Goal: Task Accomplishment & Management: Manage account settings

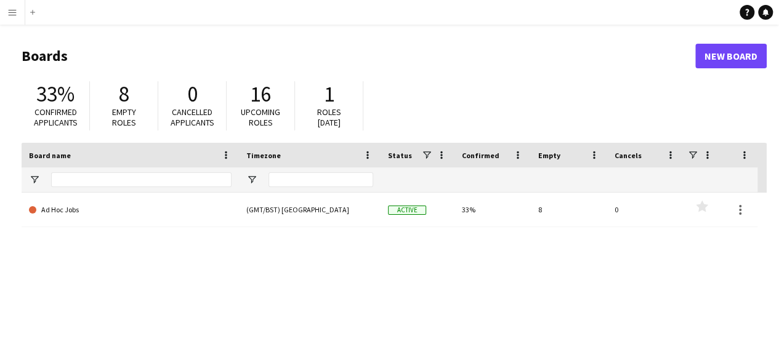
click at [14, 7] on button "Menu" at bounding box center [12, 12] width 25 height 25
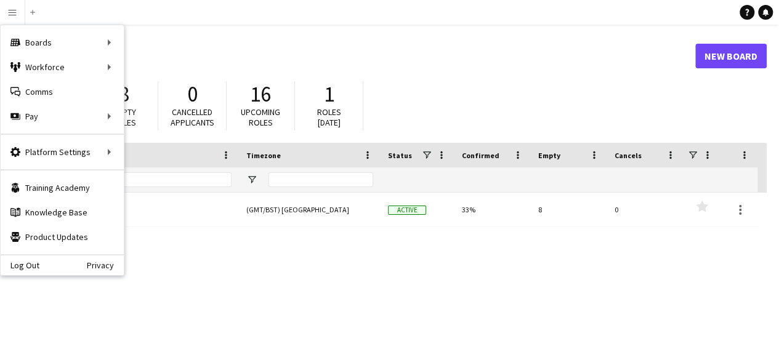
click at [294, 294] on div "Ad Hoc Jobs (GMT/BST) London Active 33% 8 0 Favourites" at bounding box center [394, 310] width 745 height 234
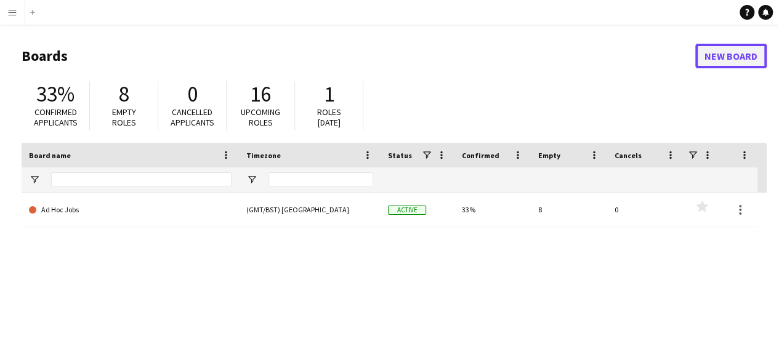
click at [713, 60] on link "New Board" at bounding box center [730, 56] width 71 height 25
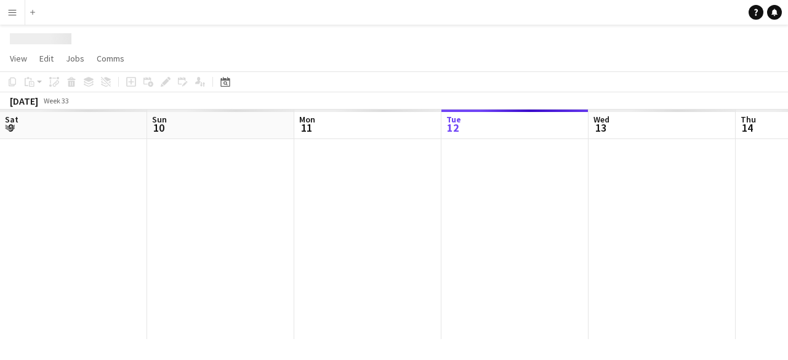
scroll to position [0, 294]
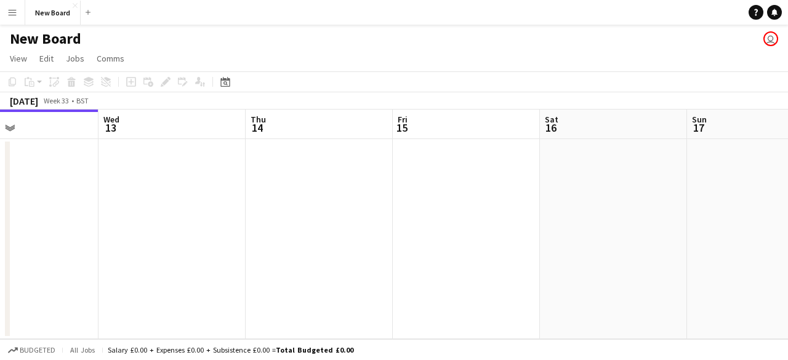
scroll to position [0, 493]
drag, startPoint x: 635, startPoint y: 201, endPoint x: 509, endPoint y: 199, distance: 126.2
click at [509, 199] on app-calendar-viewport "Sat 9 Sun 10 Mon 11 Tue 12 Wed 13 Thu 14 Fri 15 Sat 16 Sun 17 Mon 18 Tue 19" at bounding box center [394, 225] width 788 height 230
click at [622, 187] on app-date-cell at bounding box center [610, 239] width 147 height 200
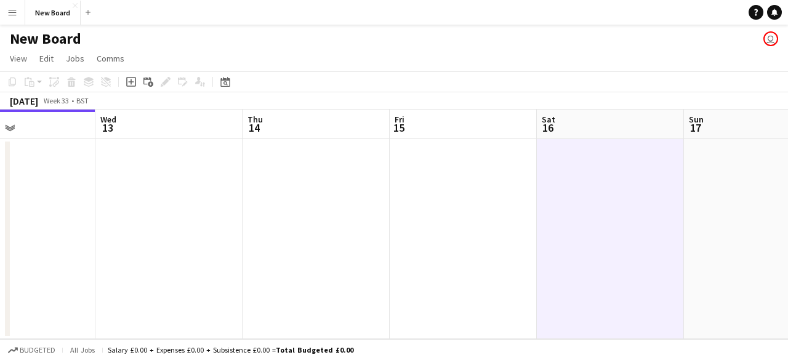
click at [608, 206] on app-date-cell at bounding box center [610, 239] width 147 height 200
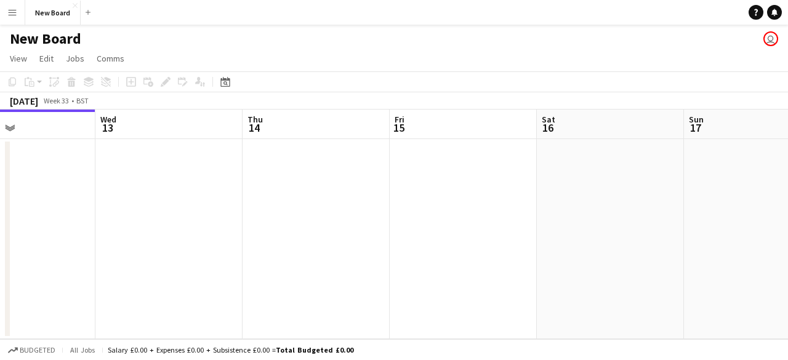
click at [610, 205] on app-date-cell at bounding box center [610, 239] width 147 height 200
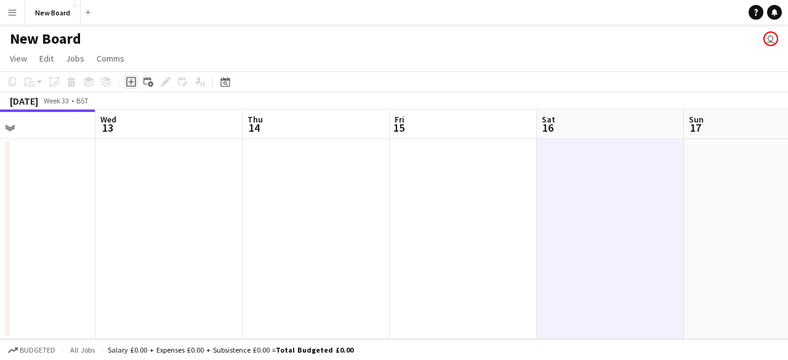
click at [126, 81] on icon at bounding box center [131, 82] width 10 height 10
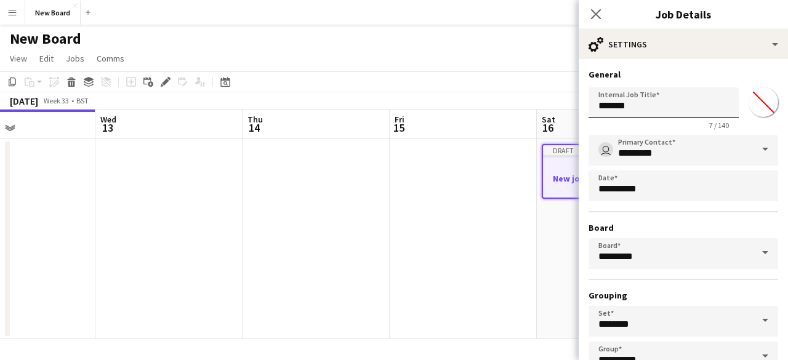
click at [646, 102] on input "*******" at bounding box center [664, 102] width 150 height 31
drag, startPoint x: 650, startPoint y: 109, endPoint x: 445, endPoint y: 102, distance: 205.8
click at [445, 102] on body "Menu Boards Boards Boards All jobs Status Workforce Workforce My Workforce Recr…" at bounding box center [394, 185] width 788 height 370
paste input "**********"
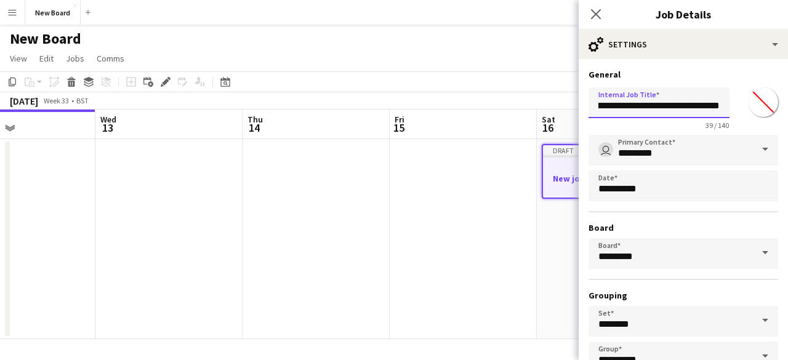
type input "**********"
click at [650, 261] on input "*********" at bounding box center [684, 253] width 190 height 31
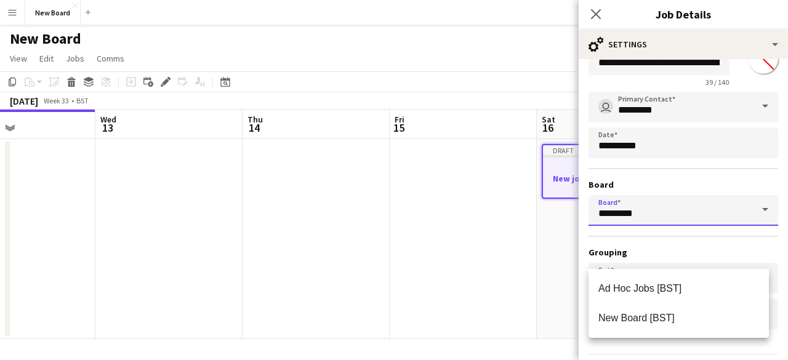
scroll to position [62, 0]
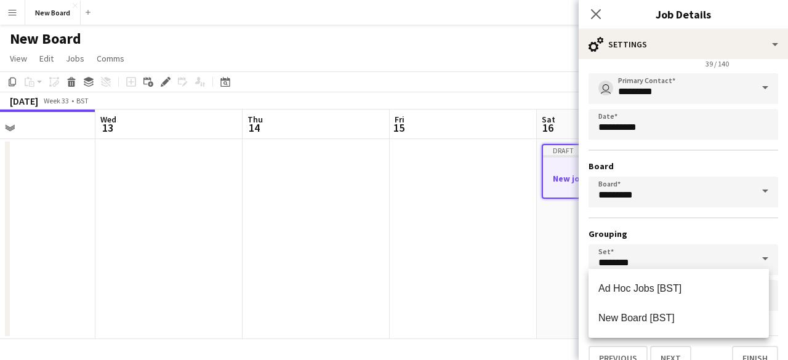
click at [675, 223] on div "**********" at bounding box center [684, 192] width 190 height 238
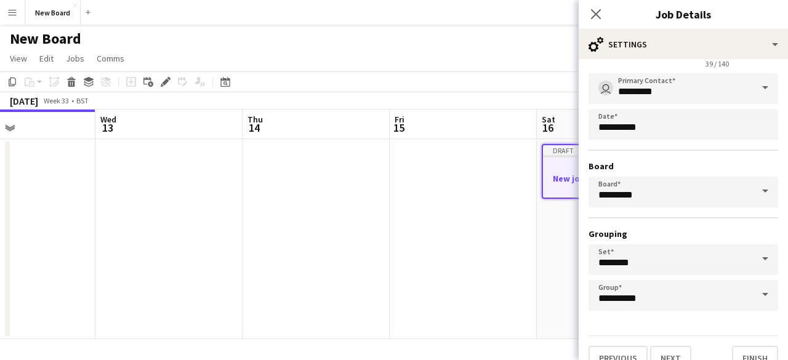
click at [752, 185] on span at bounding box center [765, 192] width 26 height 30
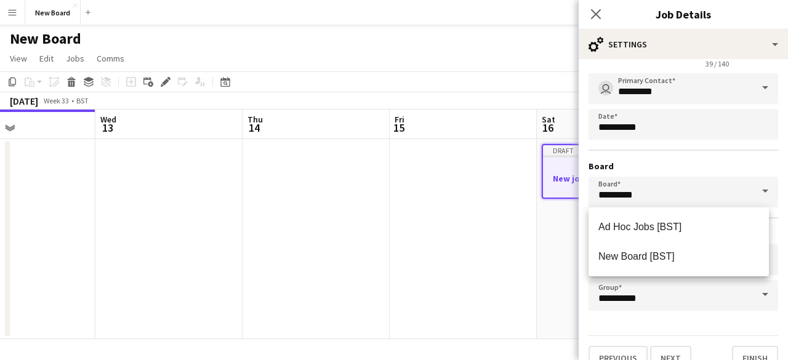
click at [755, 188] on span at bounding box center [765, 192] width 26 height 30
click at [754, 189] on span at bounding box center [765, 192] width 26 height 30
click at [694, 159] on div "**********" at bounding box center [684, 192] width 190 height 238
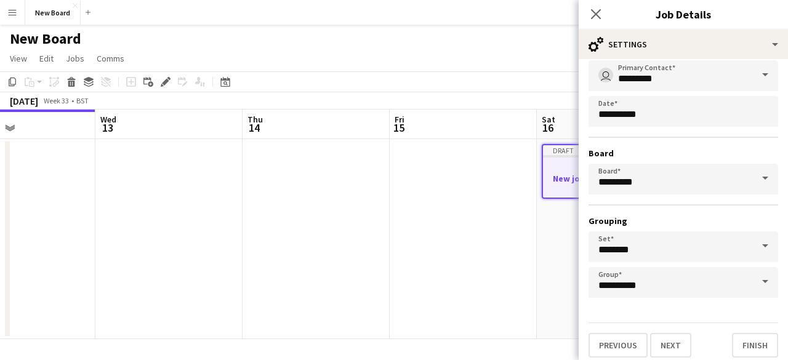
scroll to position [81, 0]
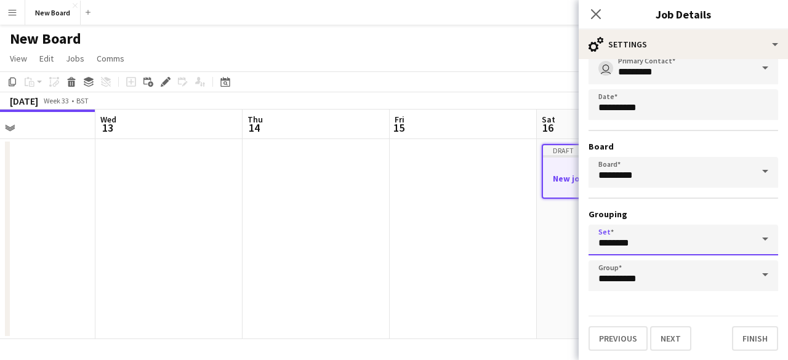
click at [665, 240] on input "********" at bounding box center [684, 240] width 190 height 31
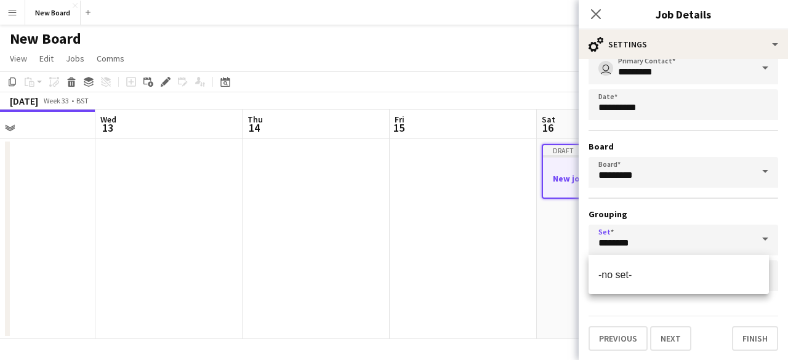
click at [754, 239] on span at bounding box center [765, 240] width 26 height 30
click at [760, 239] on span at bounding box center [765, 240] width 26 height 30
click at [685, 273] on span "-no set-" at bounding box center [678, 275] width 161 height 12
type input "********"
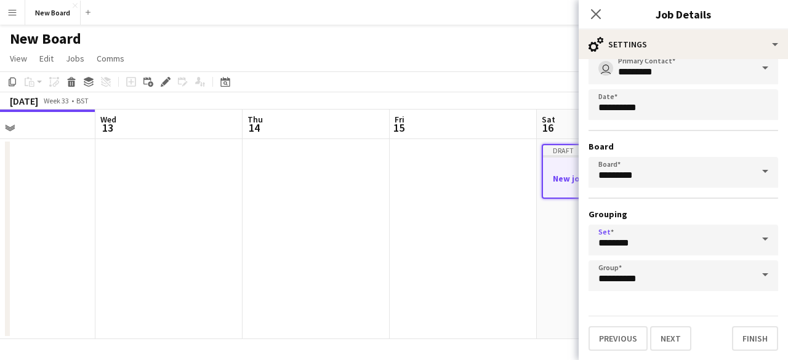
click at [767, 272] on span at bounding box center [765, 275] width 26 height 30
click at [754, 272] on span at bounding box center [765, 275] width 26 height 30
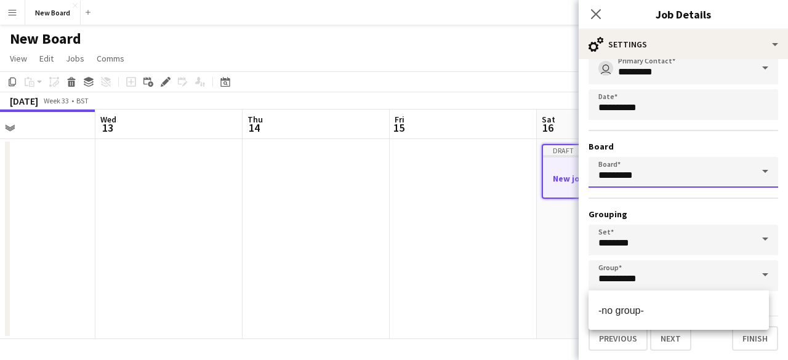
click at [696, 183] on input "*********" at bounding box center [684, 172] width 190 height 31
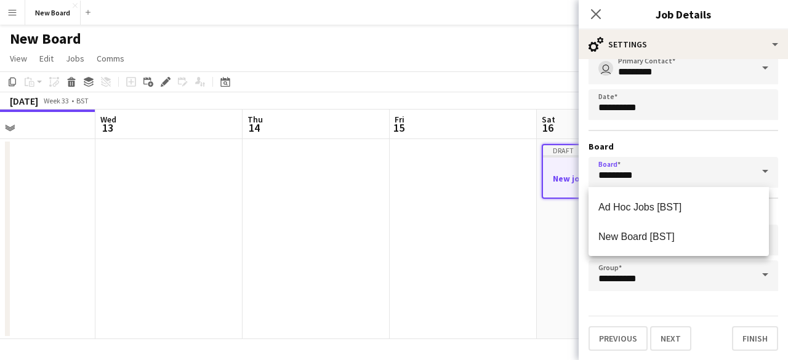
click at [691, 130] on hr at bounding box center [684, 130] width 190 height 1
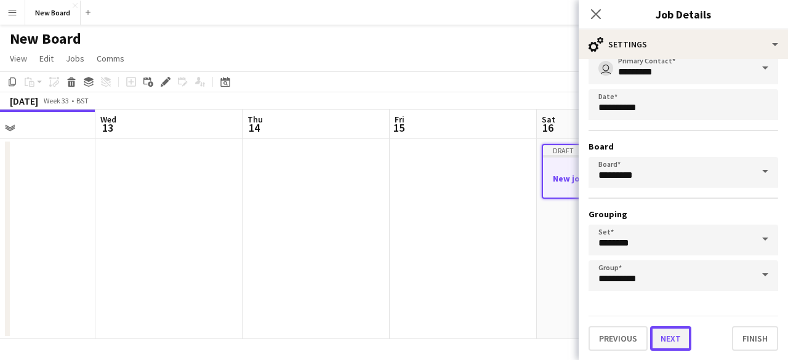
click at [662, 339] on button "Next" at bounding box center [670, 338] width 41 height 25
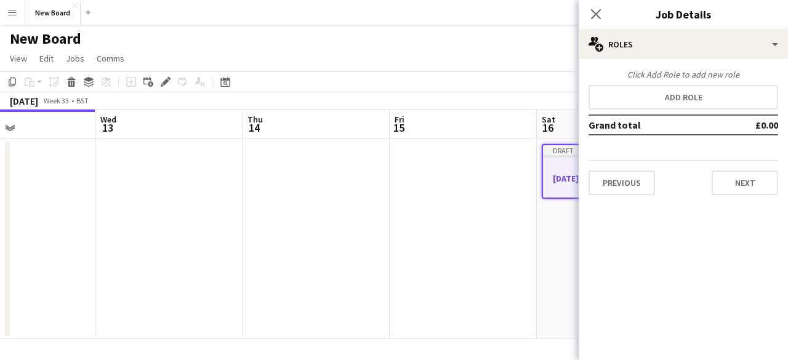
scroll to position [0, 0]
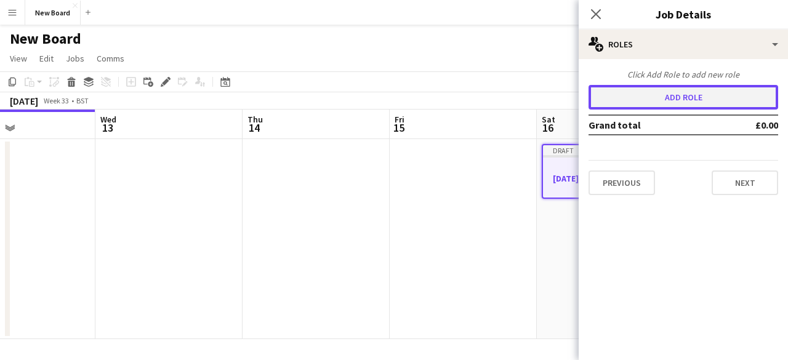
click at [669, 99] on button "Add role" at bounding box center [684, 97] width 190 height 25
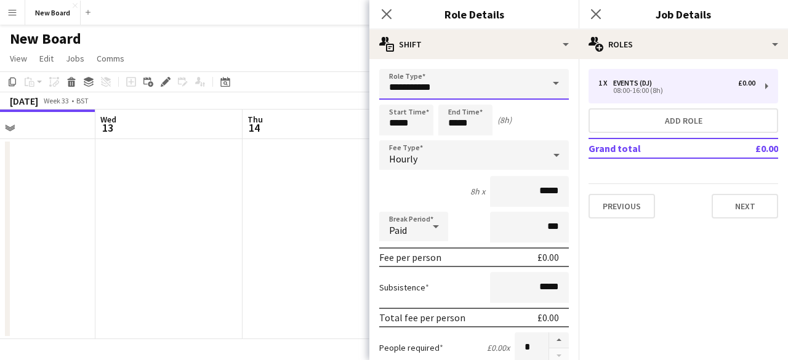
click at [431, 86] on input "**********" at bounding box center [474, 84] width 190 height 31
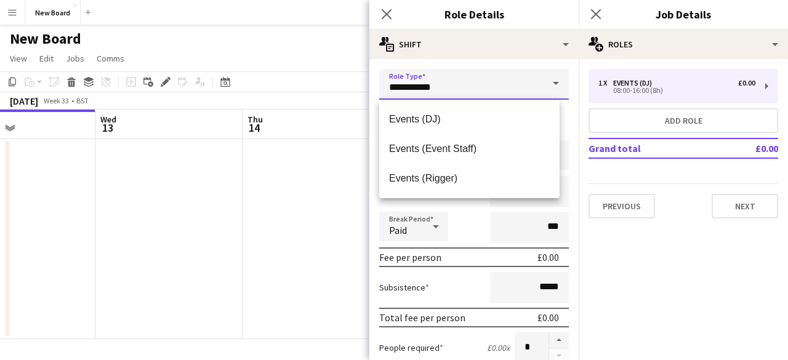
click at [469, 87] on input "**********" at bounding box center [474, 84] width 190 height 31
drag, startPoint x: 480, startPoint y: 87, endPoint x: 342, endPoint y: 84, distance: 138.5
click at [342, 84] on body "Menu Boards Boards Boards All jobs Status Workforce Workforce My Workforce Recr…" at bounding box center [394, 185] width 788 height 370
click at [459, 87] on input "**********" at bounding box center [474, 84] width 190 height 31
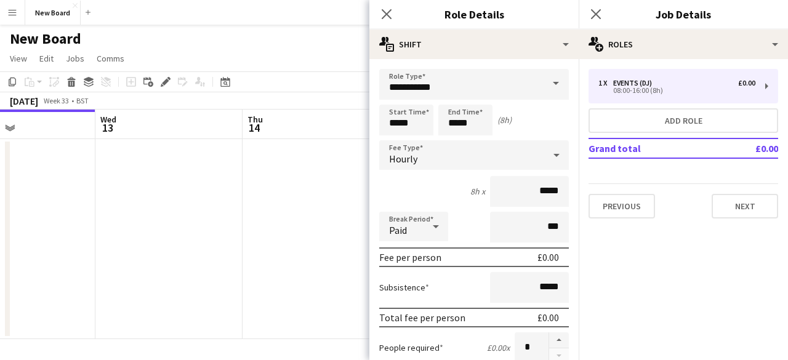
click at [207, 49] on app-page-menu "View Day view expanded Day view collapsed Month view Date picker Jump to today …" at bounding box center [394, 59] width 788 height 23
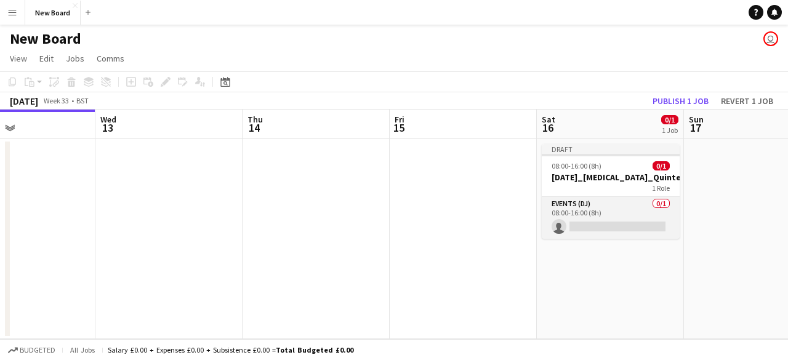
click at [604, 209] on app-card-role "Events (DJ) 0/1 08:00-16:00 (8h) single-neutral-actions" at bounding box center [611, 218] width 138 height 42
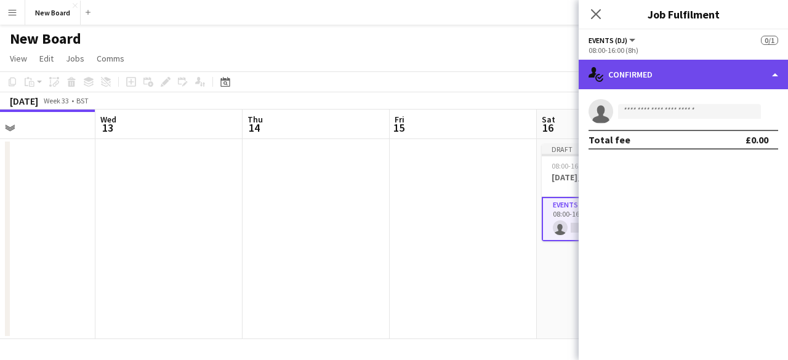
click at [667, 76] on div "single-neutral-actions-check-2 Confirmed" at bounding box center [683, 75] width 209 height 30
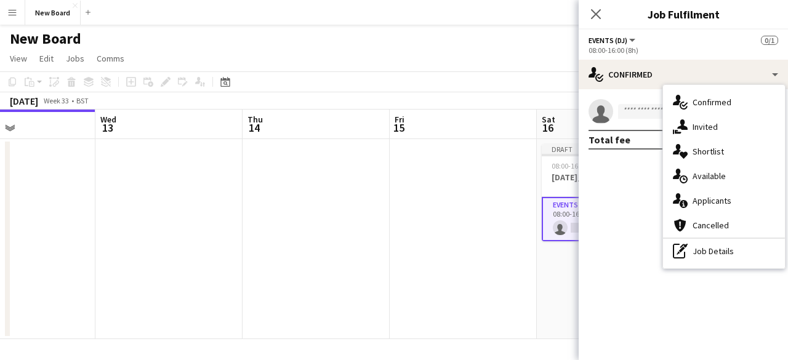
click at [613, 179] on mat-expansion-panel "check Confirmed single-neutral-actions Total fee £0.00" at bounding box center [683, 224] width 209 height 271
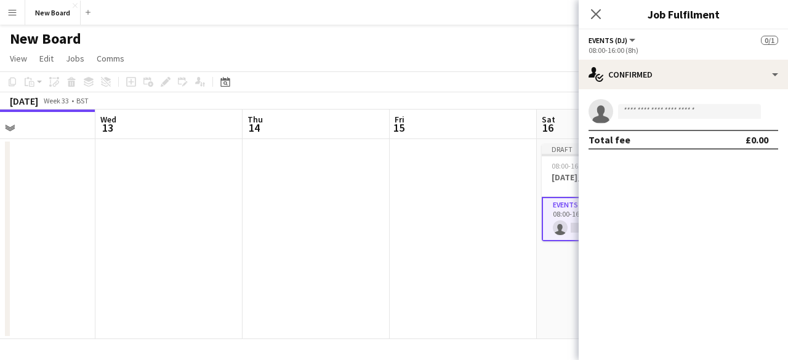
click at [632, 40] on button "Events (DJ)" at bounding box center [613, 40] width 49 height 9
click at [624, 82] on li "Events (DJ)" at bounding box center [630, 82] width 62 height 11
click at [627, 47] on div "08:00-16:00 (8h)" at bounding box center [684, 50] width 190 height 9
drag, startPoint x: 629, startPoint y: 46, endPoint x: 670, endPoint y: 53, distance: 41.2
click at [670, 53] on div "08:00-16:00 (8h)" at bounding box center [684, 50] width 190 height 9
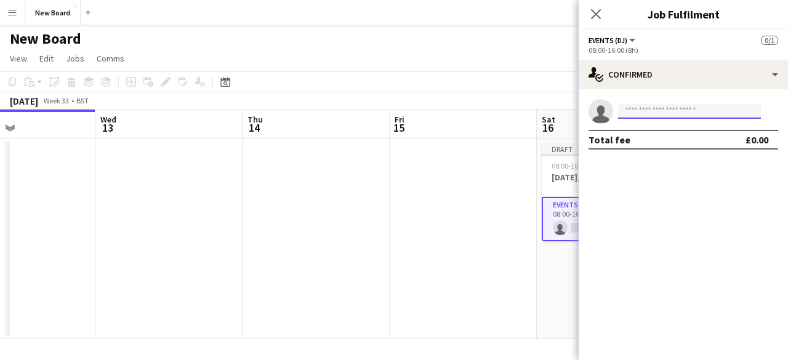
click at [718, 107] on input at bounding box center [689, 111] width 143 height 15
click at [705, 145] on div "Total fee £0.00" at bounding box center [684, 140] width 190 height 20
click at [725, 108] on input at bounding box center [689, 111] width 143 height 15
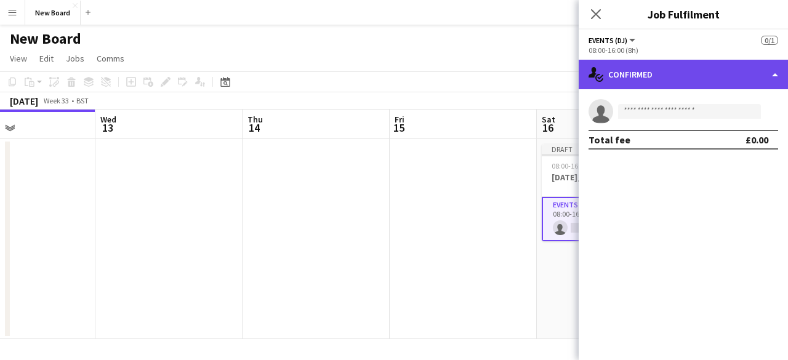
click at [750, 88] on div "single-neutral-actions-check-2 Confirmed" at bounding box center [683, 75] width 209 height 30
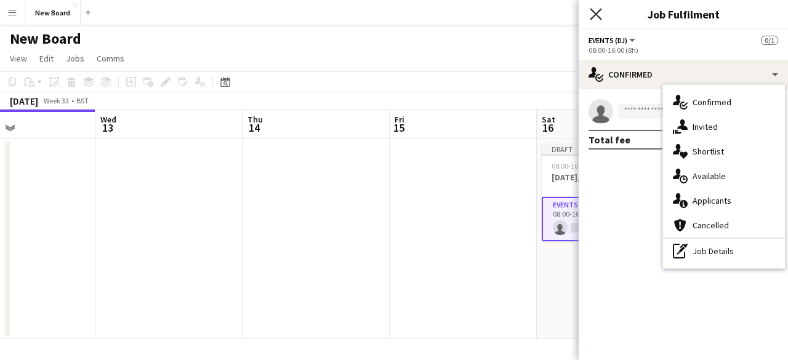
click at [594, 18] on icon at bounding box center [596, 14] width 12 height 12
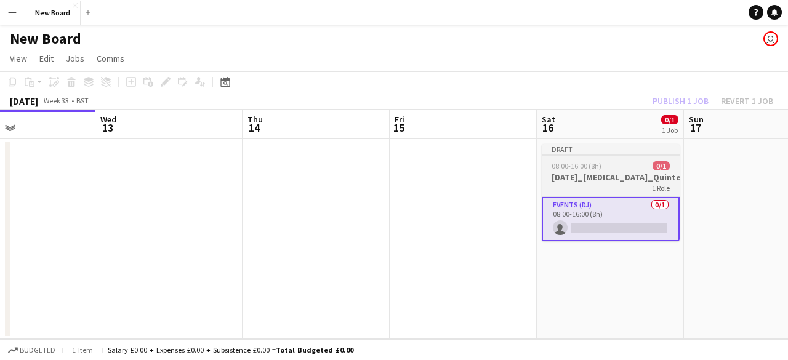
click at [614, 178] on h3 "[DATE]_[MEDICAL_DATA]_Quintessentially_30_BAR" at bounding box center [611, 177] width 138 height 11
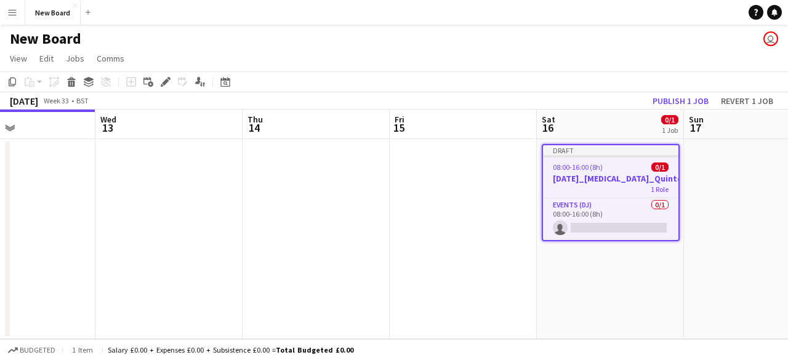
click at [614, 178] on h3 "[DATE]_[MEDICAL_DATA]_Quintessentially_30_BAR" at bounding box center [610, 178] width 135 height 11
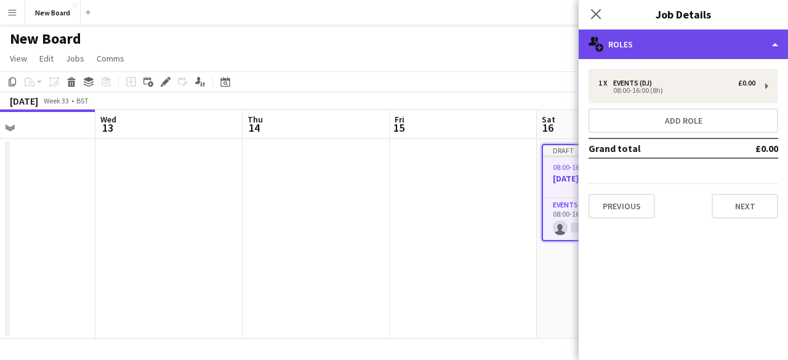
click at [747, 44] on div "multiple-users-add Roles" at bounding box center [683, 45] width 209 height 30
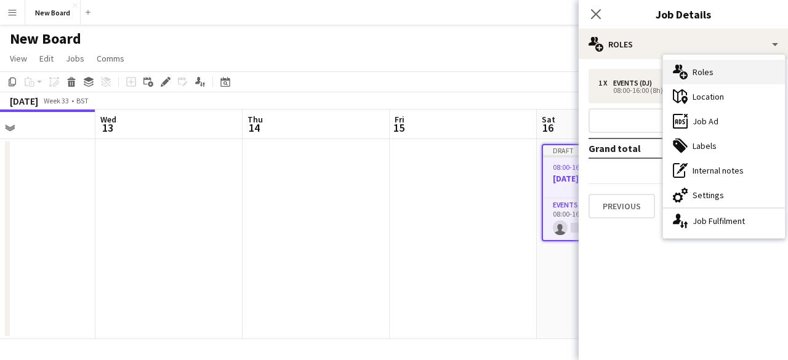
click at [704, 74] on div "multiple-users-add Roles" at bounding box center [724, 72] width 122 height 25
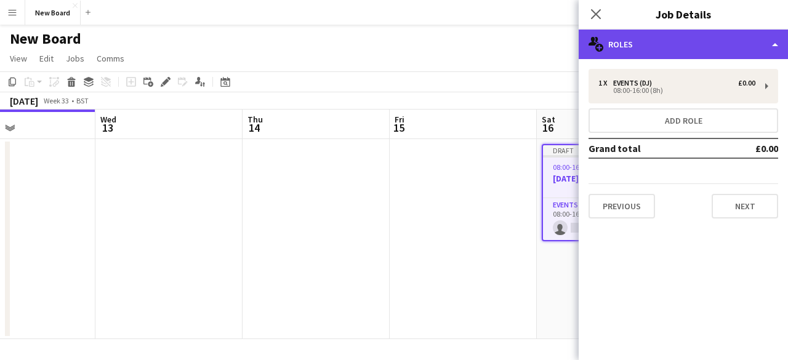
click at [655, 38] on div "multiple-users-add Roles" at bounding box center [683, 45] width 209 height 30
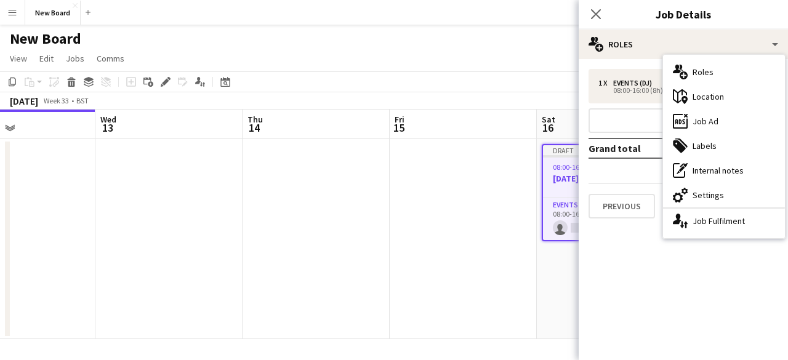
click at [620, 249] on mat-expansion-panel "pencil3 General details 1 x Events (DJ) £0.00 08:00-16:00 (8h) Add role Grand t…" at bounding box center [683, 209] width 209 height 301
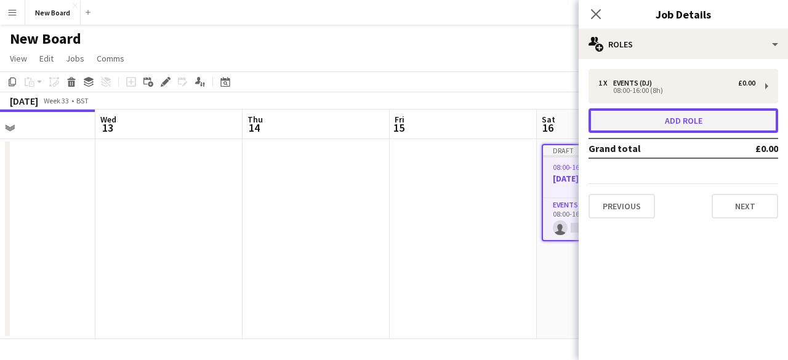
click at [690, 119] on button "Add role" at bounding box center [684, 120] width 190 height 25
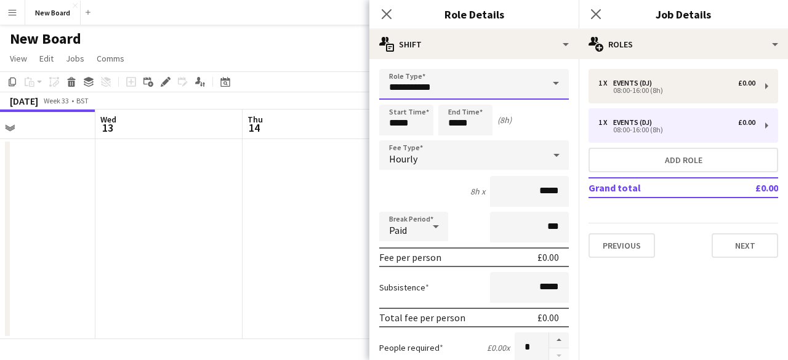
click at [456, 74] on input "**********" at bounding box center [474, 84] width 190 height 31
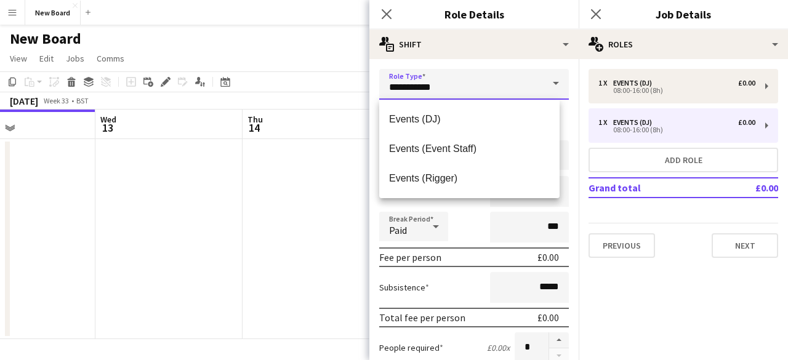
drag, startPoint x: 457, startPoint y: 88, endPoint x: 313, endPoint y: 86, distance: 144.1
click at [314, 86] on body "Menu Boards Boards Boards All jobs Status Workforce Workforce My Workforce Recr…" at bounding box center [394, 185] width 788 height 370
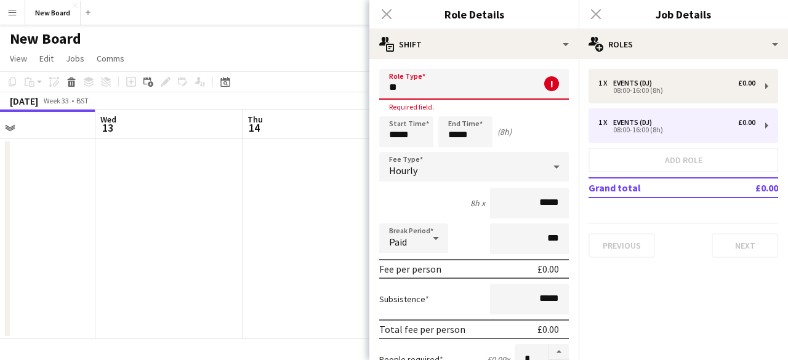
type input "*"
click at [545, 78] on span at bounding box center [556, 84] width 26 height 30
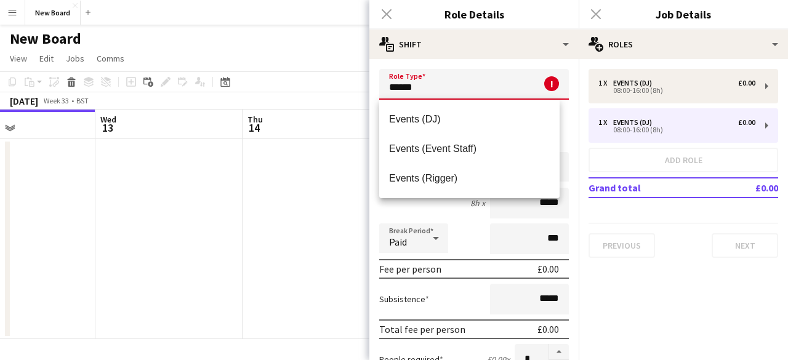
click at [542, 105] on mat-option "Events (DJ)" at bounding box center [469, 120] width 180 height 30
type input "**********"
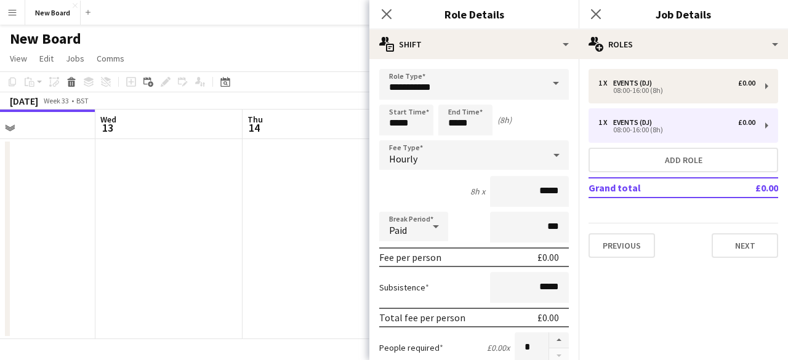
click at [543, 83] on span at bounding box center [556, 84] width 26 height 30
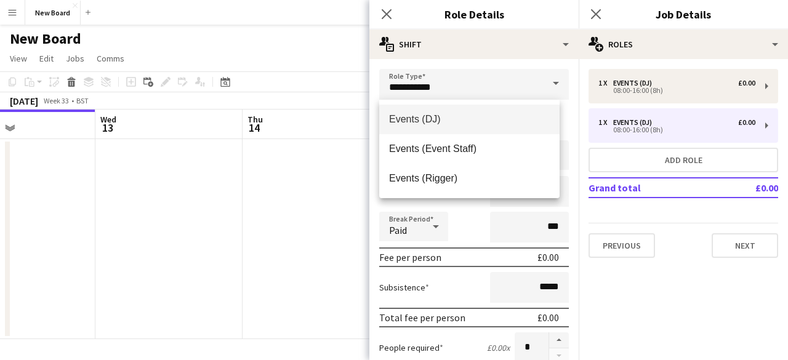
click at [169, 139] on app-date-cell at bounding box center [168, 239] width 147 height 200
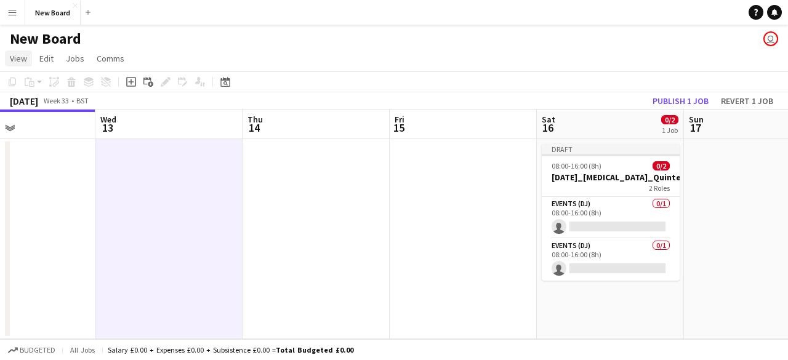
click at [19, 57] on span "View" at bounding box center [18, 58] width 17 height 11
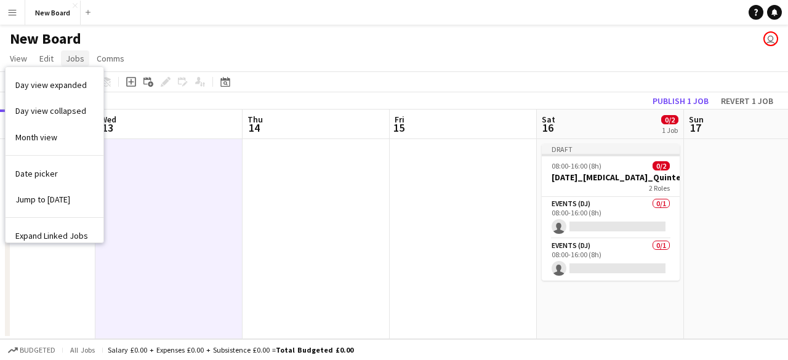
click at [62, 61] on link "Jobs" at bounding box center [75, 58] width 28 height 16
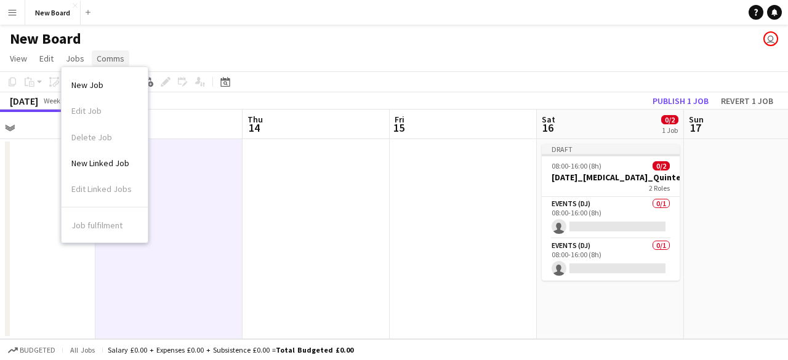
click at [99, 57] on span "Comms" at bounding box center [111, 58] width 28 height 11
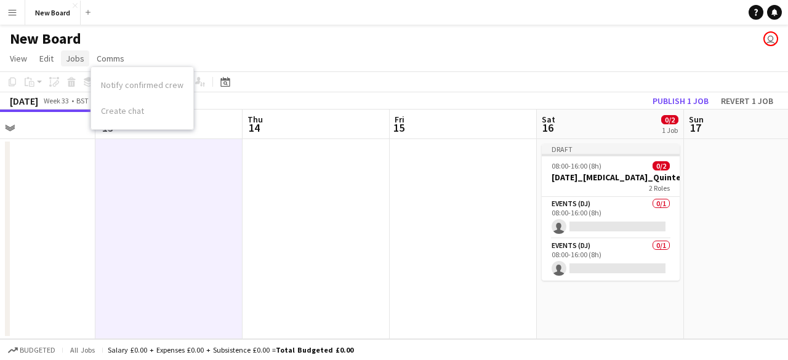
click at [64, 60] on link "Jobs" at bounding box center [75, 58] width 28 height 16
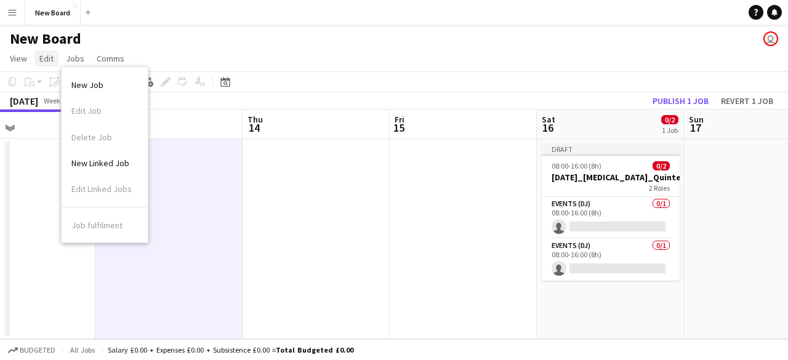
click at [41, 57] on span "Edit" at bounding box center [46, 58] width 14 height 11
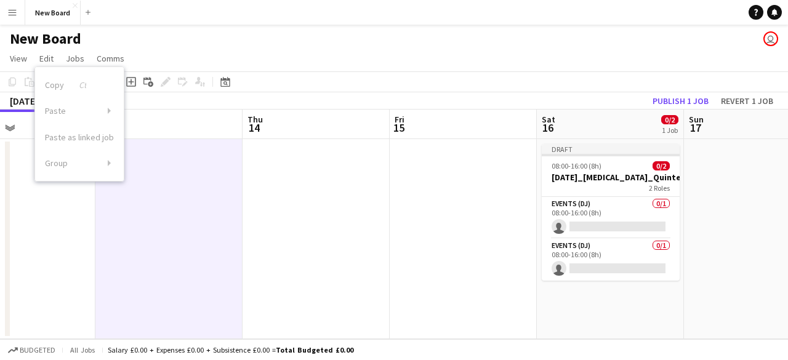
click at [12, 15] on app-icon "Menu" at bounding box center [12, 12] width 10 height 10
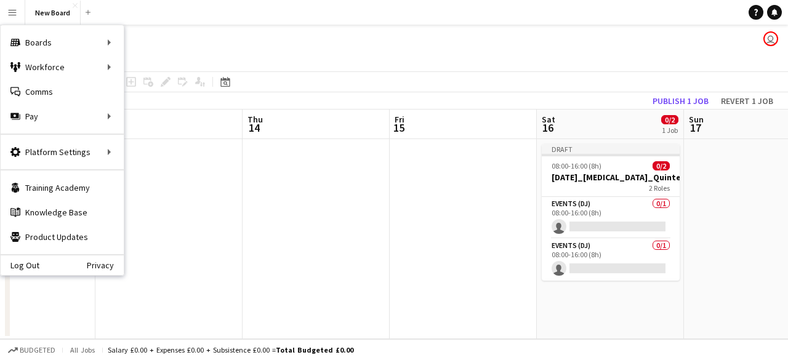
click at [619, 39] on div "New Board user" at bounding box center [394, 36] width 788 height 23
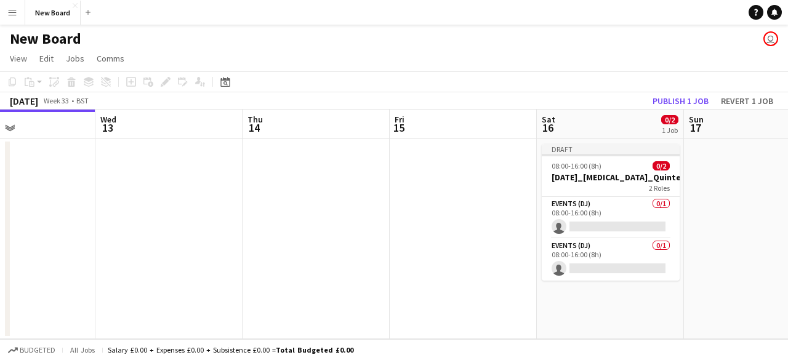
click at [15, 12] on app-icon "Menu" at bounding box center [12, 12] width 10 height 10
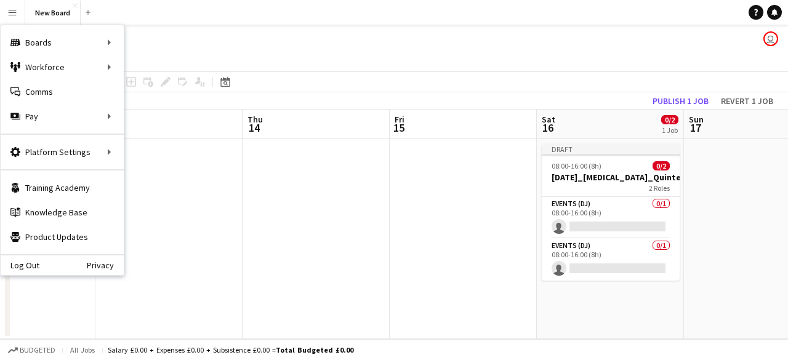
click at [15, 12] on app-icon "Menu" at bounding box center [12, 12] width 10 height 10
click at [172, 20] on app-navbar "Menu Boards Boards Boards All jobs Status Workforce Workforce My Workforce Recr…" at bounding box center [394, 12] width 788 height 25
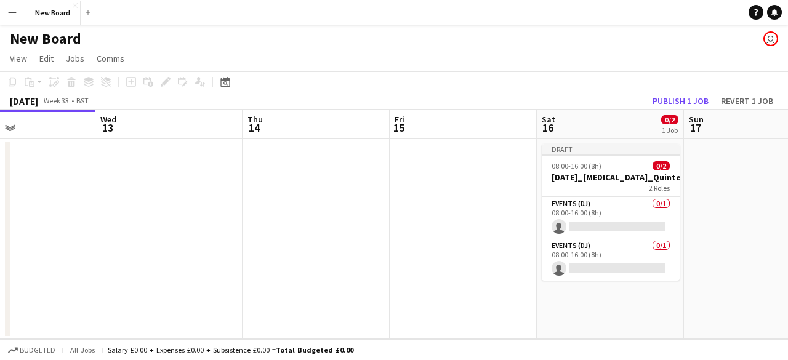
click at [299, 42] on div "New Board user" at bounding box center [394, 36] width 788 height 23
click at [751, 14] on link "Help" at bounding box center [756, 12] width 15 height 15
click at [630, 7] on app-navbar "Menu Boards Boards Boards All jobs Status Workforce Workforce My Workforce Recr…" at bounding box center [394, 12] width 788 height 25
click at [313, 85] on app-toolbar "Copy Paste Paste Ctrl+V Paste with crew Ctrl+Shift+V Paste linked Job Delete Gr…" at bounding box center [394, 81] width 788 height 21
click at [386, 70] on app-page-menu "View Day view expanded Day view collapsed Month view Date picker Jump to today …" at bounding box center [394, 59] width 788 height 23
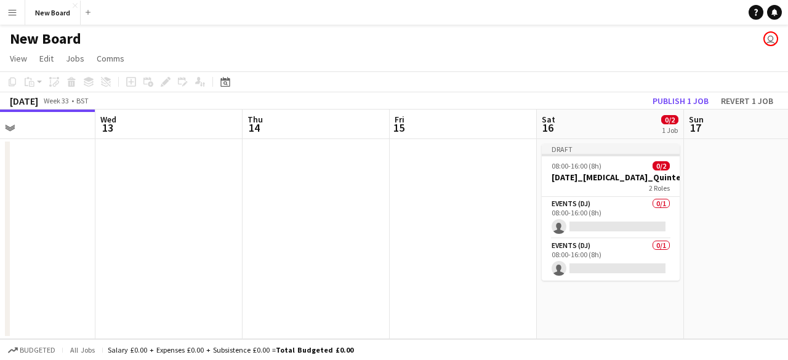
click at [363, 110] on app-board-header-date "Thu 14" at bounding box center [316, 125] width 147 height 30
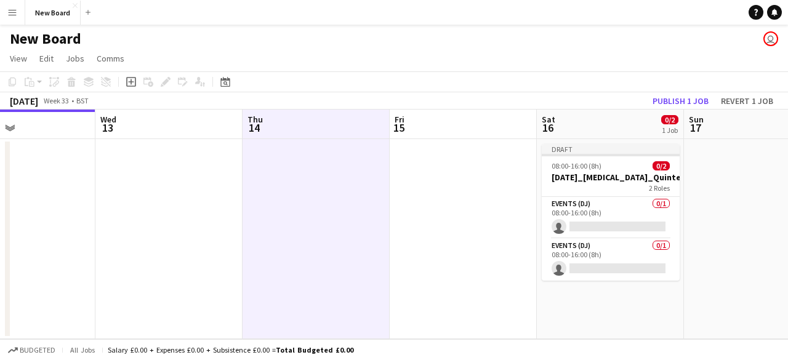
click at [527, 71] on app-toolbar "Copy Paste Paste Ctrl+V Paste with crew Ctrl+Shift+V Paste linked Job Delete Gr…" at bounding box center [394, 81] width 788 height 21
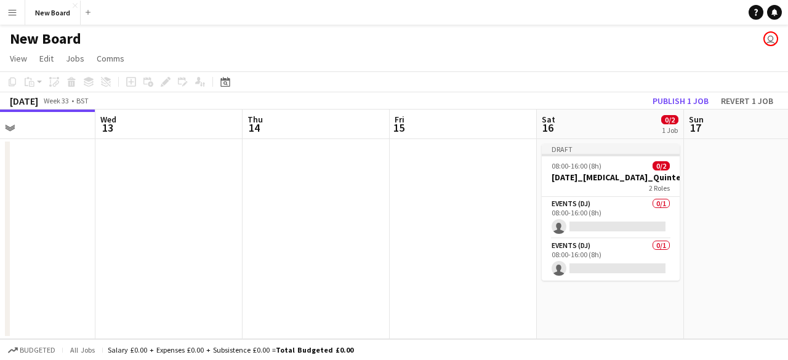
click at [768, 42] on app-user-avatar "user" at bounding box center [770, 38] width 15 height 15
click at [772, 34] on app-user-avatar "user" at bounding box center [770, 38] width 15 height 15
click at [17, 7] on app-icon "Menu" at bounding box center [12, 12] width 10 height 10
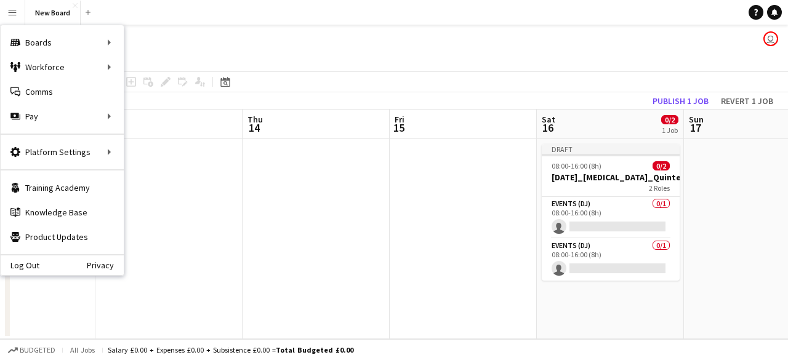
click at [42, 264] on div "Log Out Privacy" at bounding box center [62, 264] width 123 height 21
click at [34, 264] on link "Log Out" at bounding box center [20, 265] width 39 height 10
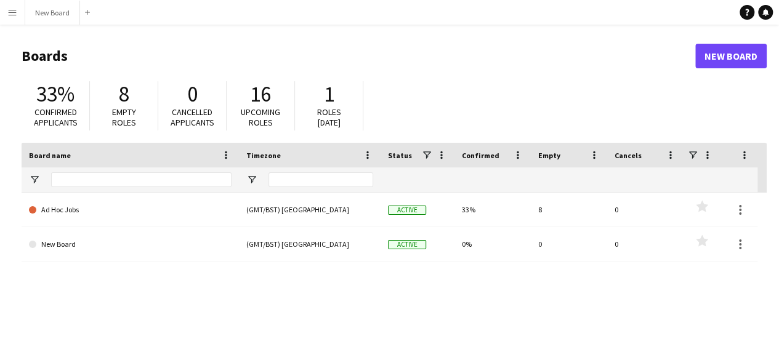
click at [187, 101] on span "0" at bounding box center [192, 94] width 10 height 27
click at [85, 13] on app-icon "Add" at bounding box center [87, 12] width 5 height 5
click at [87, 10] on app-icon "Add" at bounding box center [87, 12] width 5 height 5
click at [6, 10] on button "Menu" at bounding box center [12, 12] width 25 height 25
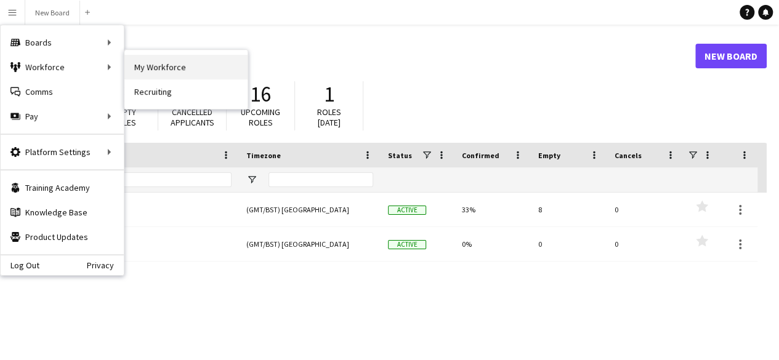
click at [174, 73] on link "My Workforce" at bounding box center [185, 67] width 123 height 25
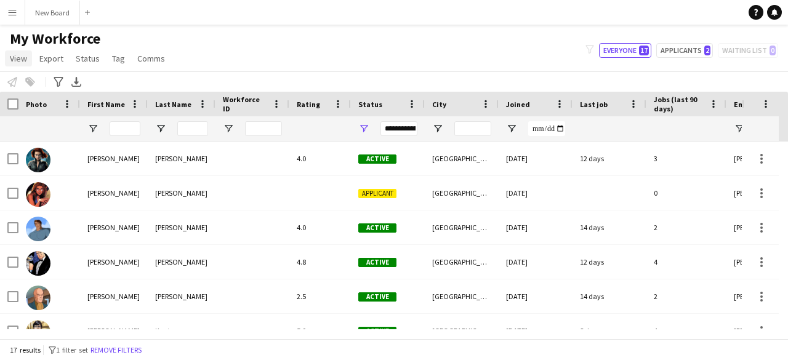
click at [24, 59] on span "View" at bounding box center [18, 58] width 17 height 11
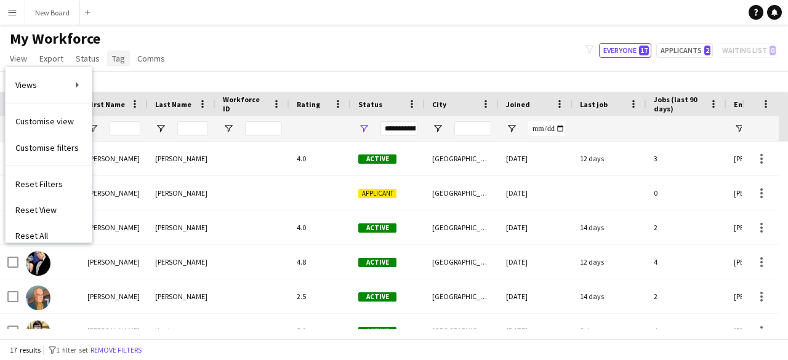
click at [116, 60] on span "Tag" at bounding box center [118, 58] width 13 height 11
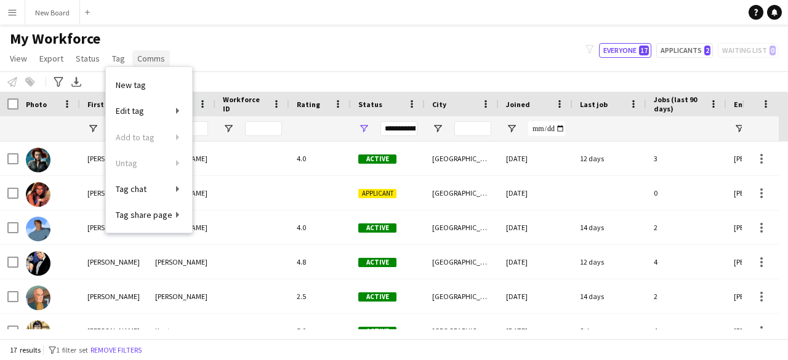
click at [158, 57] on span "Comms" at bounding box center [151, 58] width 28 height 11
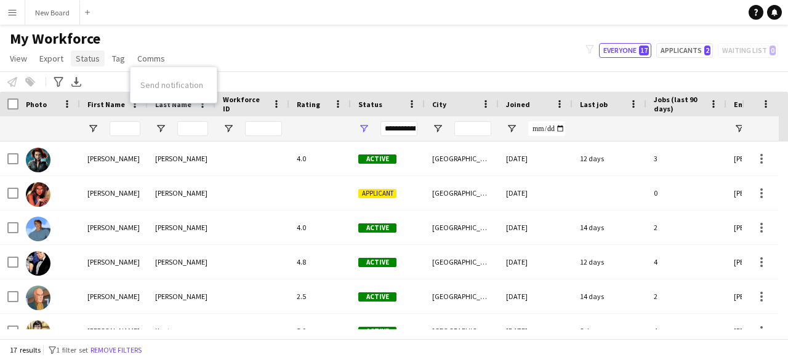
click at [78, 60] on span "Status" at bounding box center [88, 58] width 24 height 11
click at [43, 58] on span "Export" at bounding box center [51, 58] width 24 height 11
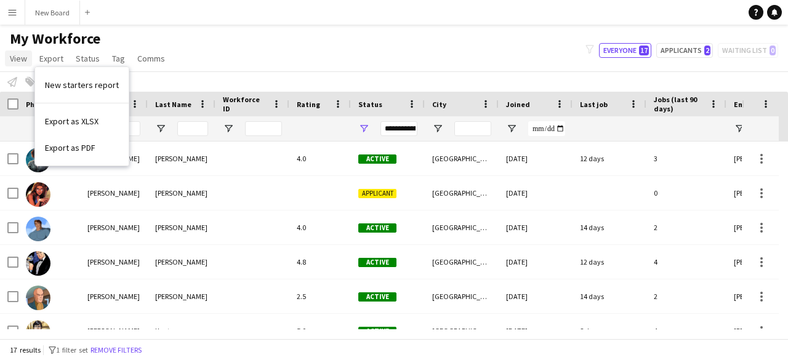
click at [21, 58] on span "View" at bounding box center [18, 58] width 17 height 11
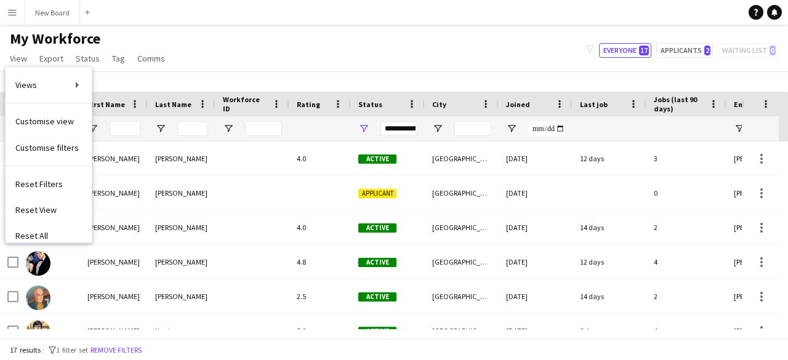
click at [174, 67] on app-page-menu "View Views Default view New view Update view Delete view Edit name Customise vi…" at bounding box center [88, 59] width 177 height 23
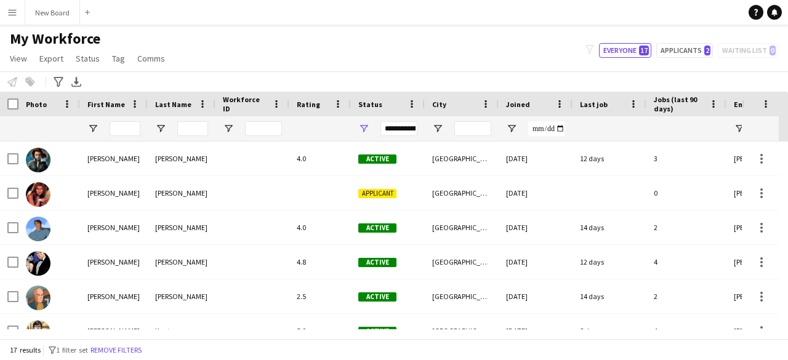
click at [100, 99] on div "First Name" at bounding box center [106, 104] width 38 height 18
click at [103, 103] on span "First Name" at bounding box center [98, 104] width 23 height 18
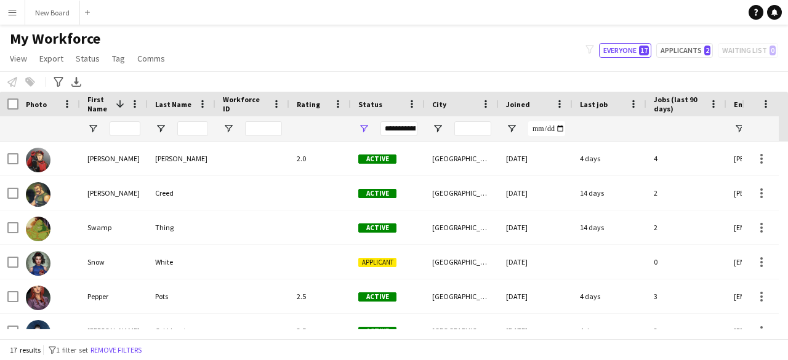
click at [103, 109] on span "First Name" at bounding box center [98, 104] width 23 height 18
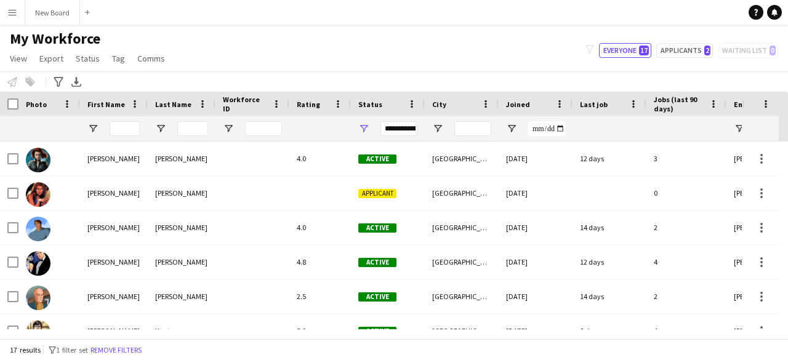
click at [15, 17] on button "Menu" at bounding box center [12, 12] width 25 height 25
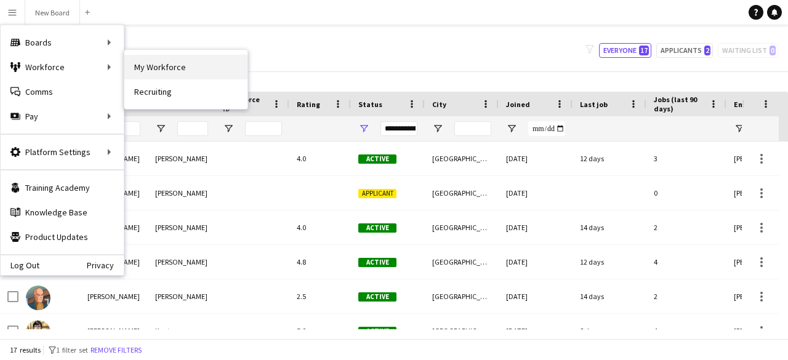
click at [170, 64] on link "My Workforce" at bounding box center [185, 67] width 123 height 25
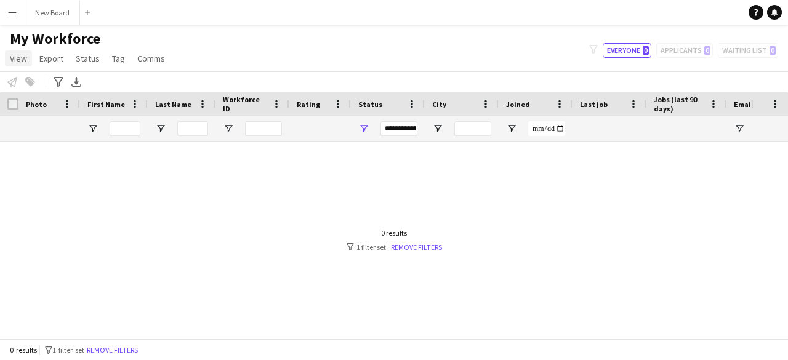
click at [22, 62] on span "View" at bounding box center [18, 58] width 17 height 11
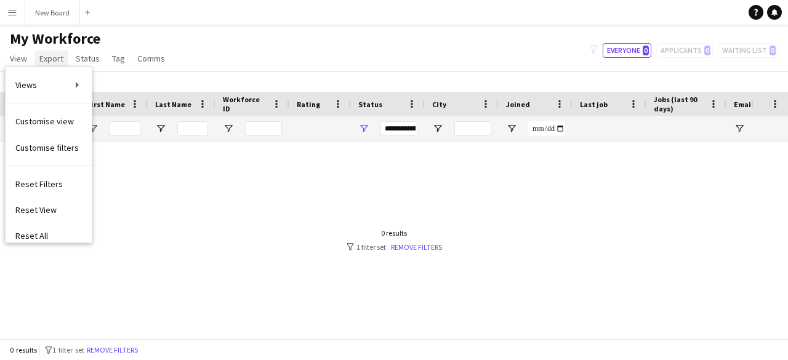
click at [57, 62] on span "Export" at bounding box center [51, 58] width 24 height 11
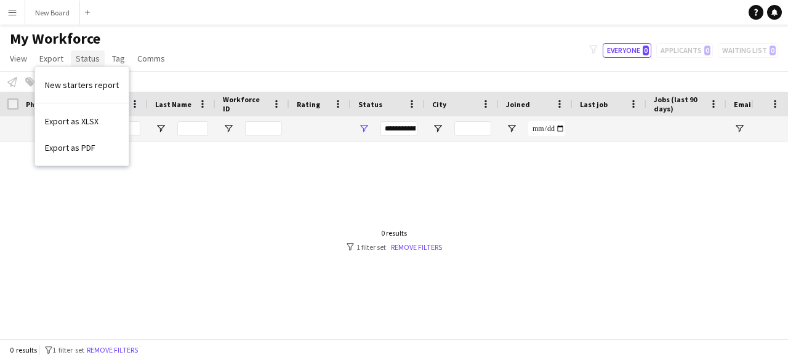
click at [84, 60] on span "Status" at bounding box center [88, 58] width 24 height 11
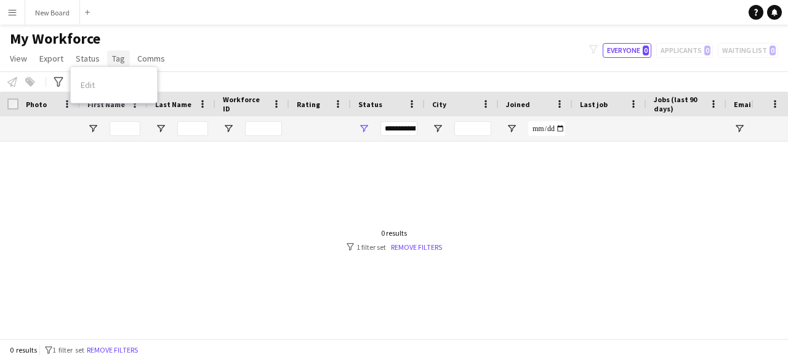
click at [112, 56] on span "Tag" at bounding box center [118, 58] width 13 height 11
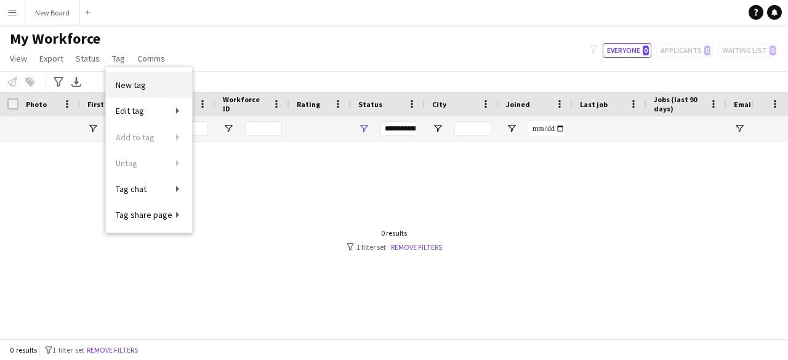
click at [144, 81] on span "New tag" at bounding box center [131, 84] width 30 height 11
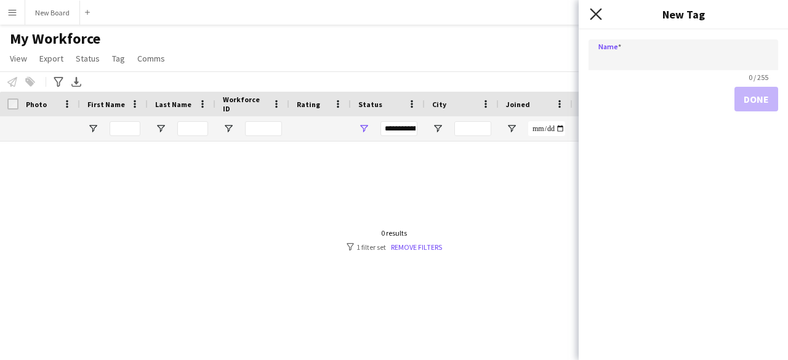
click at [597, 15] on icon at bounding box center [596, 14] width 12 height 12
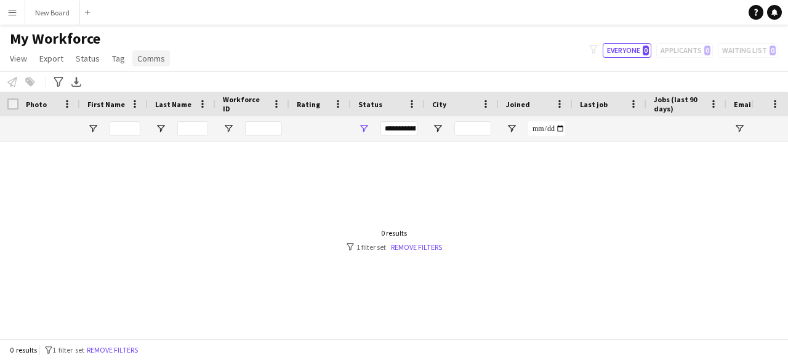
click at [144, 56] on span "Comms" at bounding box center [151, 58] width 28 height 11
click at [77, 62] on span "Status" at bounding box center [88, 58] width 24 height 11
click at [52, 63] on span "Export" at bounding box center [51, 58] width 24 height 11
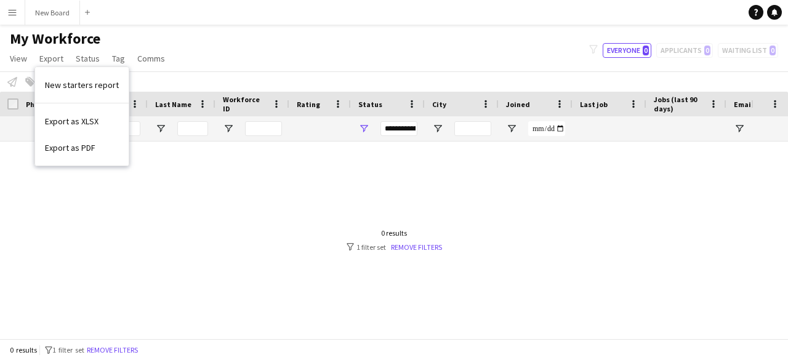
click at [166, 79] on div "Notify workforce Add to tag Select at least one crew to tag him or her. Advance…" at bounding box center [394, 81] width 788 height 20
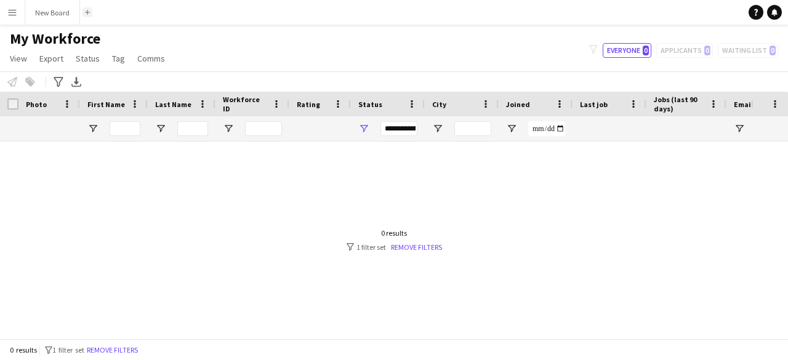
click at [88, 10] on button "Add" at bounding box center [87, 12] width 10 height 10
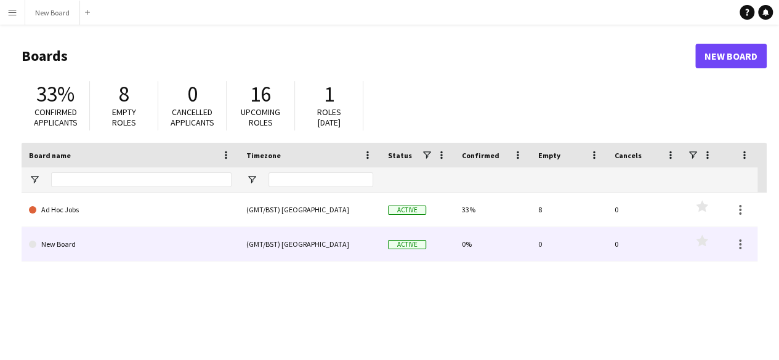
click at [142, 241] on link "New Board" at bounding box center [130, 244] width 203 height 34
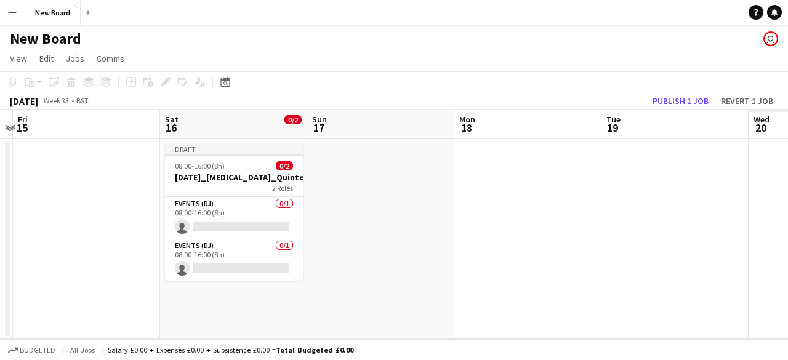
scroll to position [0, 315]
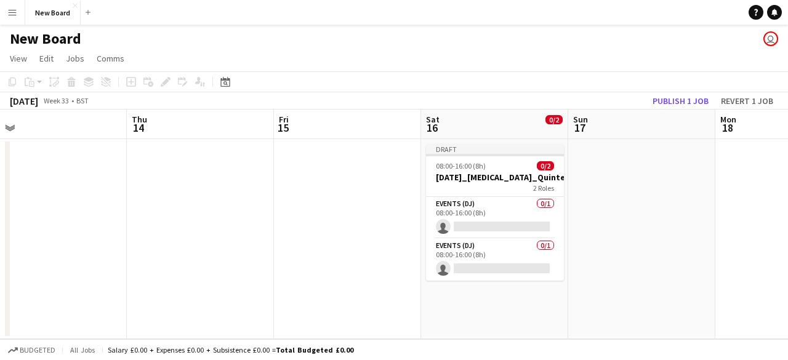
drag, startPoint x: 555, startPoint y: 259, endPoint x: 240, endPoint y: 246, distance: 314.9
click at [240, 246] on app-calendar-viewport "Mon 11 Tue 12 Wed 13 Thu 14 Fri 15 Sat 16 0/2 1 Job Sun 17 Mon 18 Tue 19 Wed 20…" at bounding box center [394, 225] width 788 height 230
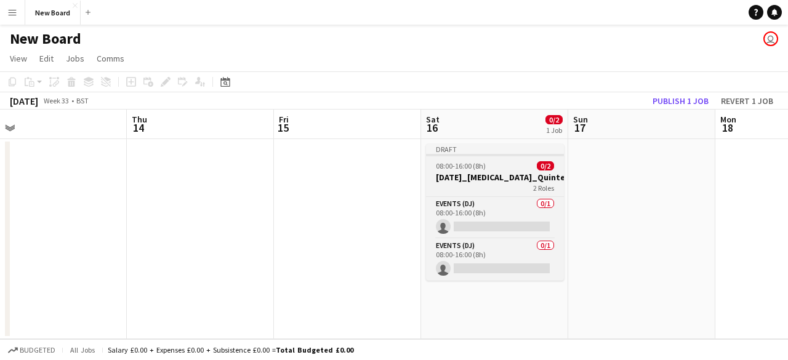
click at [518, 187] on div "2 Roles" at bounding box center [495, 188] width 138 height 10
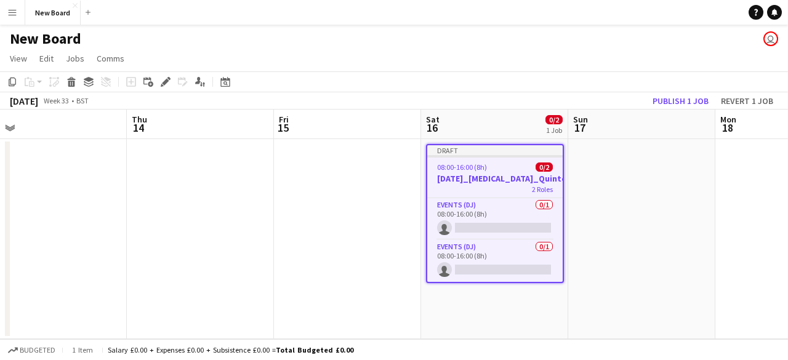
click at [498, 177] on h3 "[DATE]_[MEDICAL_DATA]_Quintessentially_30_BAR" at bounding box center [494, 178] width 135 height 11
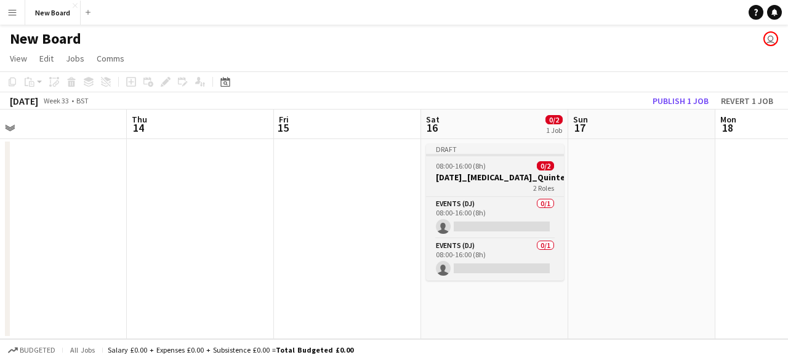
click at [498, 178] on h3 "[DATE]_[MEDICAL_DATA]_Quintessentially_30_BAR" at bounding box center [495, 177] width 138 height 11
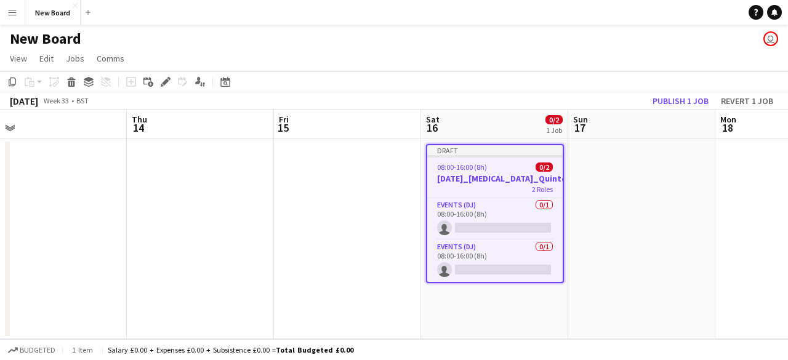
click at [464, 148] on div "Draft" at bounding box center [494, 150] width 135 height 10
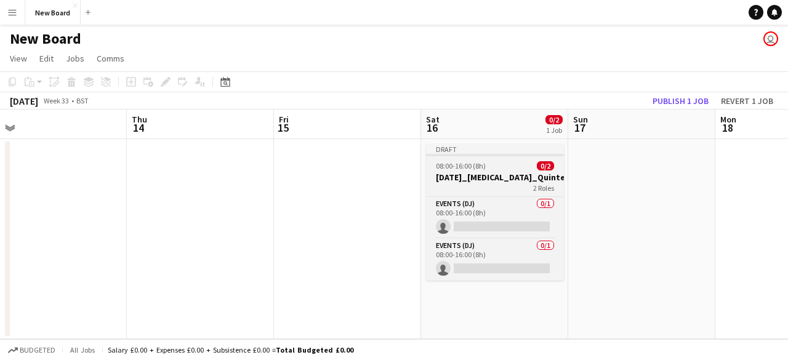
click at [469, 163] on span "08:00-16:00 (8h)" at bounding box center [461, 165] width 50 height 9
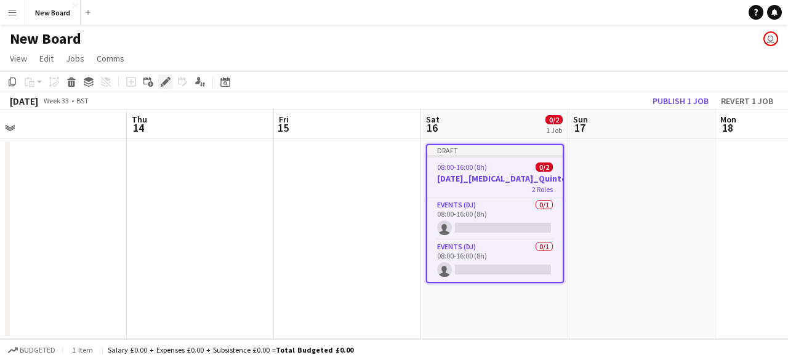
click at [162, 84] on icon "Edit" at bounding box center [166, 82] width 10 height 10
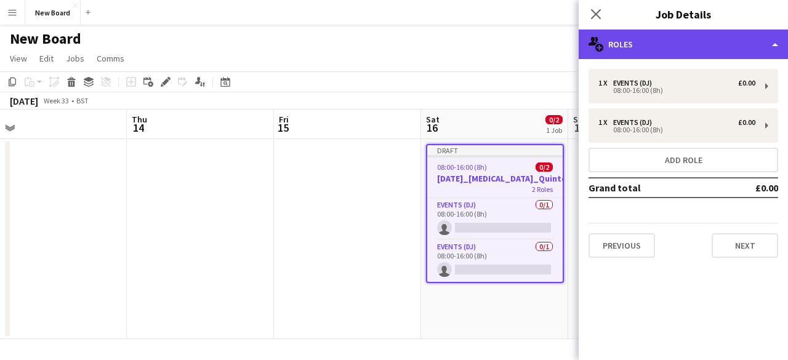
click at [698, 44] on div "multiple-users-add Roles" at bounding box center [683, 45] width 209 height 30
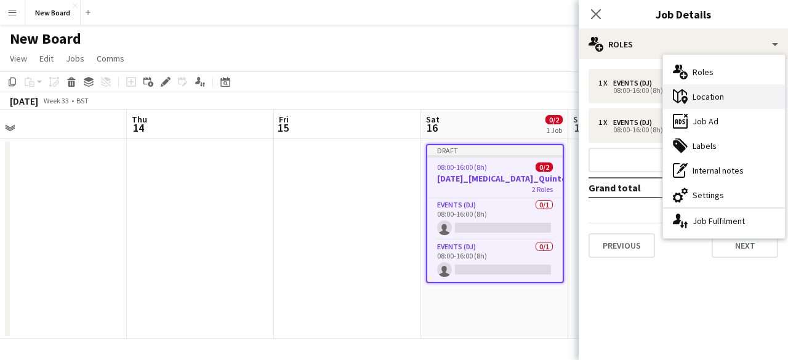
click at [720, 96] on div "maps-pin-1 Location" at bounding box center [724, 96] width 122 height 25
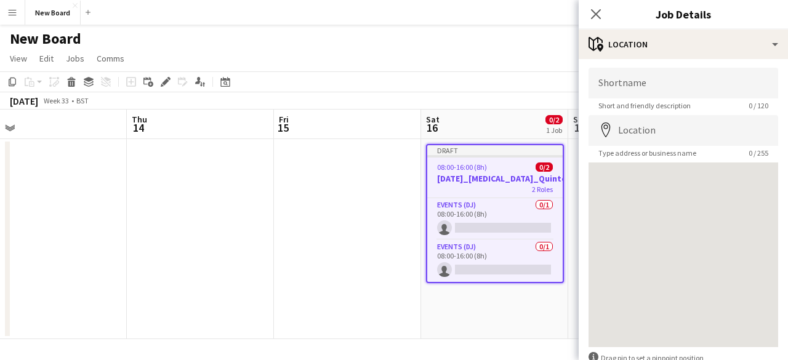
scroll to position [0, 0]
click at [659, 131] on input "Location" at bounding box center [684, 131] width 190 height 31
click at [608, 131] on icon "map-marker" at bounding box center [605, 131] width 15 height 15
click at [616, 81] on input "Shortname" at bounding box center [684, 84] width 190 height 31
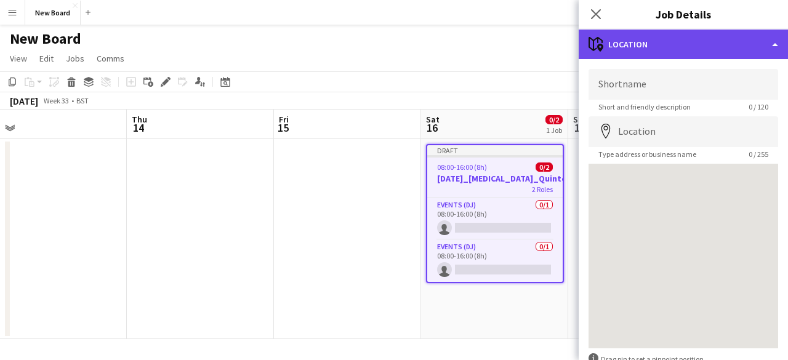
click at [775, 39] on div "maps-pin-1 Location" at bounding box center [683, 45] width 209 height 30
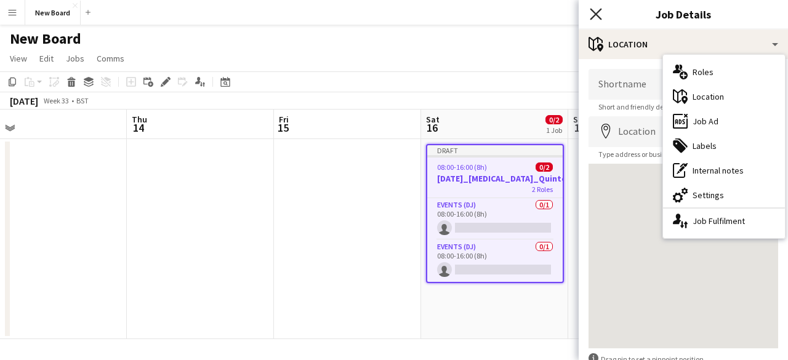
click at [594, 16] on icon at bounding box center [596, 14] width 12 height 12
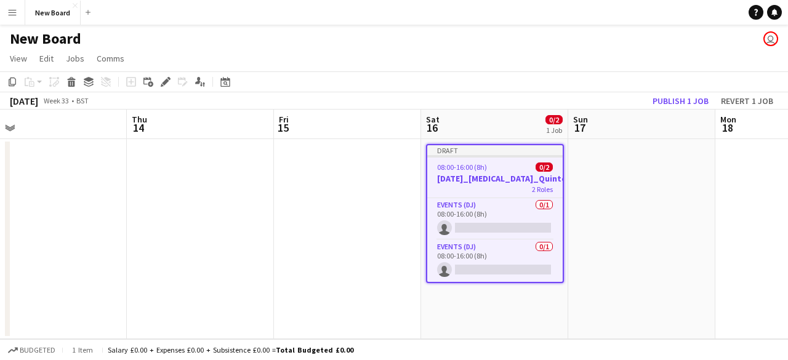
click at [10, 7] on app-icon "Menu" at bounding box center [12, 12] width 10 height 10
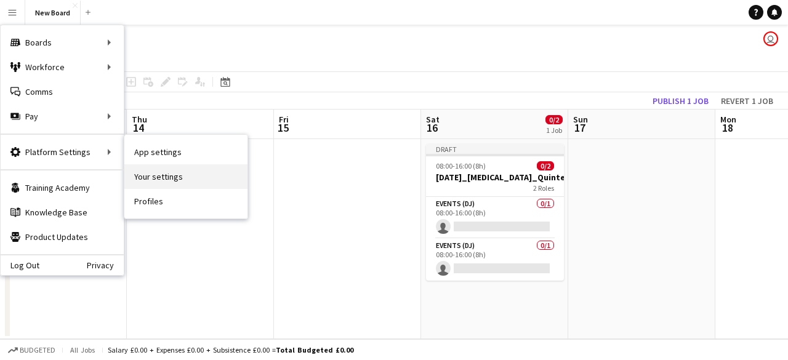
click at [169, 182] on link "Your settings" at bounding box center [185, 176] width 123 height 25
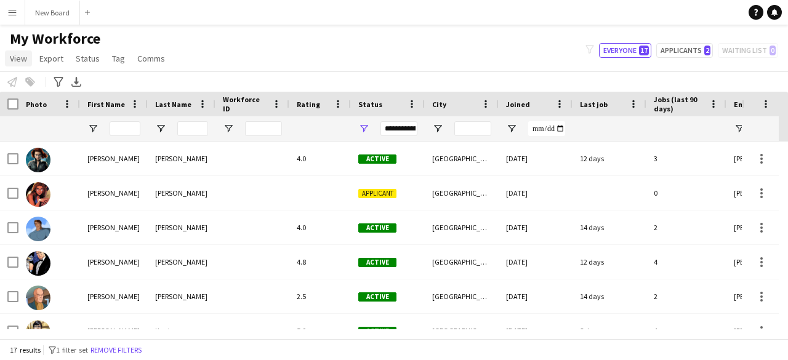
click at [17, 60] on span "View" at bounding box center [18, 58] width 17 height 11
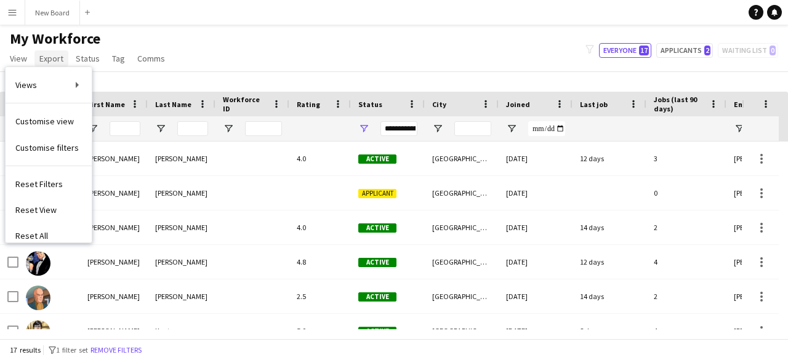
click at [50, 57] on span "Export" at bounding box center [51, 58] width 24 height 11
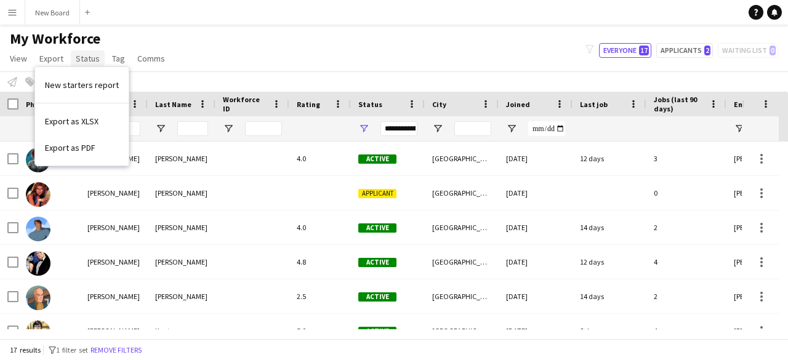
click at [84, 56] on span "Status" at bounding box center [88, 58] width 24 height 11
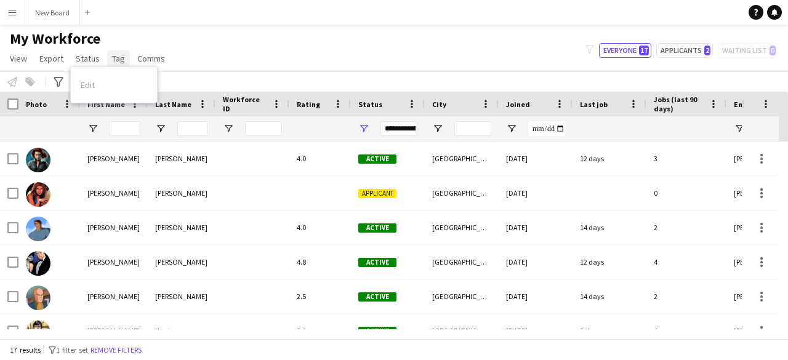
click at [118, 54] on span "Tag" at bounding box center [118, 58] width 13 height 11
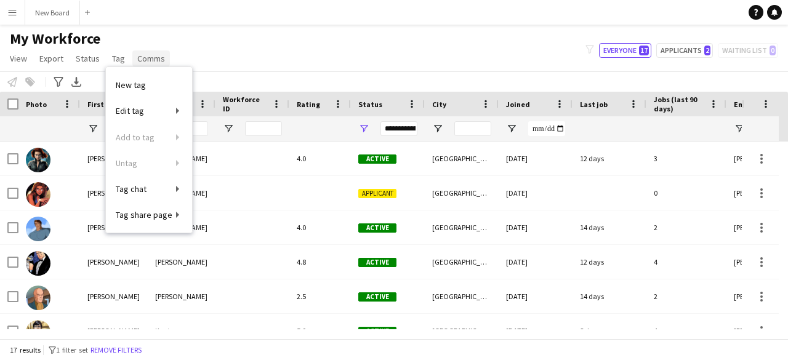
click at [148, 59] on span "Comms" at bounding box center [151, 58] width 28 height 11
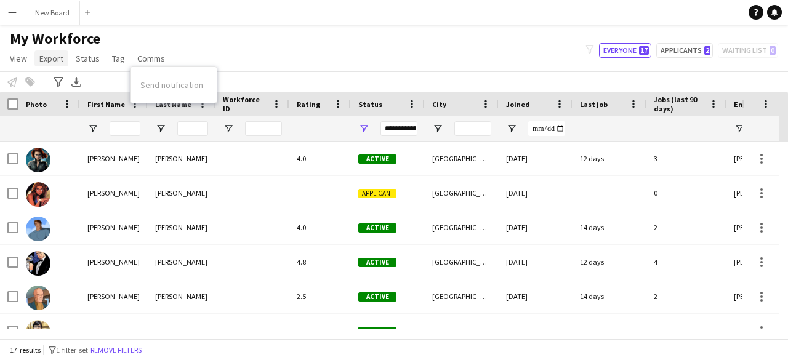
click at [46, 57] on span "Export" at bounding box center [51, 58] width 24 height 11
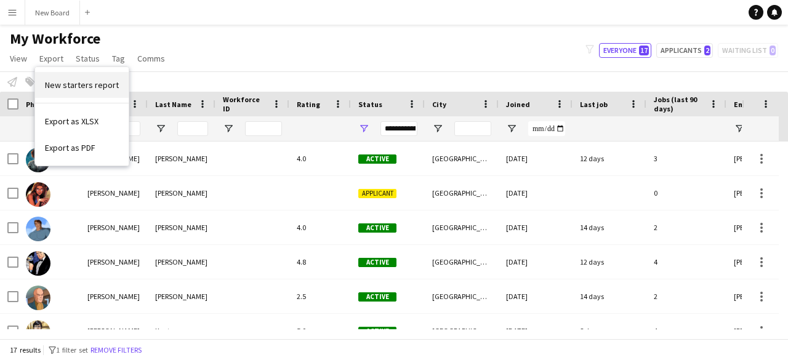
click at [79, 92] on link "New starters report" at bounding box center [82, 85] width 94 height 26
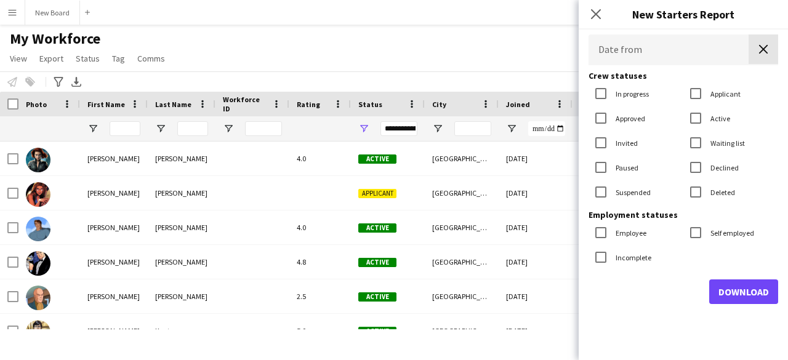
click at [750, 52] on app-icon "Clear date" at bounding box center [764, 49] width 30 height 30
click at [598, 15] on icon "Close pop-in" at bounding box center [596, 14] width 12 height 12
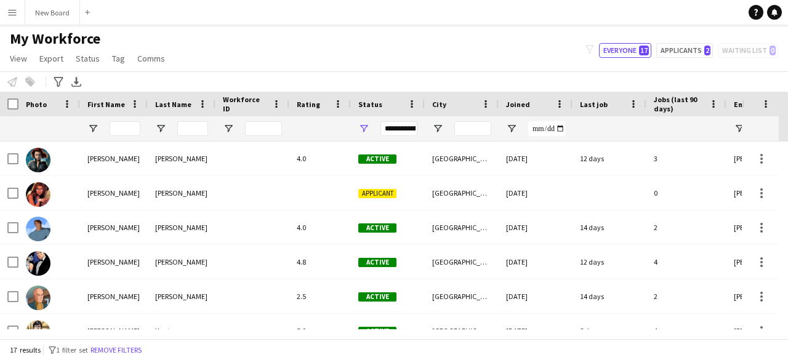
click at [15, 12] on app-icon "Menu" at bounding box center [12, 12] width 10 height 10
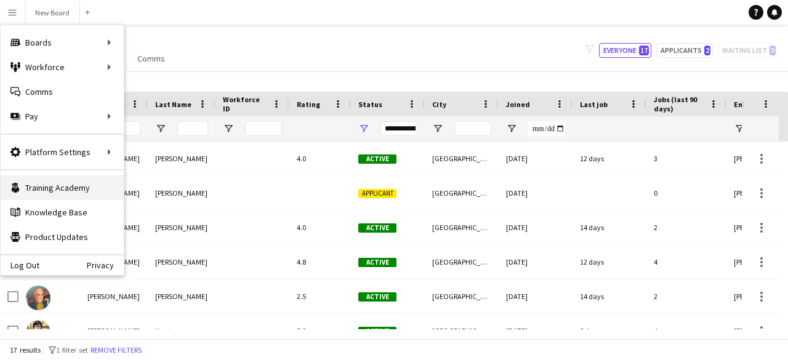
click at [75, 193] on link "Training Academy Training Academy" at bounding box center [62, 187] width 123 height 25
click at [406, 58] on div "My Workforce View Views Default view New view Update view Delete view Edit name…" at bounding box center [394, 51] width 788 height 42
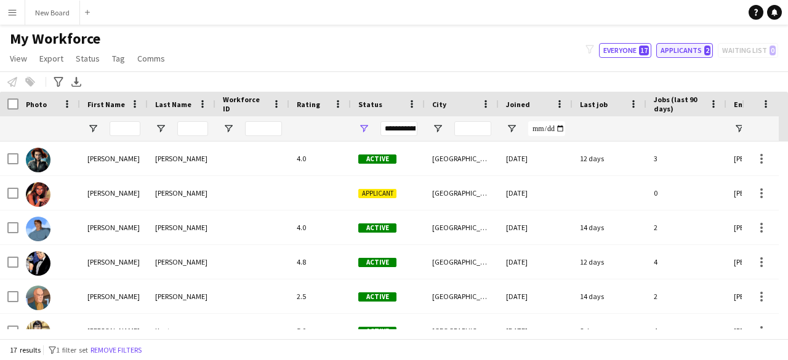
click at [666, 47] on button "Applicants 2" at bounding box center [684, 50] width 57 height 15
type input "**********"
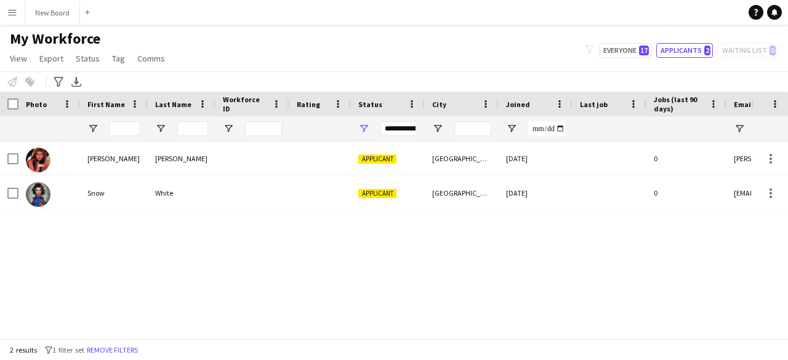
click at [6, 21] on button "Menu" at bounding box center [12, 12] width 25 height 25
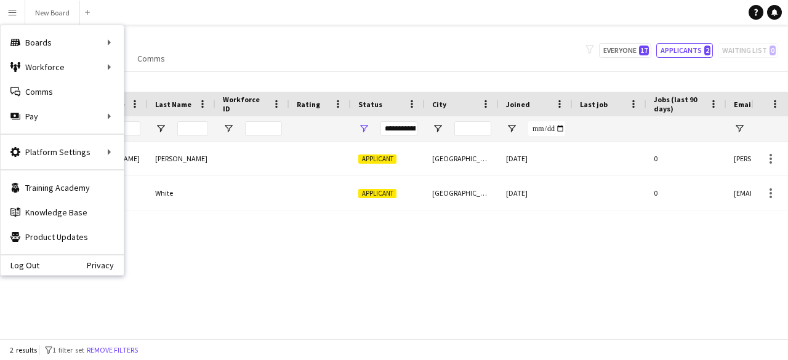
click at [270, 49] on div "My Workforce View Views Default view New view Update view Delete view Edit name…" at bounding box center [394, 51] width 788 height 42
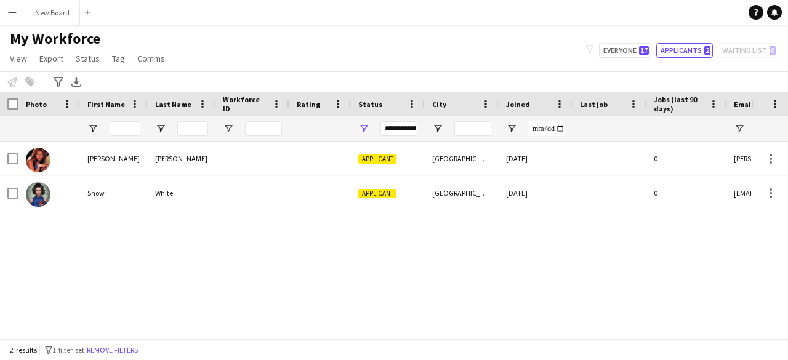
click at [13, 14] on app-icon "Menu" at bounding box center [12, 12] width 10 height 10
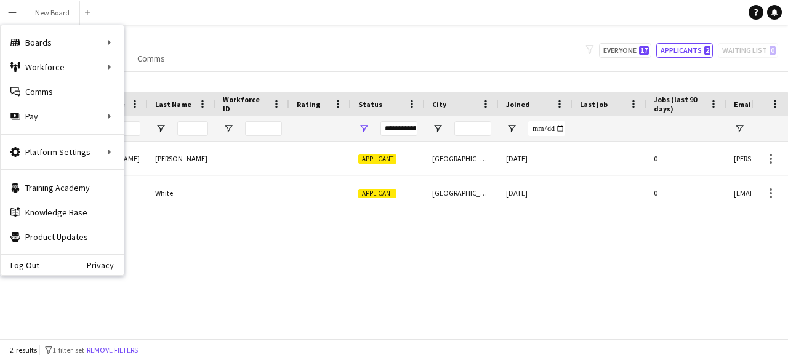
click at [199, 68] on div "My Workforce View Views Default view New view Update view Delete view Edit name…" at bounding box center [394, 51] width 788 height 42
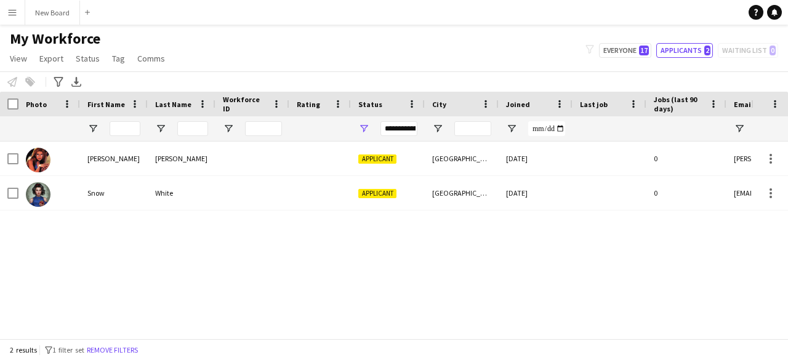
click at [14, 17] on app-icon "Menu" at bounding box center [12, 12] width 10 height 10
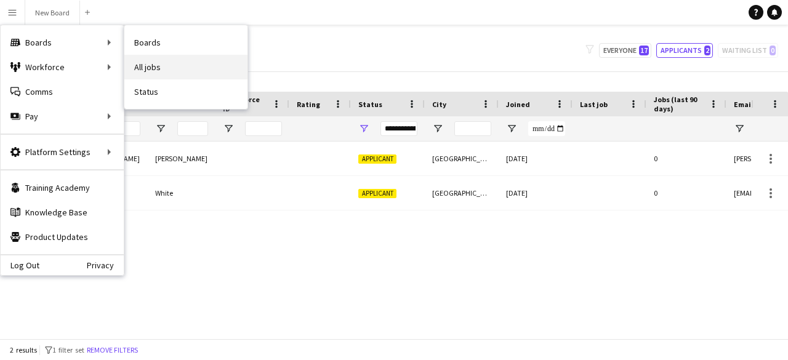
click at [169, 58] on link "All jobs" at bounding box center [185, 67] width 123 height 25
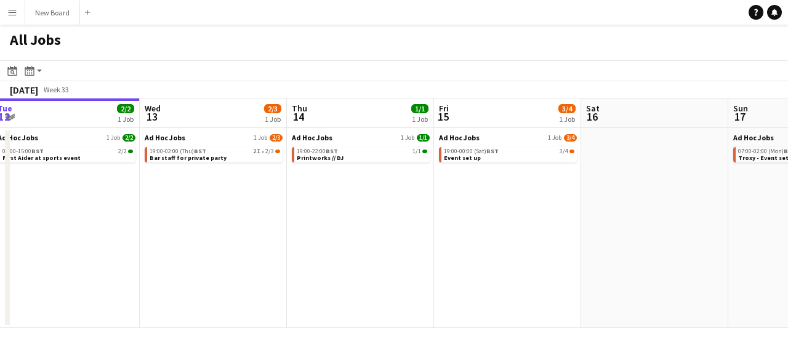
scroll to position [0, 511]
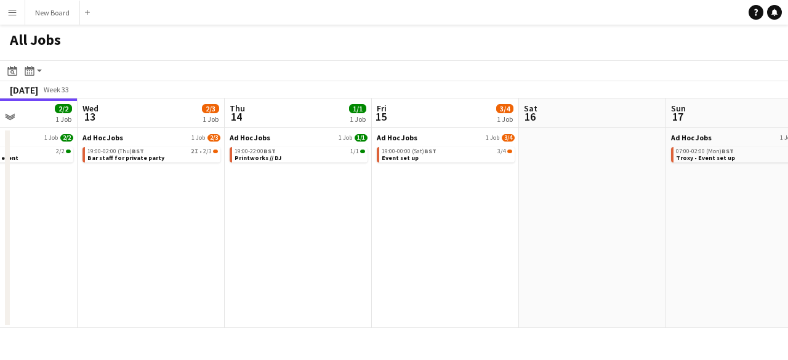
drag, startPoint x: 571, startPoint y: 223, endPoint x: 357, endPoint y: 223, distance: 213.6
click at [357, 223] on app-calendar-viewport "Sat 9 Sun 10 Mon 11 Tue 12 2/2 1 Job Wed 13 2/3 1 Job Thu 14 1/1 1 Job Fri 15 3…" at bounding box center [394, 214] width 788 height 230
click at [47, 8] on button "New Board Close" at bounding box center [52, 13] width 55 height 24
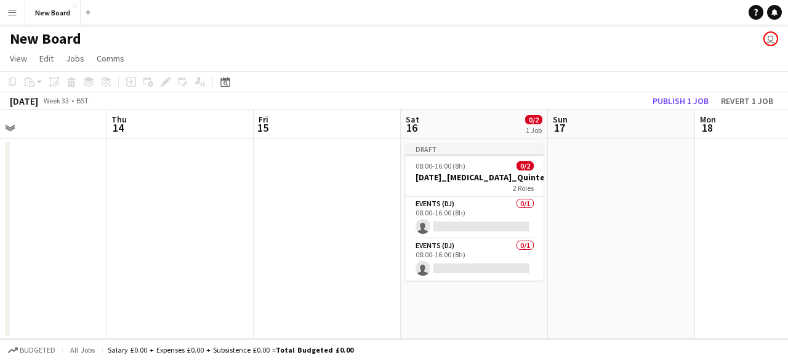
scroll to position [0, 387]
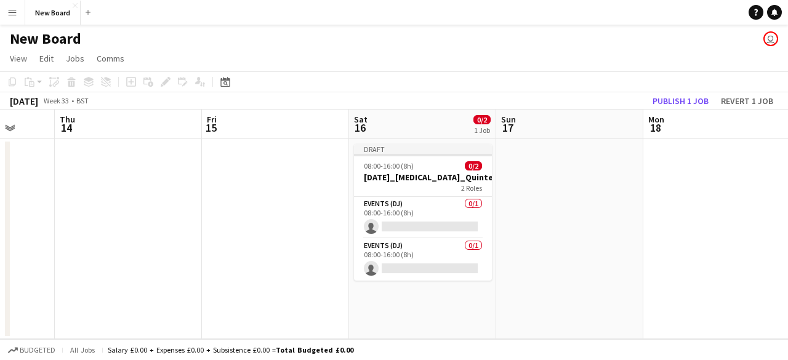
drag, startPoint x: 621, startPoint y: 179, endPoint x: 240, endPoint y: 159, distance: 381.0
click at [240, 159] on app-calendar-viewport "Mon 11 Tue 12 Wed 13 Thu 14 Fri 15 Sat 16 0/2 1 Job Sun 17 Mon 18 Tue 19 Wed 20…" at bounding box center [394, 225] width 788 height 230
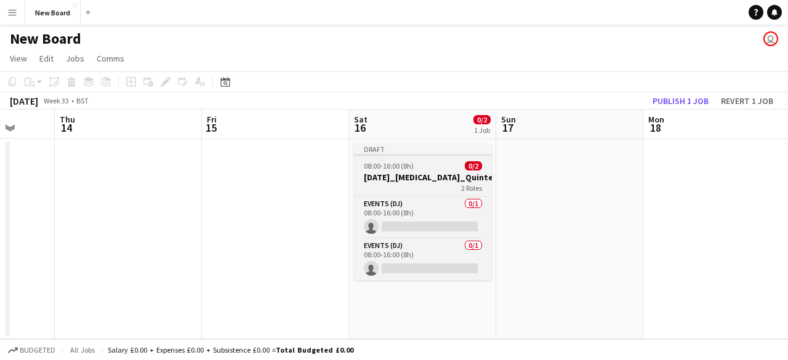
click at [429, 171] on app-job-card "Draft 08:00-16:00 (8h) 0/2 [DATE]_[MEDICAL_DATA]_Quintessentially_30_BAR 2 Role…" at bounding box center [423, 212] width 138 height 137
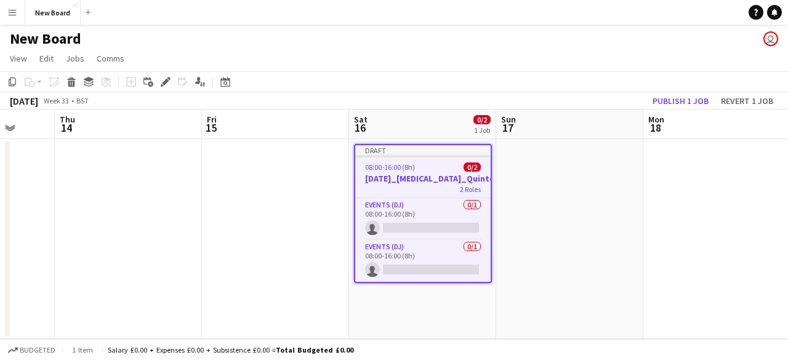
drag, startPoint x: 426, startPoint y: 172, endPoint x: 406, endPoint y: 169, distance: 19.9
click at [406, 169] on span "08:00-16:00 (8h)" at bounding box center [390, 167] width 50 height 9
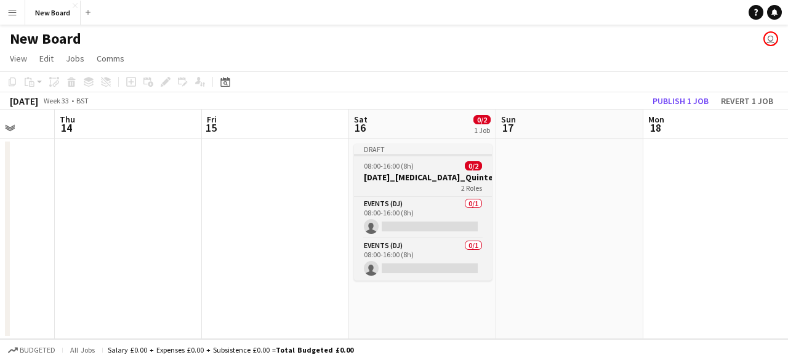
click at [400, 171] on app-job-card "Draft 08:00-16:00 (8h) 0/2 [DATE]_[MEDICAL_DATA]_Quintessentially_30_BAR 2 Role…" at bounding box center [423, 212] width 138 height 137
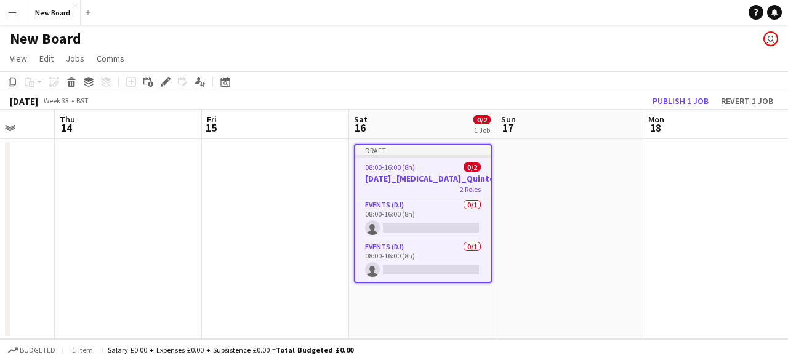
click at [541, 187] on app-date-cell at bounding box center [569, 239] width 147 height 200
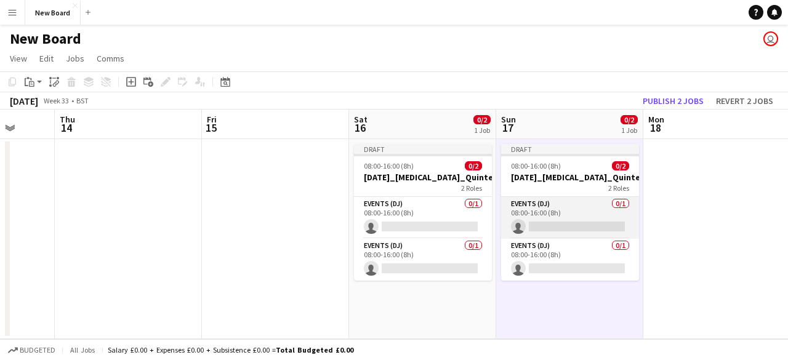
scroll to position [0, 386]
drag, startPoint x: 569, startPoint y: 226, endPoint x: 615, endPoint y: 227, distance: 46.2
click at [615, 227] on app-card-role "Events (DJ) 0/1 08:00-16:00 (8h) single-neutral-actions" at bounding box center [571, 218] width 138 height 42
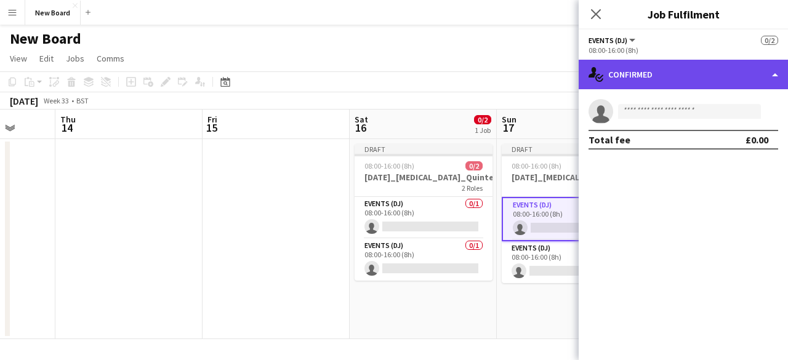
click at [769, 79] on div "single-neutral-actions-check-2 Confirmed" at bounding box center [683, 75] width 209 height 30
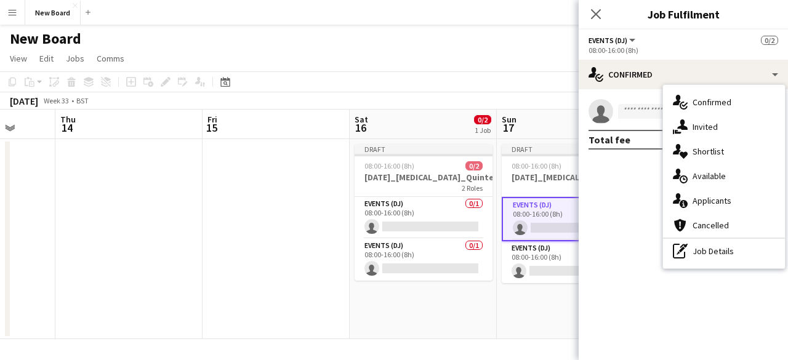
click at [520, 300] on app-date-cell "Draft 08:00-16:00 (8h) 0/2 [DATE]_[MEDICAL_DATA]_Quintessentially_30_BAR 2 Role…" at bounding box center [570, 239] width 147 height 200
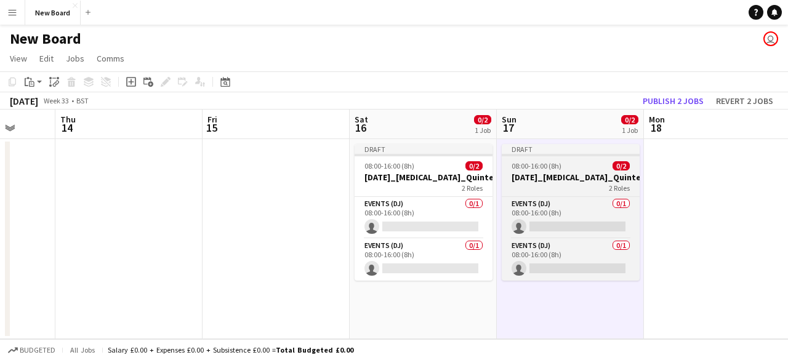
click at [549, 158] on app-job-card "Draft 08:00-16:00 (8h) 0/2 [DATE]_[MEDICAL_DATA]_Quintessentially_30_BAR 2 Role…" at bounding box center [571, 212] width 138 height 137
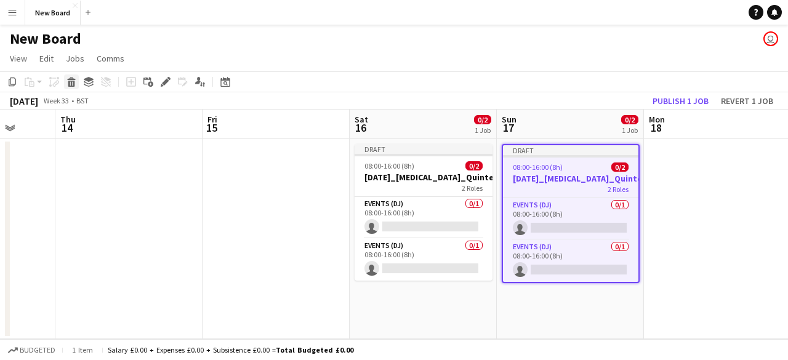
click at [68, 81] on icon "Delete" at bounding box center [71, 82] width 10 height 10
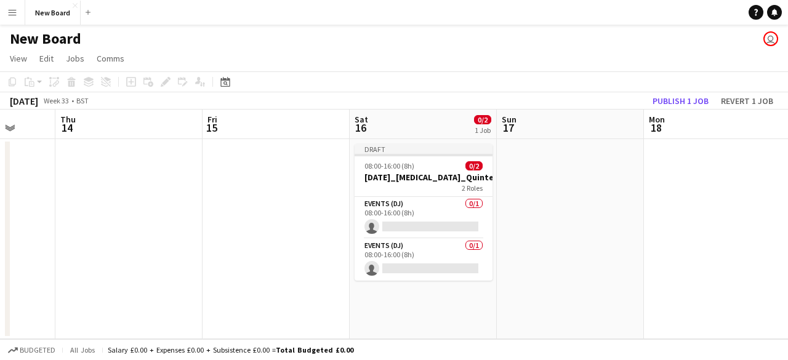
click at [12, 17] on button "Menu" at bounding box center [12, 12] width 25 height 25
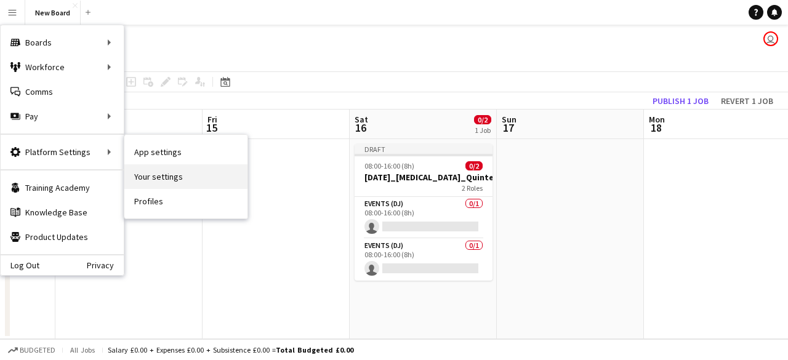
click at [171, 177] on link "Your settings" at bounding box center [185, 176] width 123 height 25
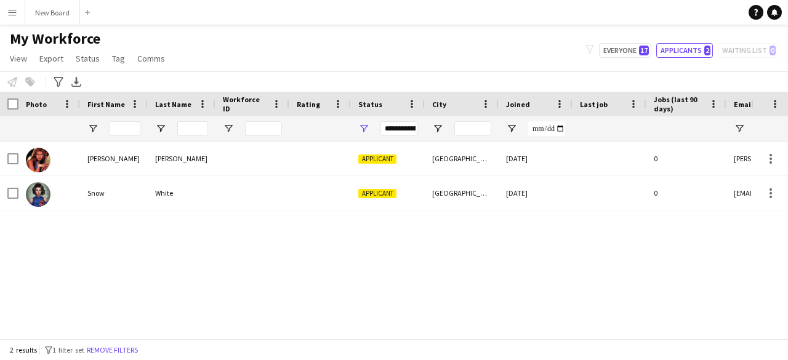
click at [13, 22] on button "Menu" at bounding box center [12, 12] width 25 height 25
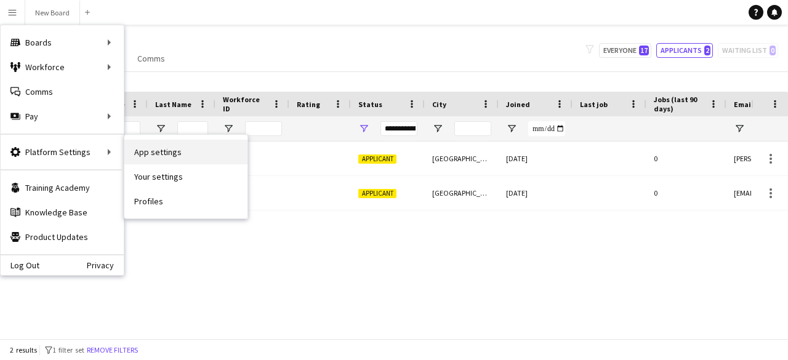
click at [164, 150] on link "App settings" at bounding box center [185, 152] width 123 height 25
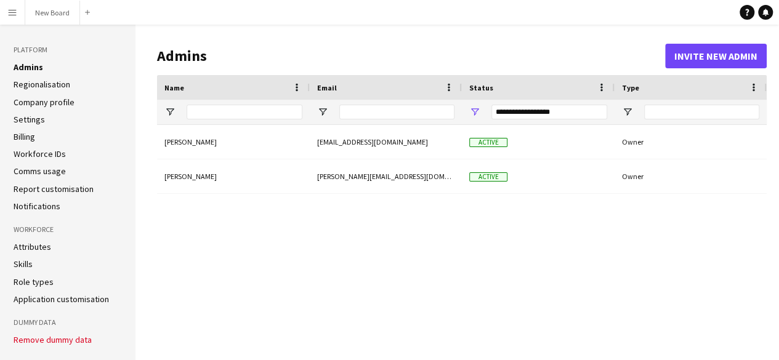
click at [64, 83] on link "Regionalisation" at bounding box center [42, 84] width 57 height 11
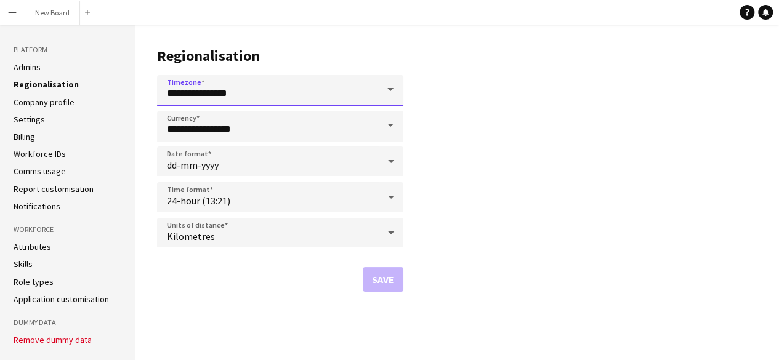
click at [329, 95] on input "**********" at bounding box center [280, 90] width 246 height 31
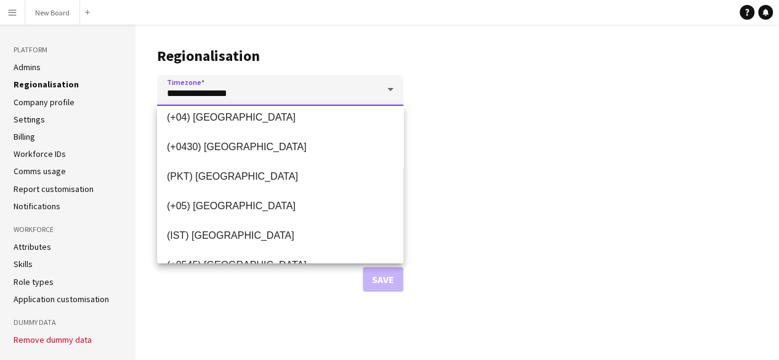
scroll to position [2266, 0]
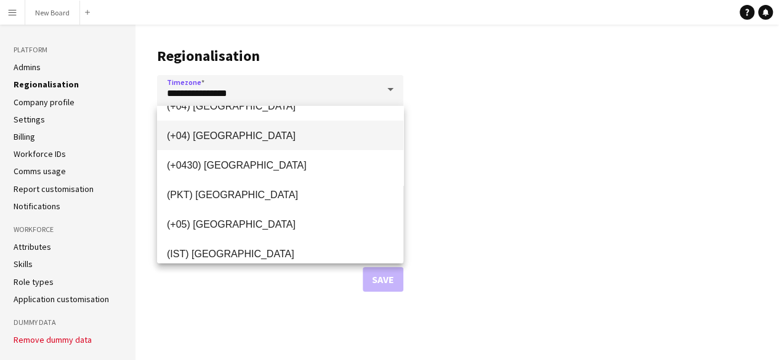
click at [317, 142] on mat-option "(+04) [GEOGRAPHIC_DATA]" at bounding box center [280, 136] width 246 height 30
type input "**********"
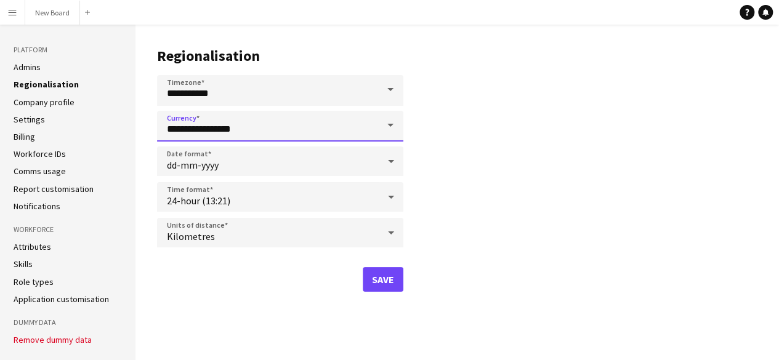
click at [256, 130] on input "**********" at bounding box center [280, 126] width 246 height 31
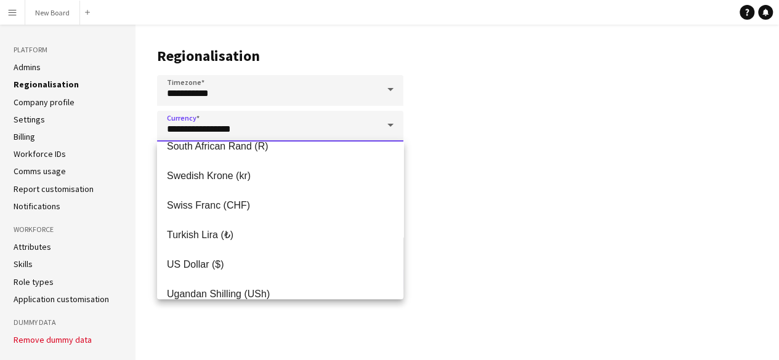
scroll to position [916, 0]
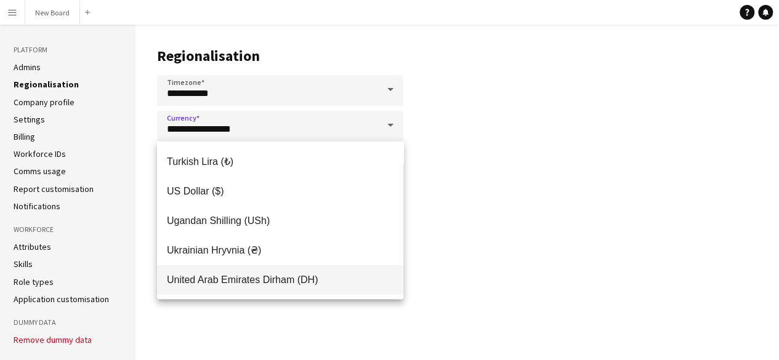
click at [340, 285] on span "United Arab Emirates Dirham (DH)" at bounding box center [280, 280] width 227 height 12
type input "**********"
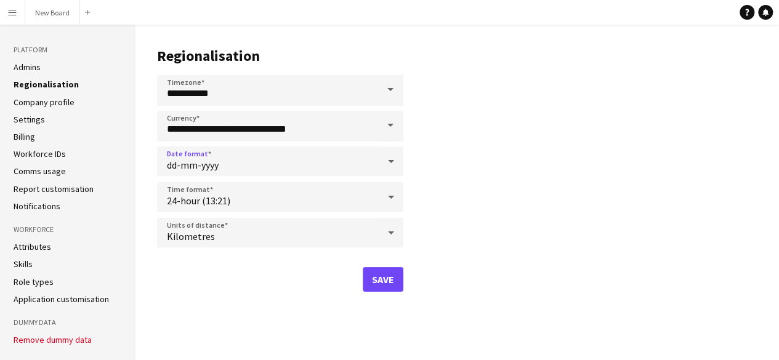
click at [256, 164] on div "dd-mm-yyyy" at bounding box center [268, 162] width 222 height 30
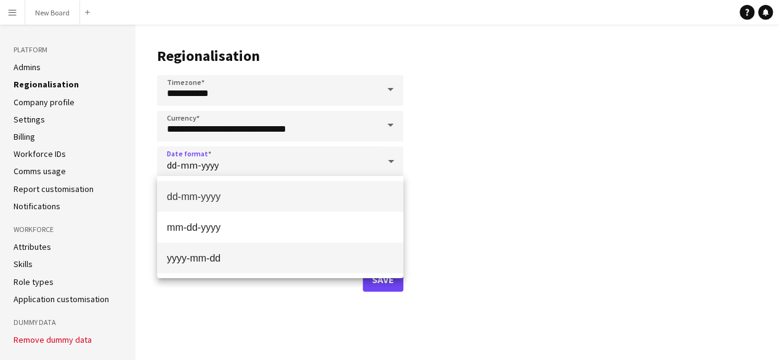
click at [267, 256] on span "yyyy-mm-dd" at bounding box center [280, 258] width 227 height 12
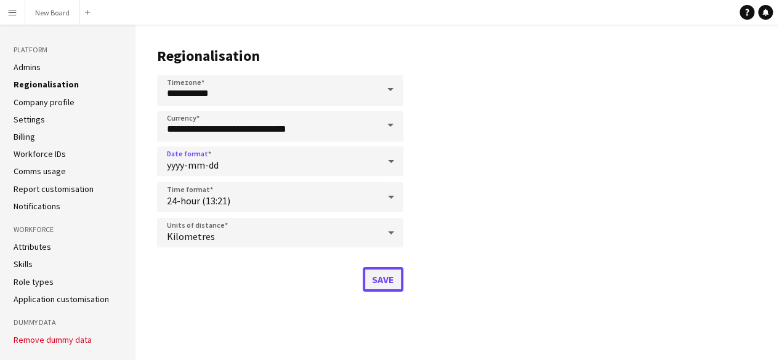
click at [369, 274] on button "Save" at bounding box center [383, 279] width 41 height 25
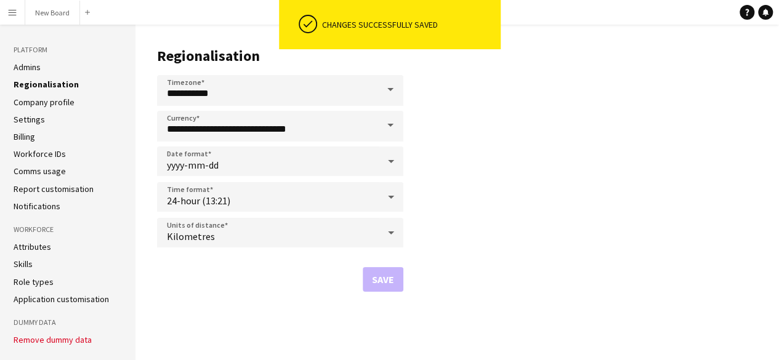
click at [63, 99] on link "Company profile" at bounding box center [44, 102] width 61 height 11
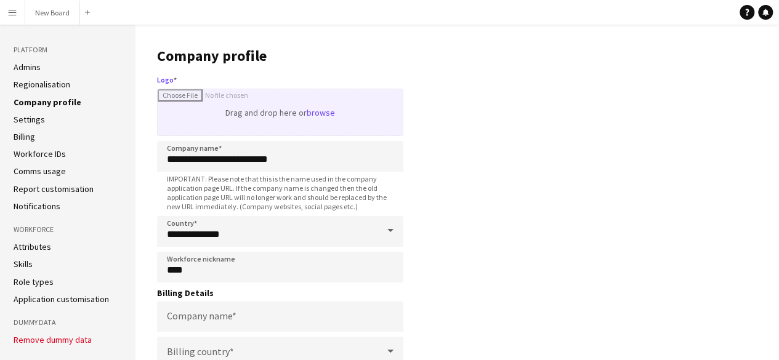
click at [317, 116] on input "Logo" at bounding box center [280, 112] width 245 height 46
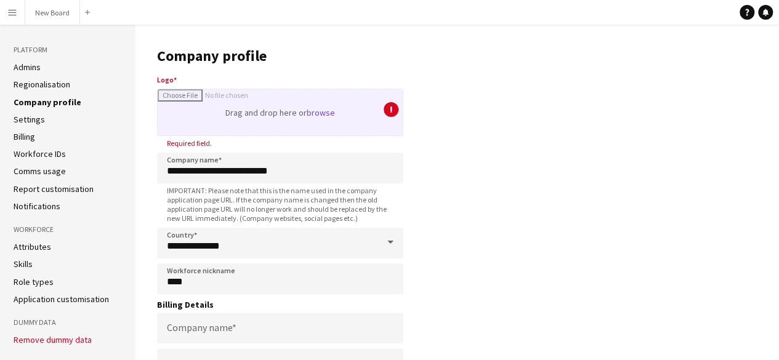
type input "**********"
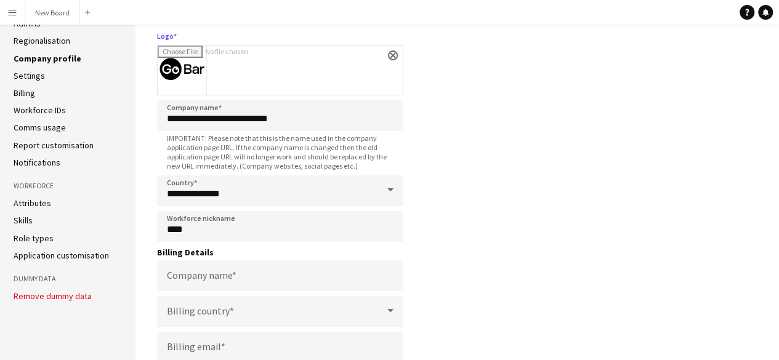
scroll to position [62, 0]
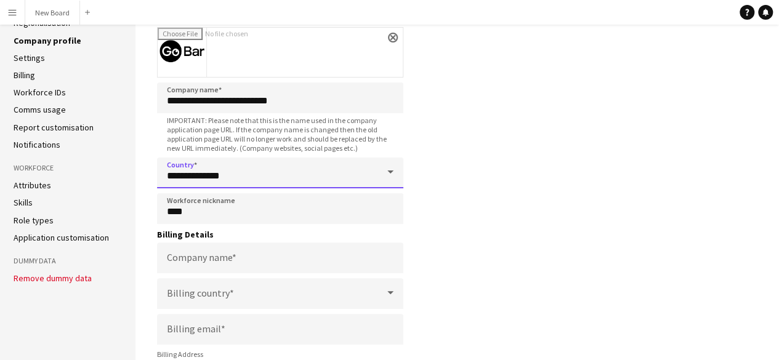
click at [320, 174] on input "**********" at bounding box center [280, 173] width 246 height 31
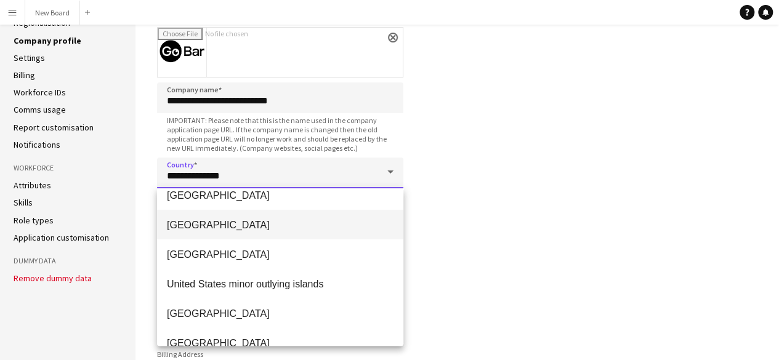
scroll to position [6662, 0]
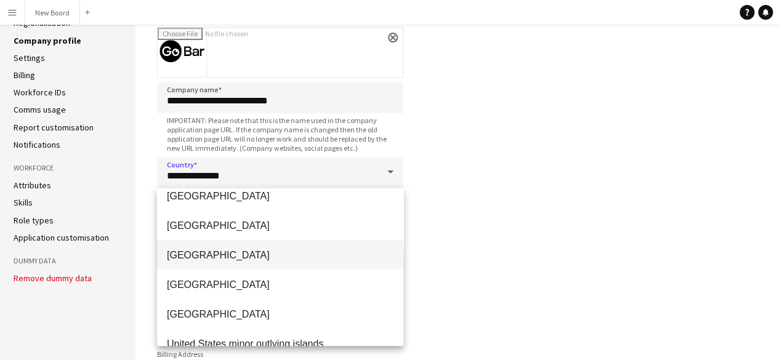
click at [306, 260] on span "[GEOGRAPHIC_DATA]" at bounding box center [280, 255] width 227 height 12
type input "**********"
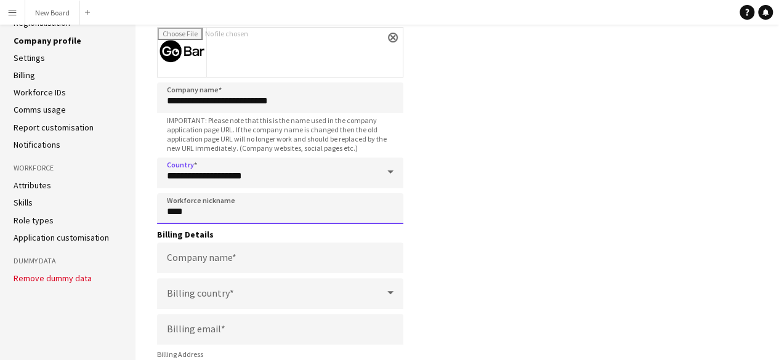
click at [288, 214] on input "****" at bounding box center [280, 208] width 246 height 31
click at [434, 215] on main "**********" at bounding box center [456, 262] width 643 height 598
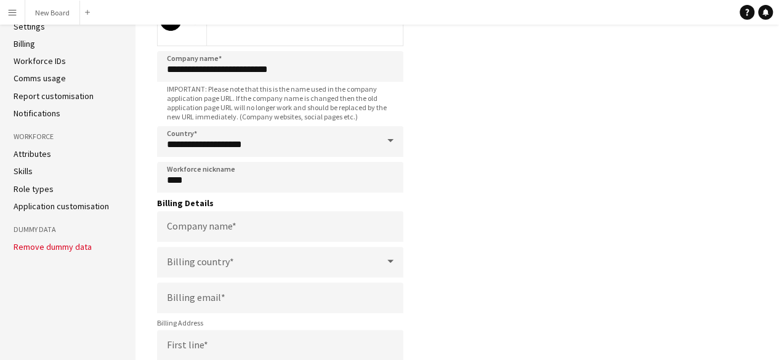
scroll to position [16, 0]
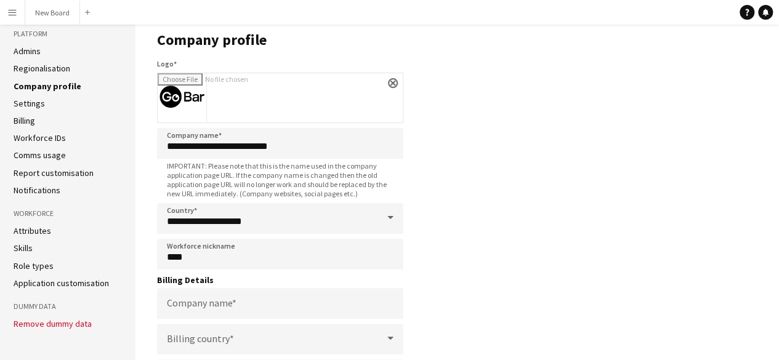
click at [439, 209] on main "**********" at bounding box center [456, 308] width 643 height 598
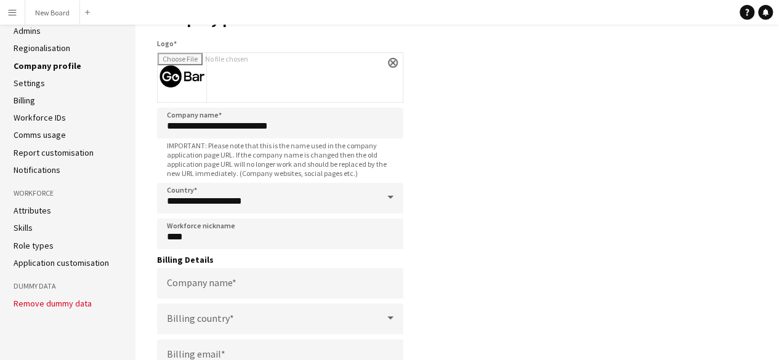
scroll to position [0, 0]
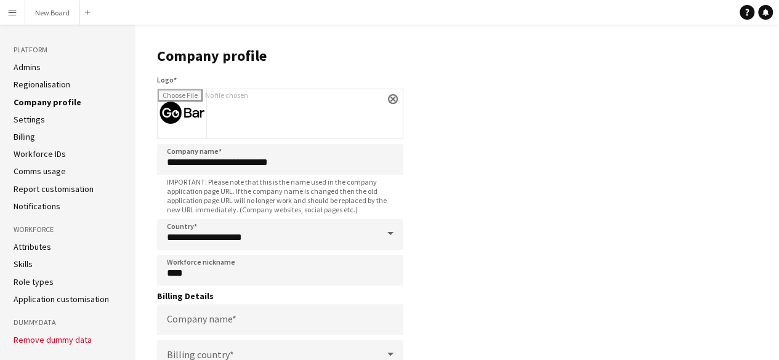
click at [23, 120] on link "Settings" at bounding box center [29, 119] width 31 height 11
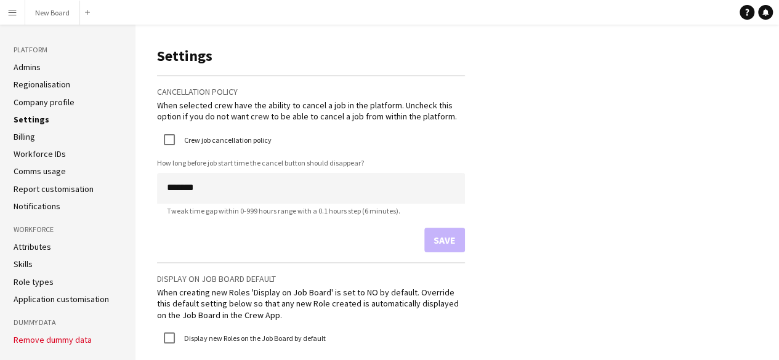
click at [35, 132] on link "Billing" at bounding box center [25, 136] width 22 height 11
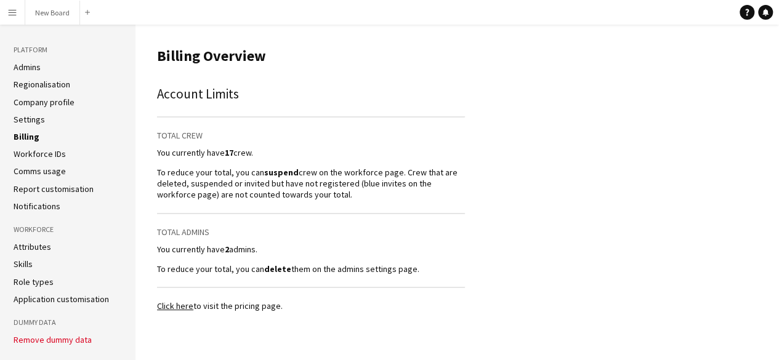
click at [44, 144] on ul "Admins Regionalisation Company profile Settings Billing Workforce IDs Comms usa…" at bounding box center [68, 137] width 108 height 150
click at [52, 150] on link "Workforce IDs" at bounding box center [40, 153] width 52 height 11
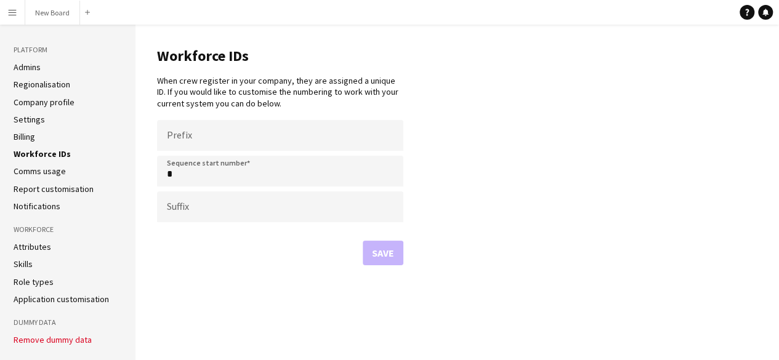
click at [49, 171] on link "Comms usage" at bounding box center [40, 171] width 52 height 11
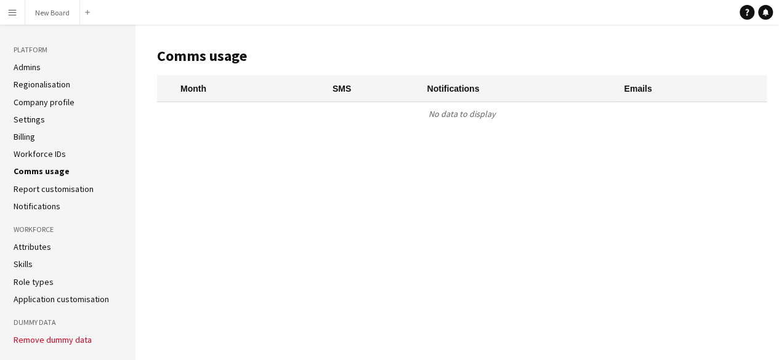
click at [63, 185] on link "Report customisation" at bounding box center [54, 188] width 80 height 11
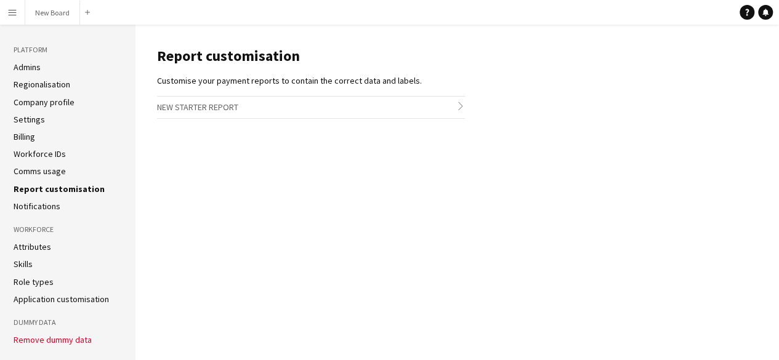
click at [38, 205] on link "Notifications" at bounding box center [37, 206] width 47 height 11
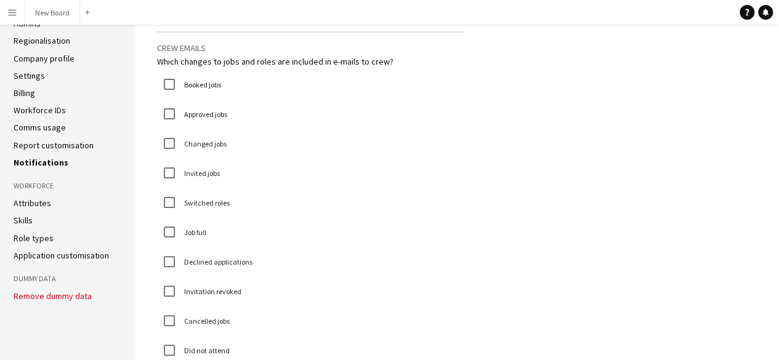
scroll to position [62, 0]
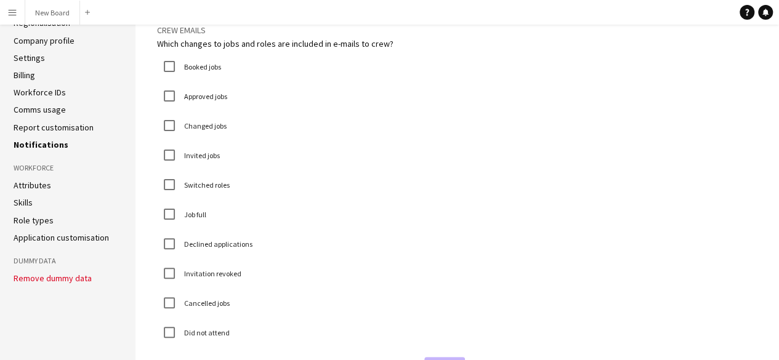
click at [38, 188] on link "Attributes" at bounding box center [33, 185] width 38 height 11
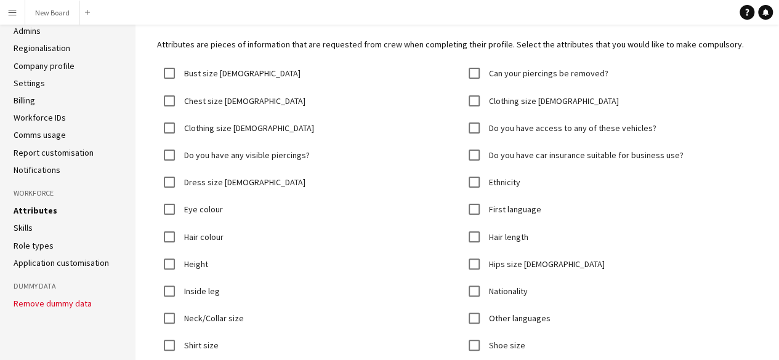
scroll to position [62, 0]
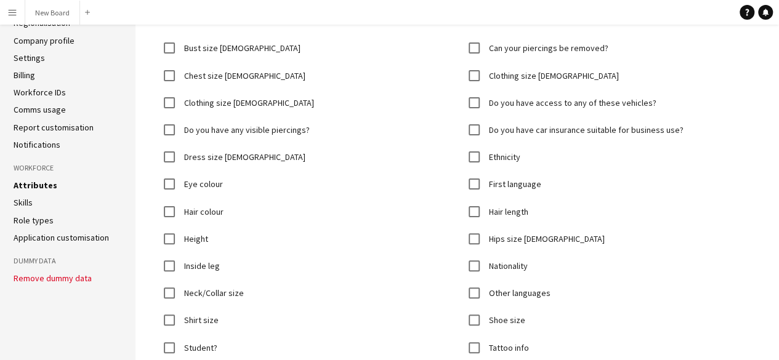
click at [36, 202] on li "Skills" at bounding box center [68, 202] width 108 height 11
click at [25, 202] on link "Skills" at bounding box center [23, 202] width 19 height 11
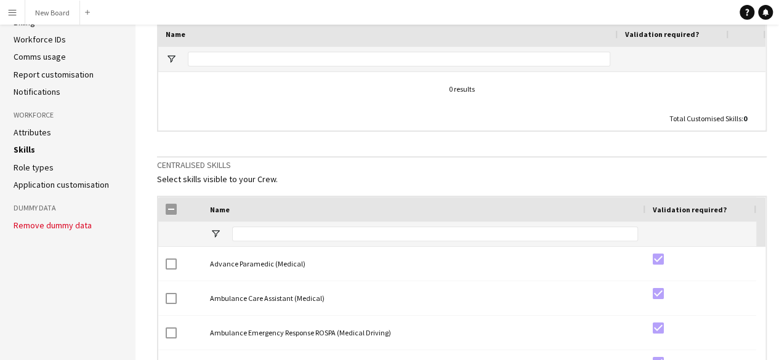
scroll to position [62, 0]
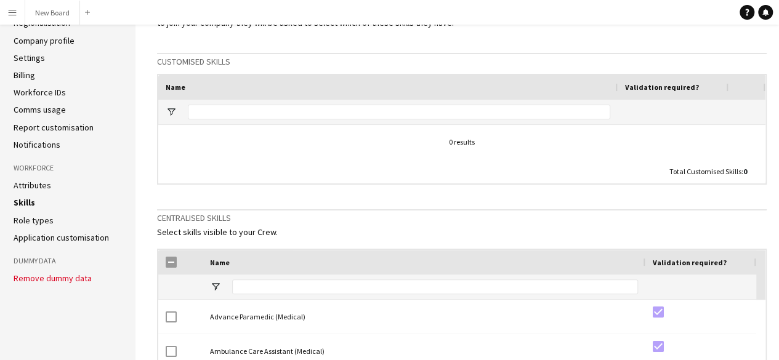
click at [43, 182] on link "Attributes" at bounding box center [33, 185] width 38 height 11
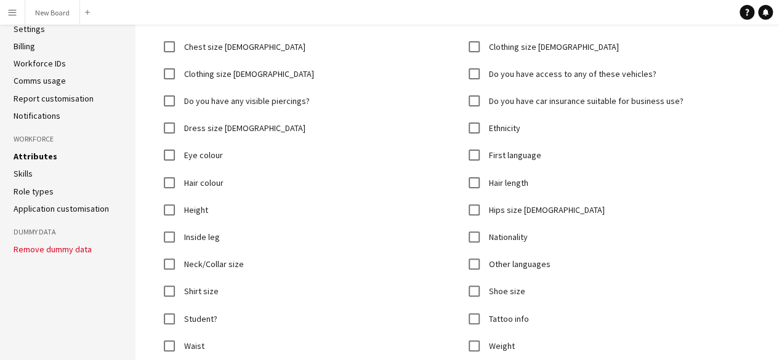
scroll to position [29, 0]
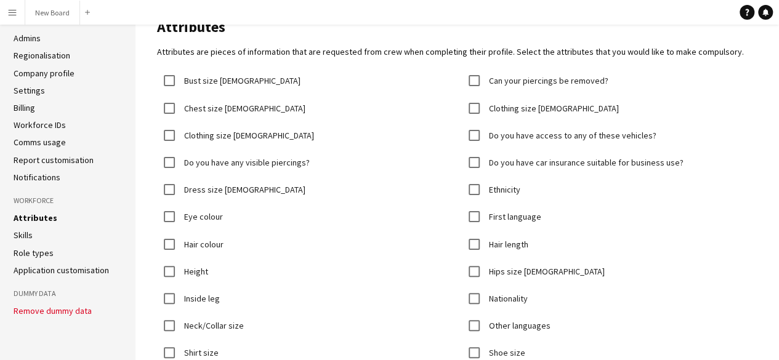
click at [26, 256] on link "Role types" at bounding box center [34, 252] width 40 height 11
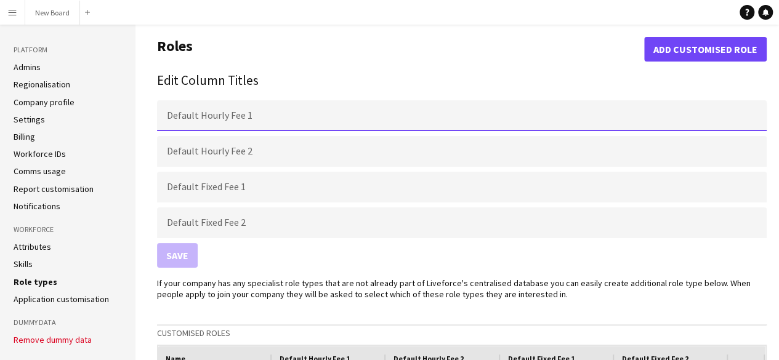
click at [198, 109] on input "Default Hourly Fee 1" at bounding box center [462, 115] width 610 height 31
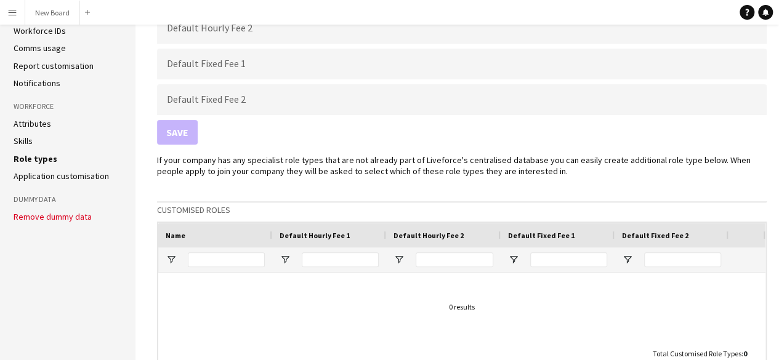
scroll to position [62, 0]
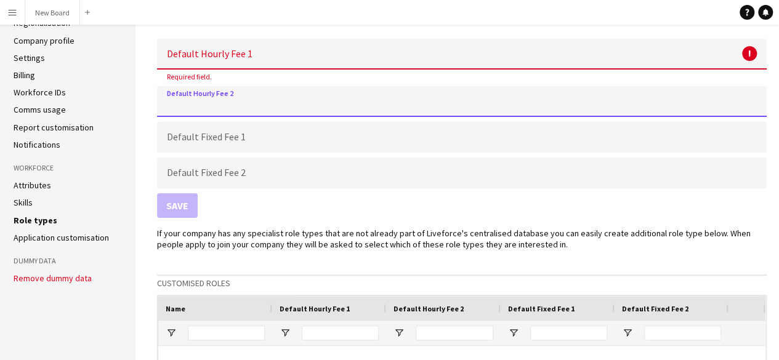
click at [251, 101] on input "Default Hourly Fee 2" at bounding box center [462, 101] width 610 height 31
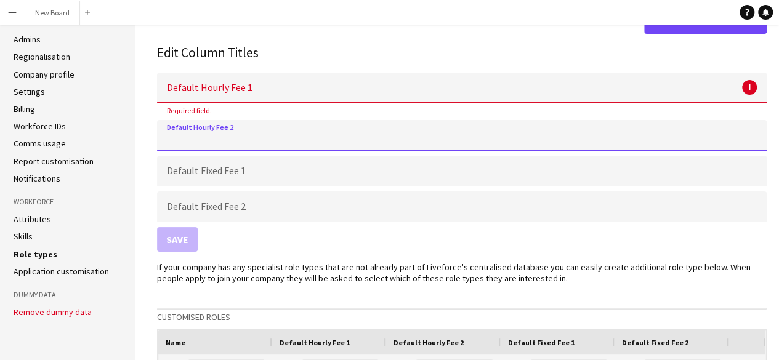
scroll to position [0, 0]
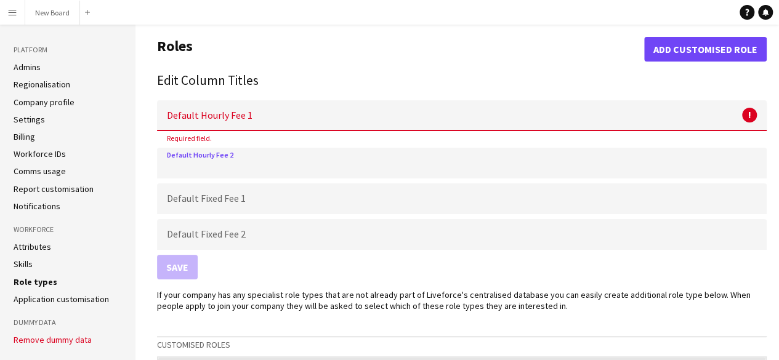
click at [293, 92] on form "Default Hourly Fee 1 ! Required field. Default Hourly Fee 2 Default Fixed Fee 1…" at bounding box center [462, 190] width 610 height 199
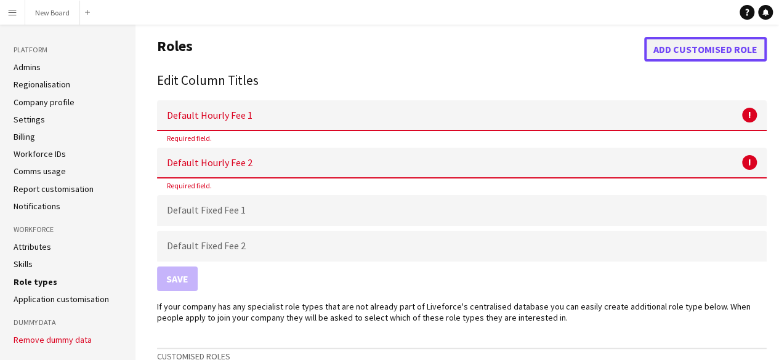
click at [680, 53] on button "Add customised role" at bounding box center [705, 49] width 123 height 25
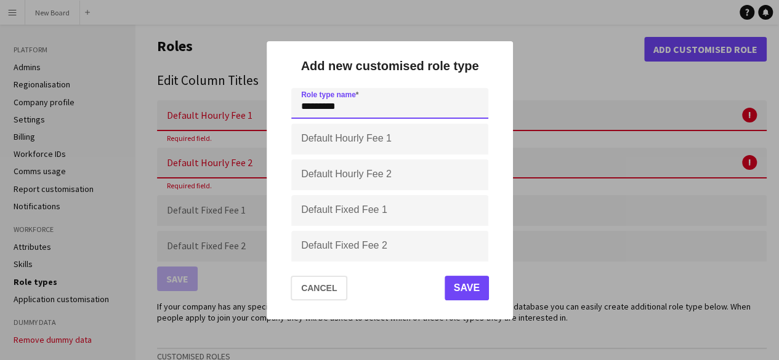
type input "*********"
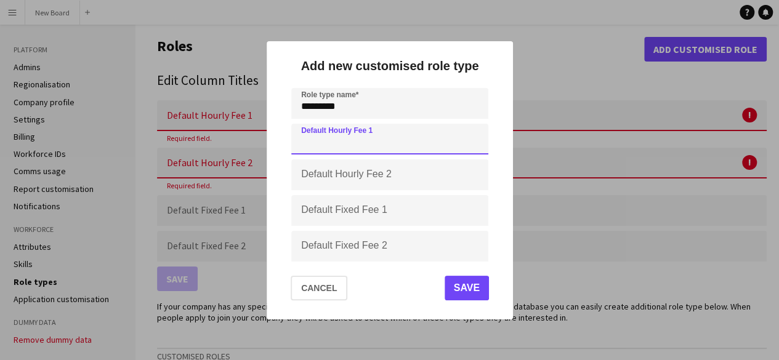
click at [432, 147] on input "Default Hourly Fee 1" at bounding box center [389, 139] width 197 height 31
type input "******"
click at [457, 285] on button "Save" at bounding box center [466, 288] width 44 height 25
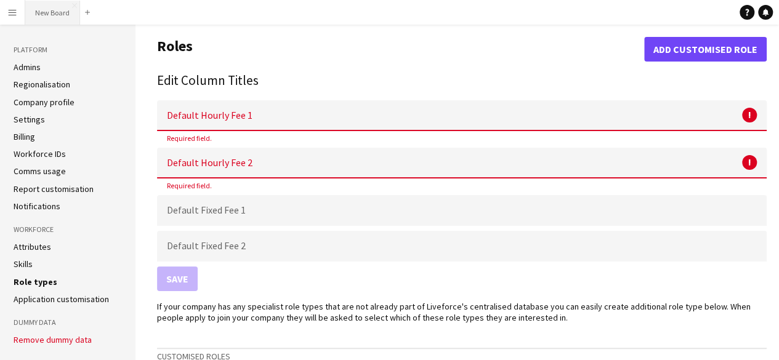
click at [47, 10] on button "New Board Close" at bounding box center [52, 13] width 55 height 24
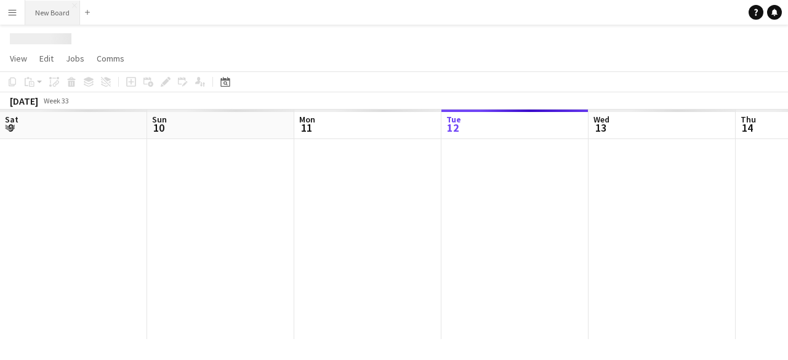
scroll to position [0, 294]
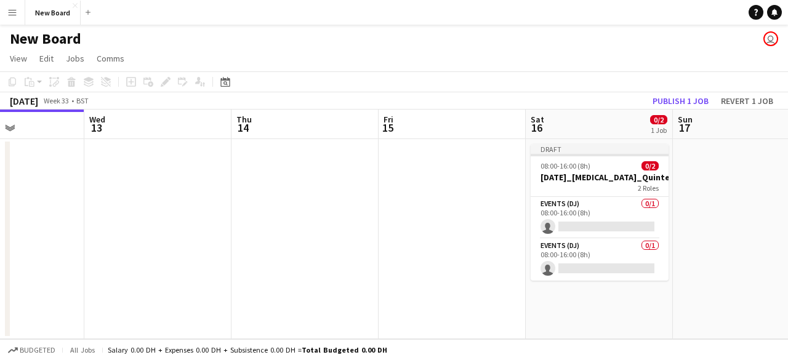
drag, startPoint x: 518, startPoint y: 231, endPoint x: 397, endPoint y: 223, distance: 121.5
click at [399, 223] on app-calendar-viewport "Sat 9 Sun 10 Mon 11 Tue 12 Wed 13 Thu 14 Fri 15 Sat 16 0/2 1 Job Sun 17 Mon 18 …" at bounding box center [394, 225] width 788 height 230
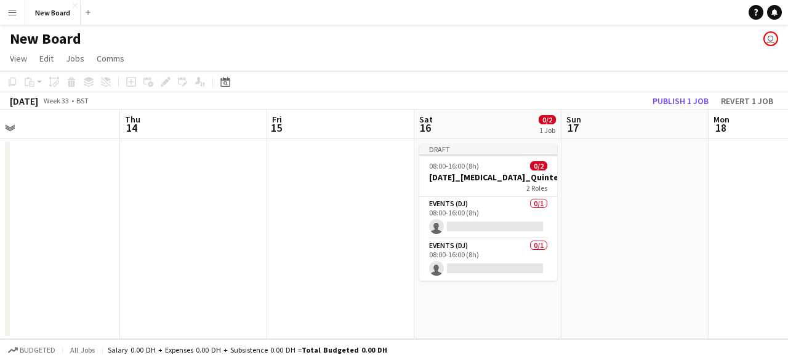
scroll to position [0, 332]
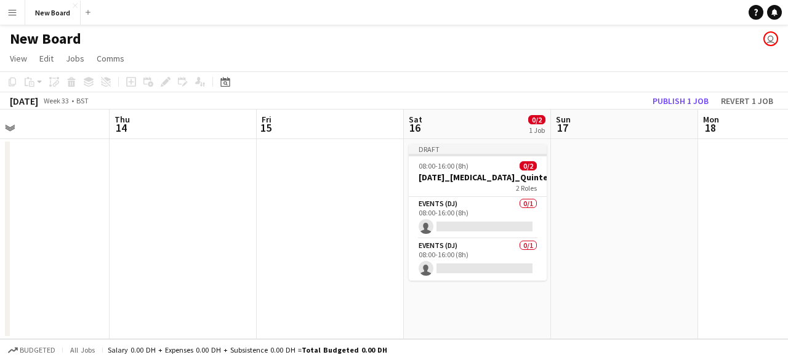
drag, startPoint x: 452, startPoint y: 212, endPoint x: 335, endPoint y: 207, distance: 117.1
click at [335, 207] on app-calendar-viewport "Mon 11 Tue 12 Wed 13 Thu 14 Fri 15 Sat 16 0/2 1 Job Sun 17 Mon 18 Tue 19 Wed 20…" at bounding box center [394, 225] width 788 height 230
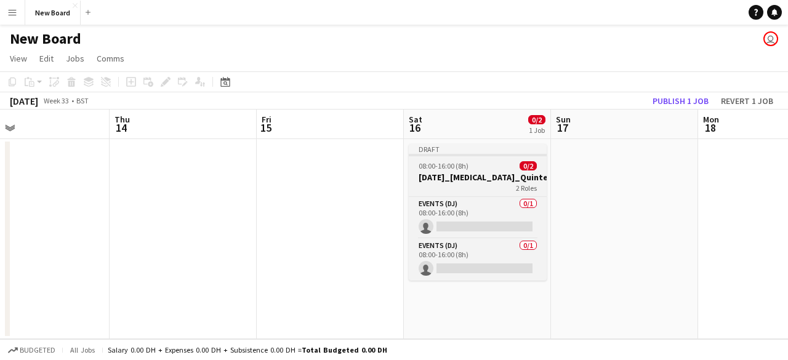
click at [477, 191] on div "2 Roles" at bounding box center [478, 188] width 138 height 10
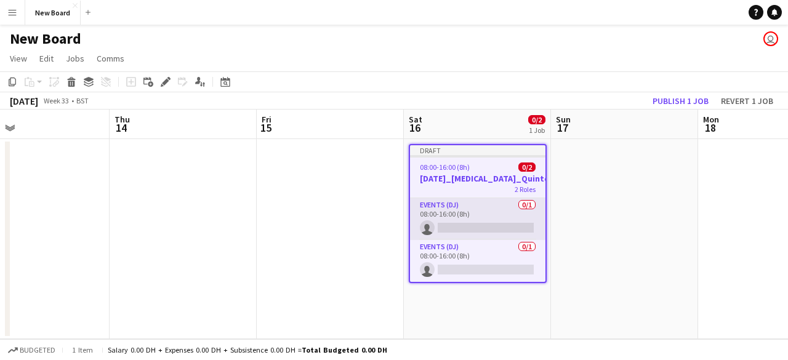
click at [484, 200] on app-card-role "Events (DJ) 0/1 08:00-16:00 (8h) single-neutral-actions" at bounding box center [477, 219] width 135 height 42
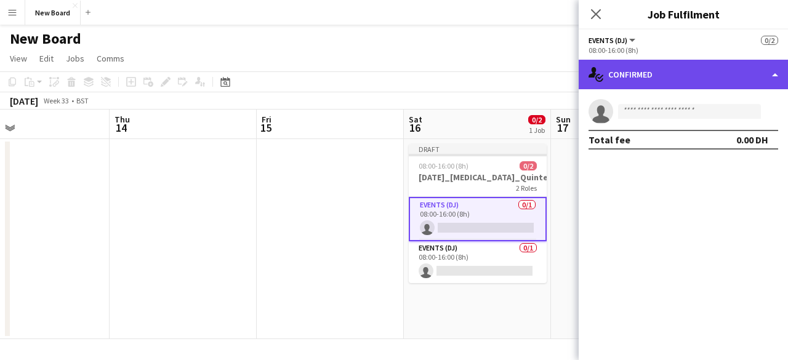
click at [744, 72] on div "single-neutral-actions-check-2 Confirmed" at bounding box center [683, 75] width 209 height 30
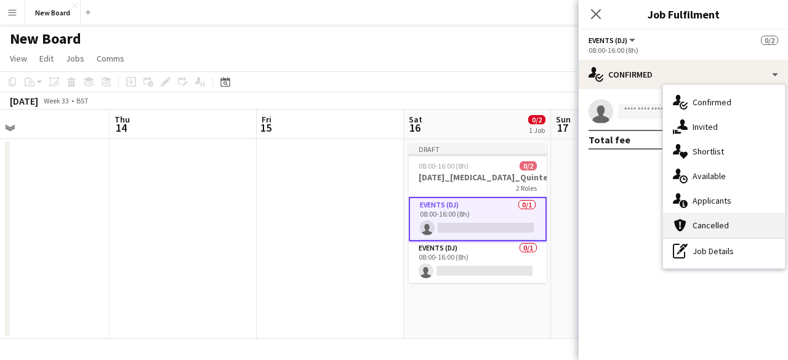
click at [699, 229] on div "cancellation Cancelled" at bounding box center [724, 225] width 122 height 25
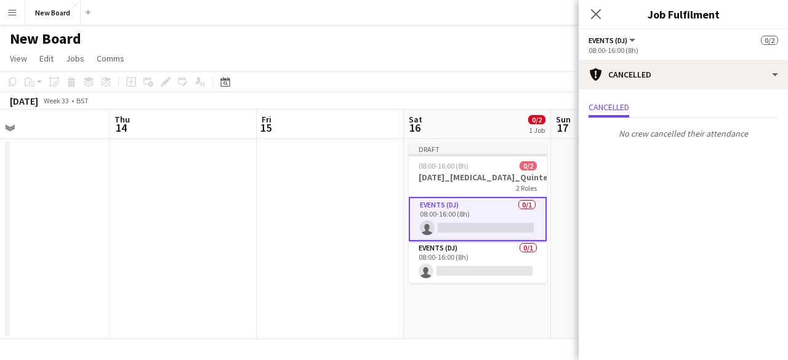
click at [640, 134] on p "No crew cancelled their attendance" at bounding box center [683, 133] width 209 height 21
click at [465, 269] on app-card-role "Events (DJ) 0/1 08:00-16:00 (8h) single-neutral-actions" at bounding box center [478, 262] width 138 height 42
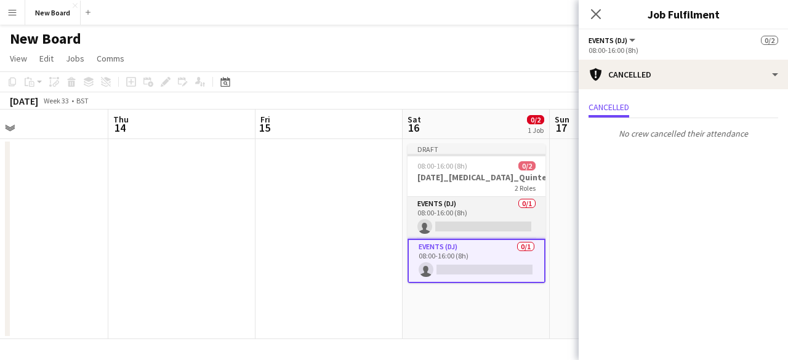
click at [477, 225] on app-card-role "Events (DJ) 0/1 08:00-16:00 (8h) single-neutral-actions" at bounding box center [477, 218] width 138 height 42
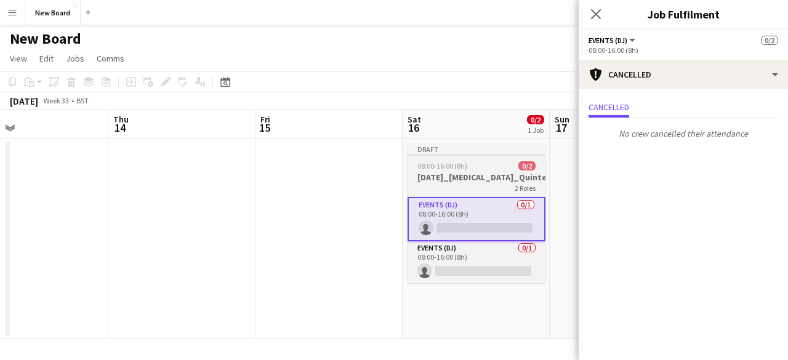
click at [463, 177] on h3 "[DATE]_[MEDICAL_DATA]_Quintessentially_30_BAR" at bounding box center [477, 177] width 138 height 11
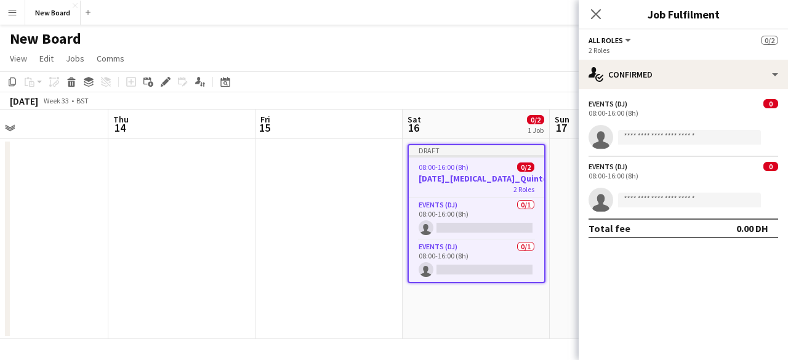
click at [624, 42] on button "All roles" at bounding box center [611, 40] width 44 height 9
click at [692, 289] on mat-expansion-panel "check Confirmed Events (DJ) 0 08:00-16:00 (8h) single-neutral-actions Events (D…" at bounding box center [683, 224] width 209 height 271
click at [164, 79] on icon "Edit" at bounding box center [166, 82] width 10 height 10
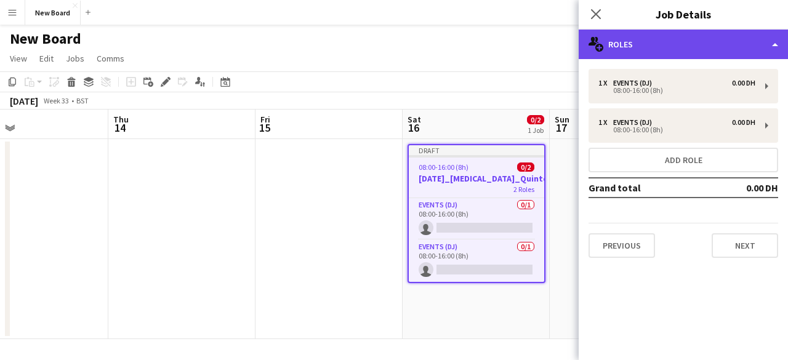
click at [675, 38] on div "multiple-users-add Roles" at bounding box center [683, 45] width 209 height 30
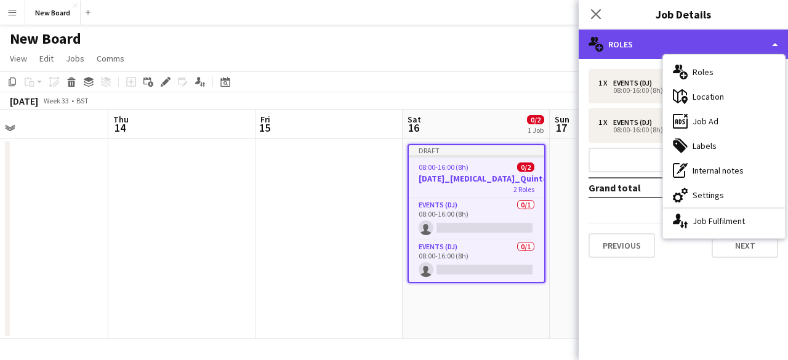
click at [679, 38] on div "multiple-users-add Roles" at bounding box center [683, 45] width 209 height 30
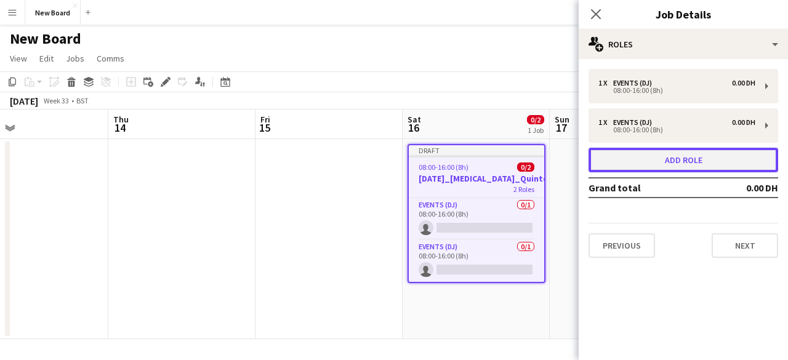
click at [722, 169] on button "Add role" at bounding box center [684, 160] width 190 height 25
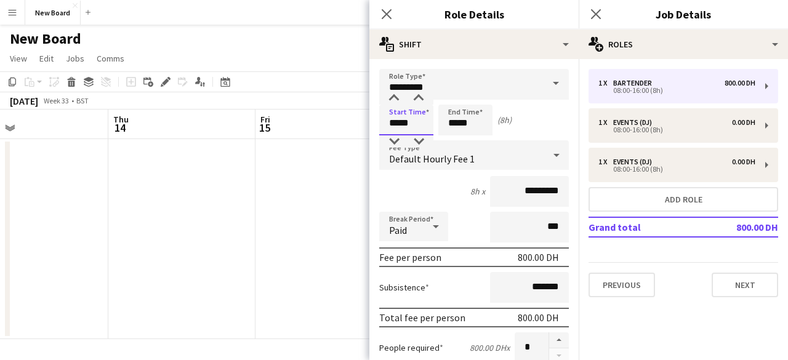
click at [405, 118] on input "*****" at bounding box center [406, 120] width 54 height 31
click at [395, 119] on input "*****" at bounding box center [406, 120] width 54 height 31
click at [392, 100] on div at bounding box center [394, 98] width 25 height 12
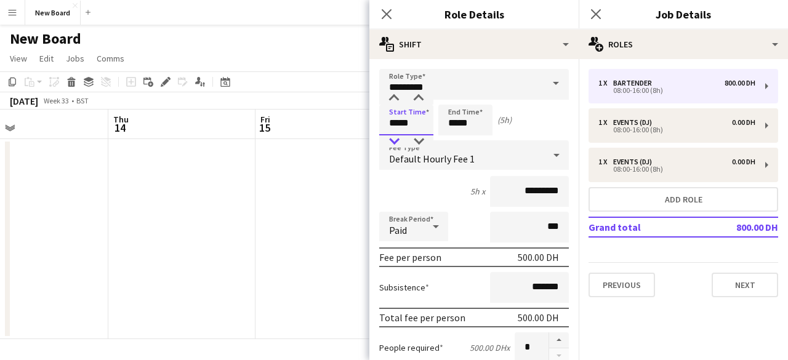
click at [394, 140] on div at bounding box center [394, 141] width 25 height 12
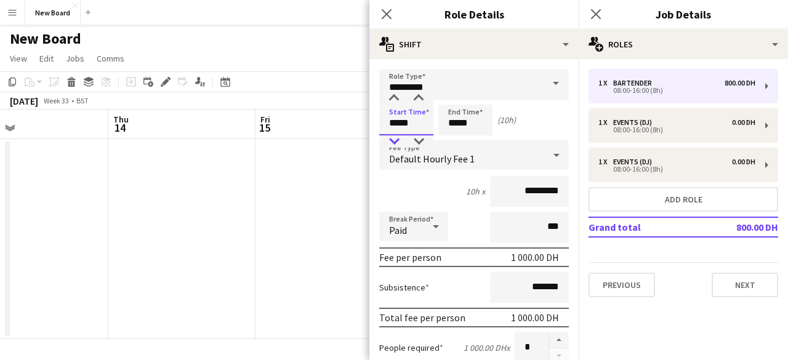
click at [394, 140] on div at bounding box center [394, 141] width 25 height 12
click at [395, 96] on div at bounding box center [394, 98] width 25 height 12
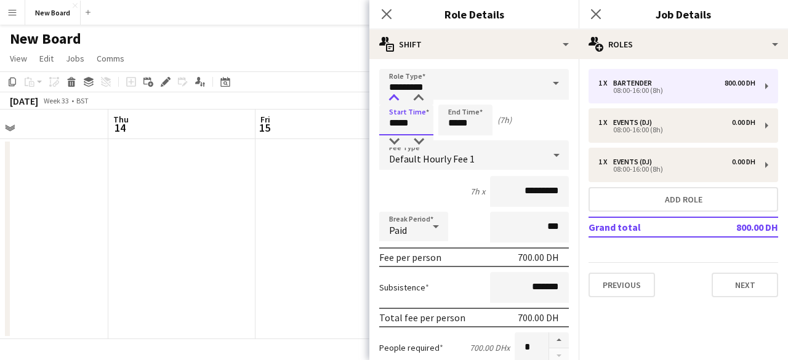
click at [395, 96] on div at bounding box center [394, 98] width 25 height 12
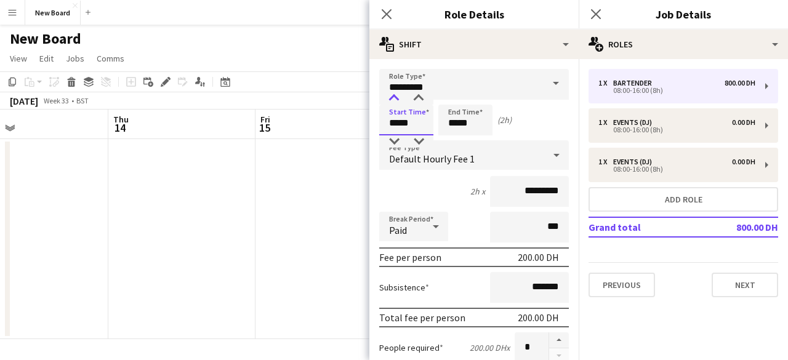
type input "*****"
click at [395, 96] on div at bounding box center [394, 98] width 25 height 12
click at [477, 119] on input "*****" at bounding box center [465, 120] width 54 height 31
click at [477, 103] on div at bounding box center [477, 98] width 25 height 12
click at [449, 139] on div at bounding box center [453, 141] width 25 height 12
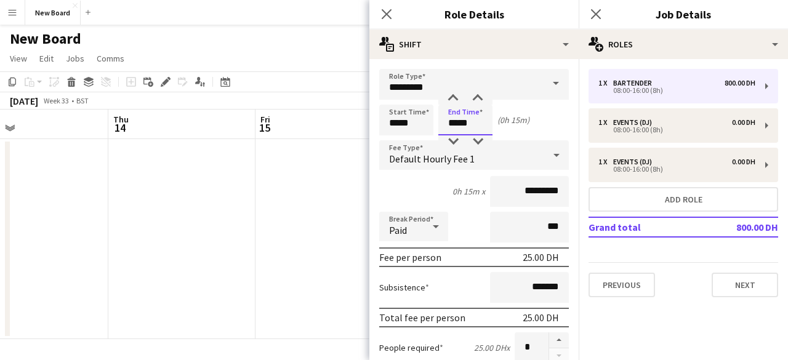
click at [456, 105] on input "*****" at bounding box center [465, 120] width 54 height 31
click at [456, 93] on div at bounding box center [453, 98] width 25 height 12
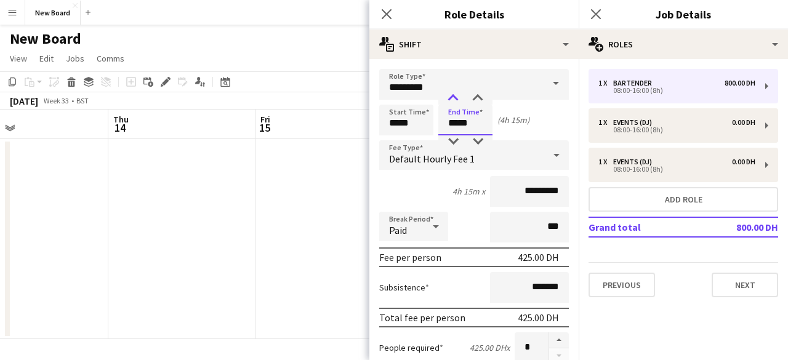
click at [456, 93] on div at bounding box center [453, 98] width 25 height 12
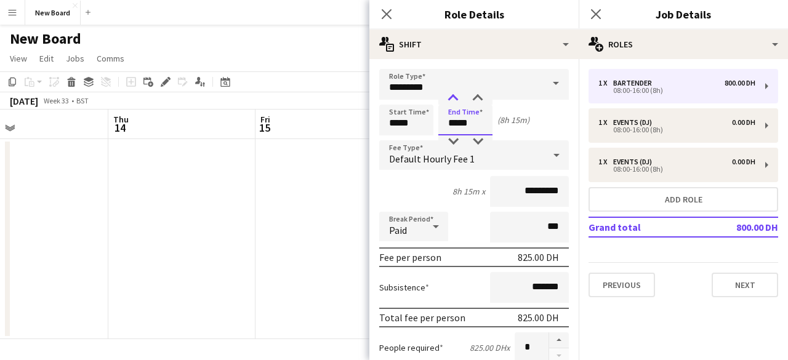
click at [456, 93] on div at bounding box center [453, 98] width 25 height 12
type input "*****"
click at [478, 146] on div at bounding box center [477, 141] width 25 height 12
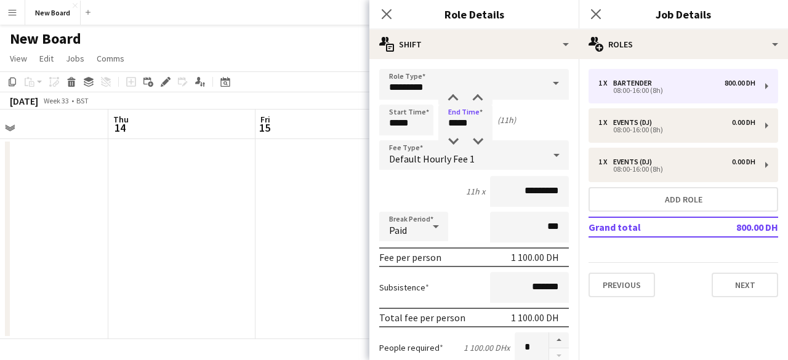
click at [421, 193] on div "11h x *********" at bounding box center [474, 191] width 190 height 31
click at [464, 160] on span "Default Hourly Fee 1" at bounding box center [432, 159] width 86 height 12
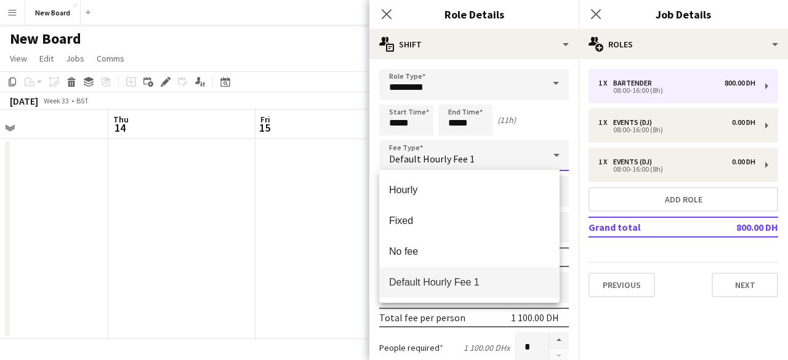
click at [464, 160] on div at bounding box center [394, 180] width 788 height 360
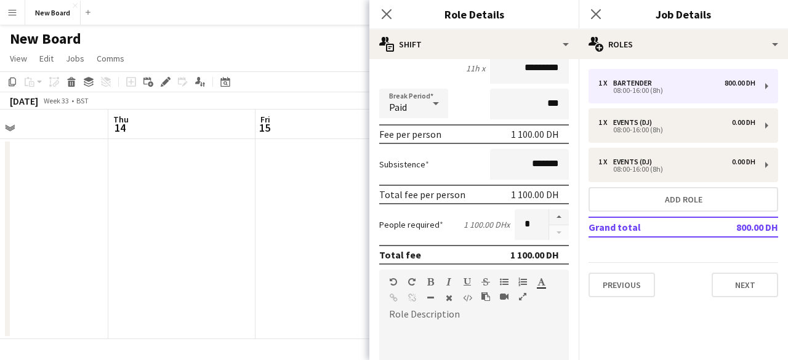
scroll to position [62, 0]
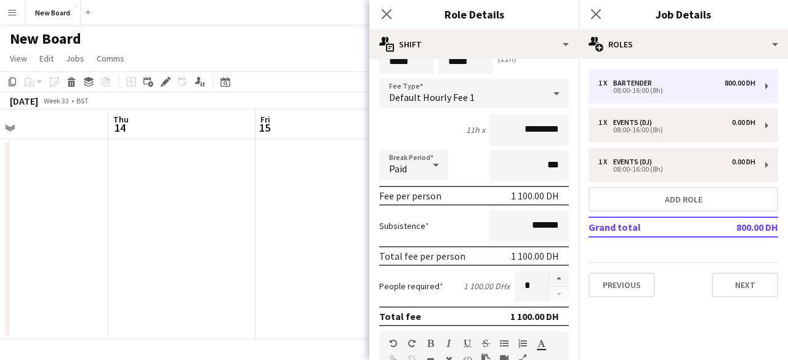
click at [428, 172] on div at bounding box center [436, 165] width 25 height 25
click at [464, 164] on div at bounding box center [394, 180] width 788 height 360
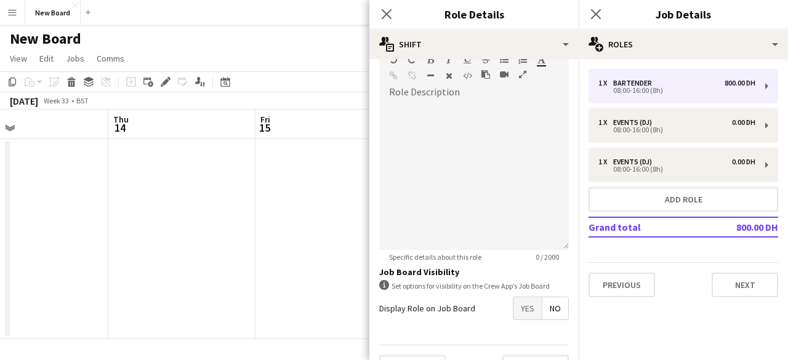
scroll to position [374, 0]
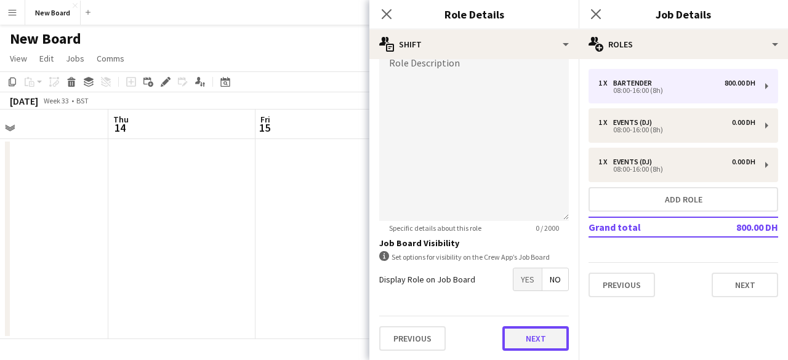
click at [520, 336] on button "Next" at bounding box center [535, 338] width 66 height 25
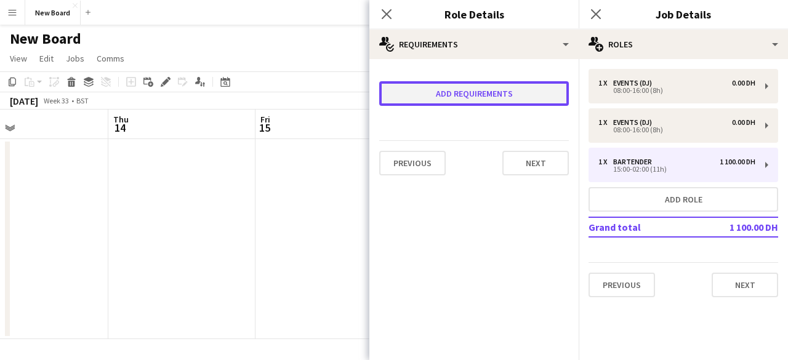
click at [501, 95] on button "Add requirements" at bounding box center [474, 93] width 190 height 25
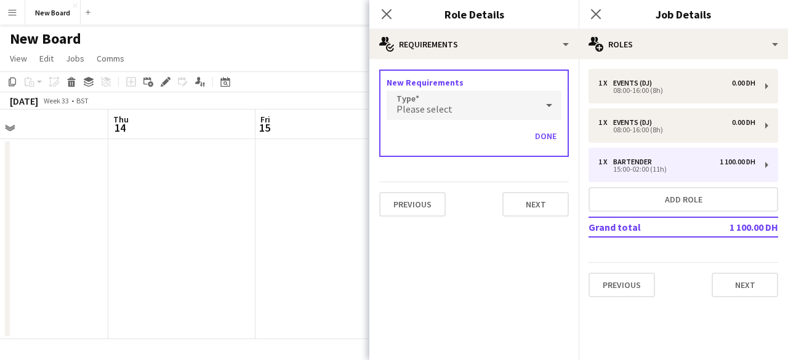
click at [477, 105] on div "Please select" at bounding box center [462, 106] width 150 height 30
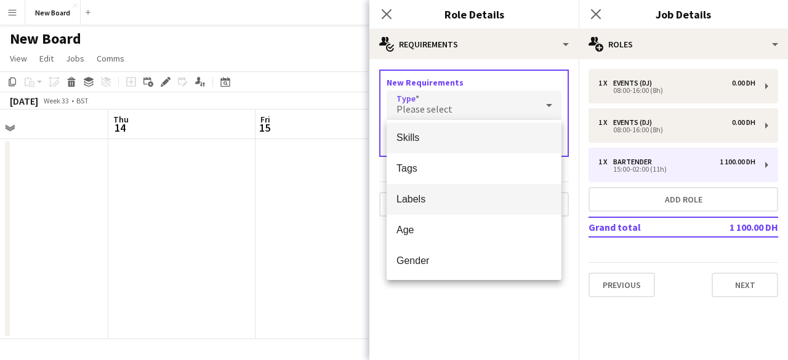
scroll to position [4, 0]
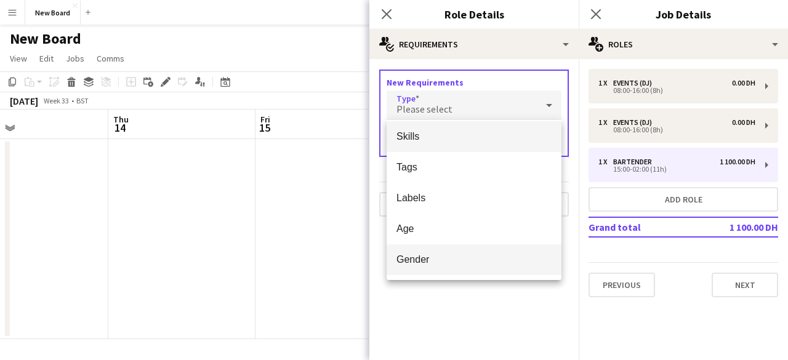
click at [475, 253] on mat-option "Gender" at bounding box center [474, 259] width 175 height 31
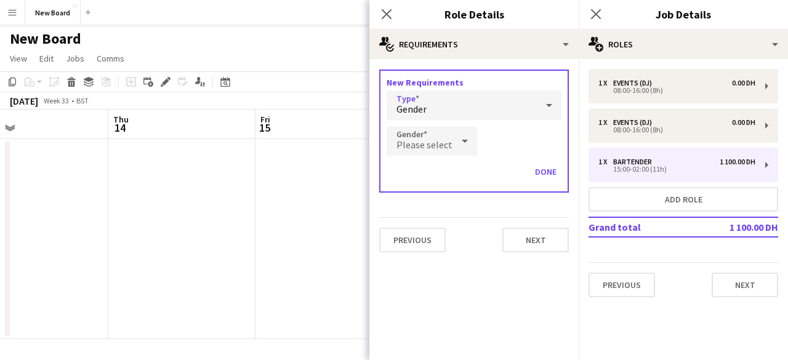
click at [440, 129] on div "Please select" at bounding box center [420, 141] width 66 height 30
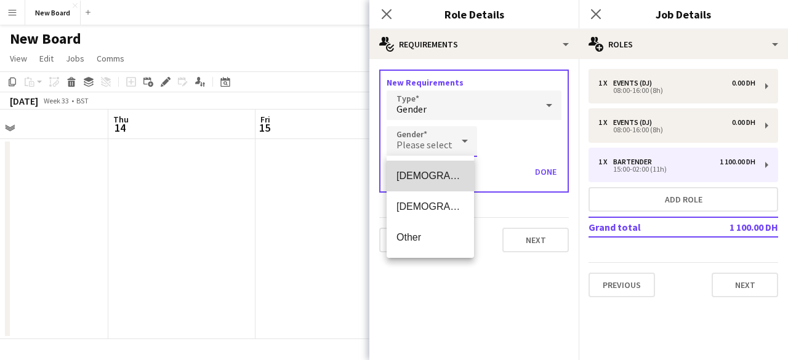
click at [437, 177] on span "[DEMOGRAPHIC_DATA]" at bounding box center [430, 176] width 68 height 12
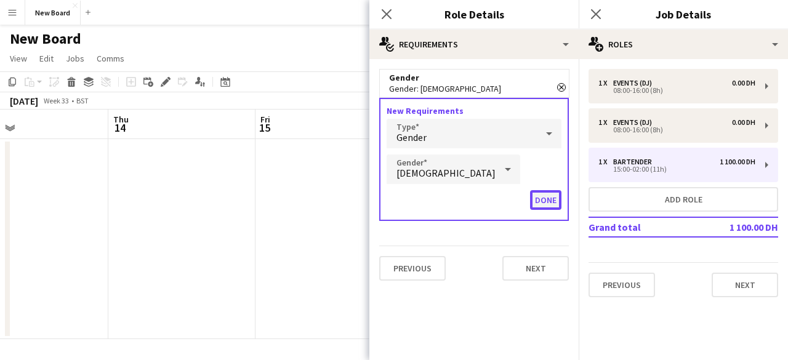
click at [545, 199] on button "Done" at bounding box center [545, 200] width 31 height 20
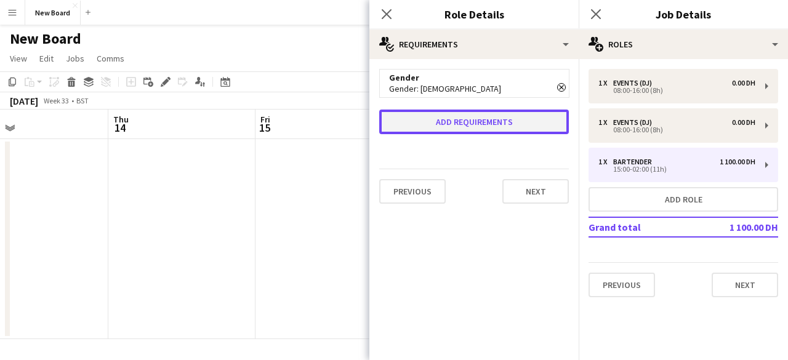
click at [469, 124] on button "Add requirements" at bounding box center [474, 122] width 190 height 25
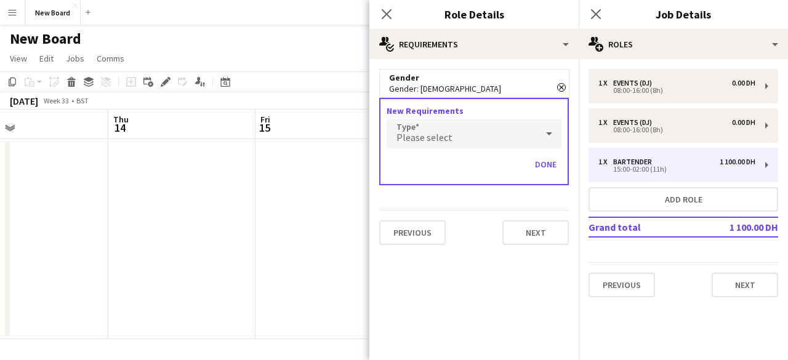
click at [485, 132] on div "Please select" at bounding box center [462, 134] width 150 height 30
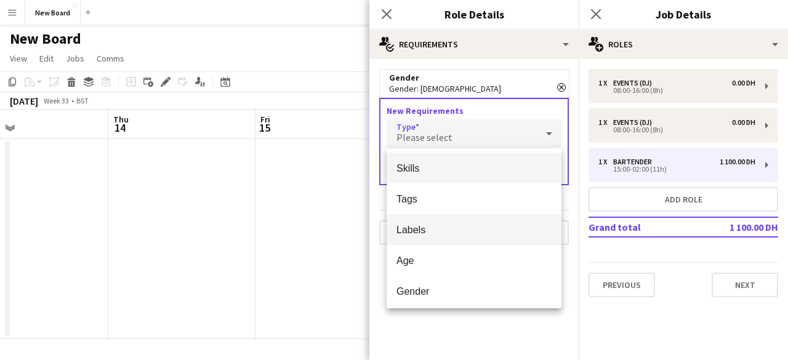
scroll to position [0, 0]
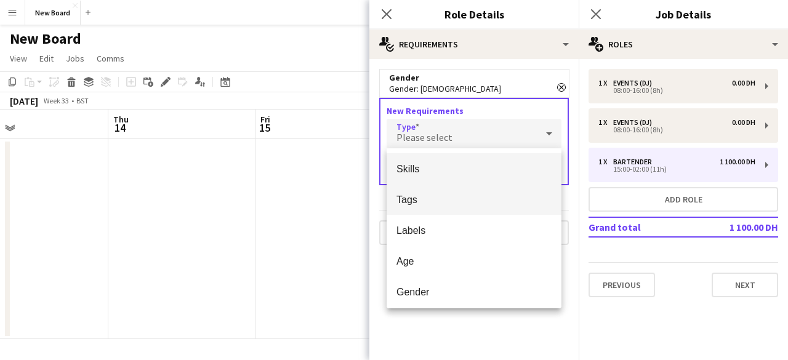
click at [444, 204] on span "Tags" at bounding box center [473, 200] width 155 height 12
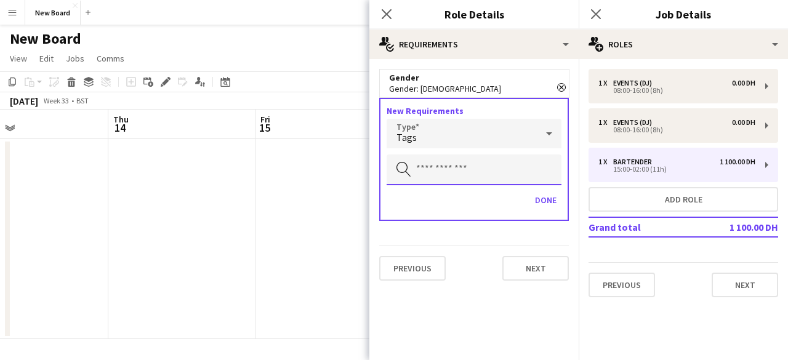
click at [451, 167] on input "text" at bounding box center [474, 170] width 175 height 31
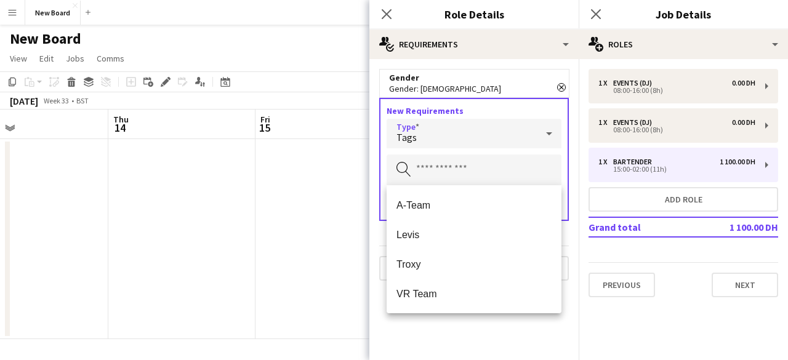
click at [439, 139] on div "Tags" at bounding box center [462, 134] width 150 height 30
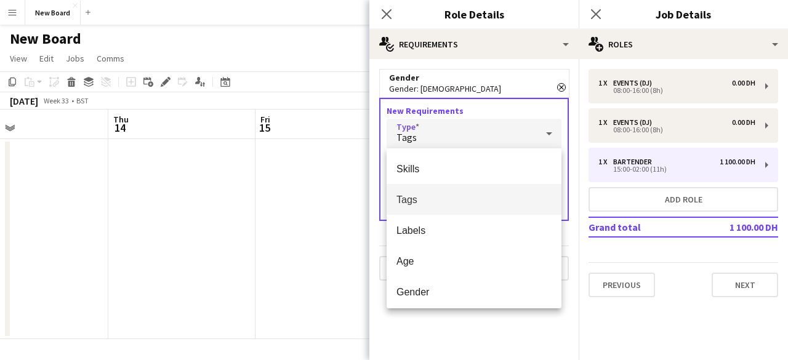
click at [247, 163] on div at bounding box center [394, 180] width 788 height 360
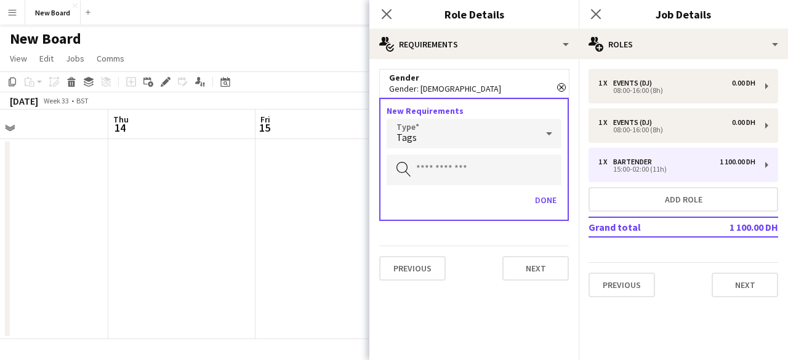
click at [481, 251] on div "Previous Next" at bounding box center [474, 268] width 190 height 45
click at [396, 264] on button "Previous" at bounding box center [412, 268] width 66 height 25
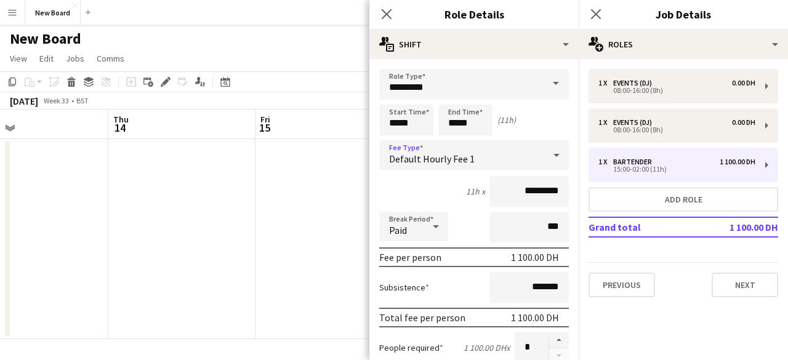
click at [481, 162] on div "Default Hourly Fee 1" at bounding box center [461, 155] width 165 height 30
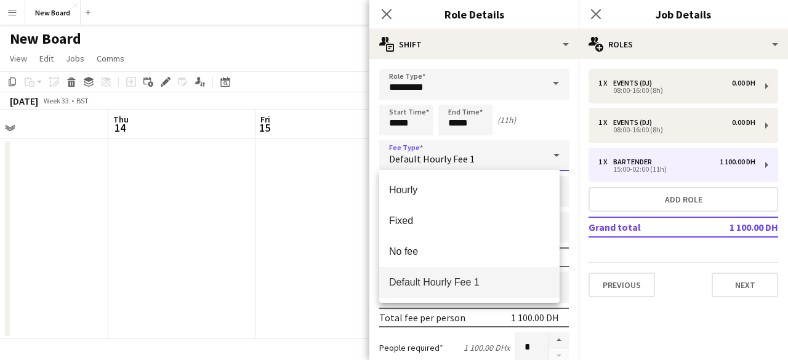
click at [487, 156] on div at bounding box center [394, 180] width 788 height 360
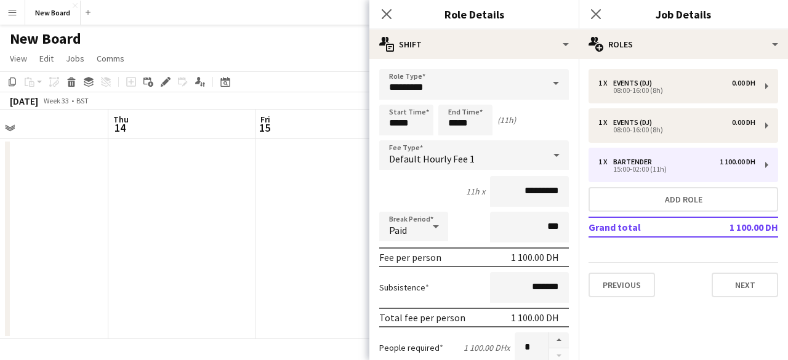
click at [431, 226] on icon at bounding box center [436, 226] width 15 height 25
click at [431, 226] on div at bounding box center [394, 180] width 788 height 360
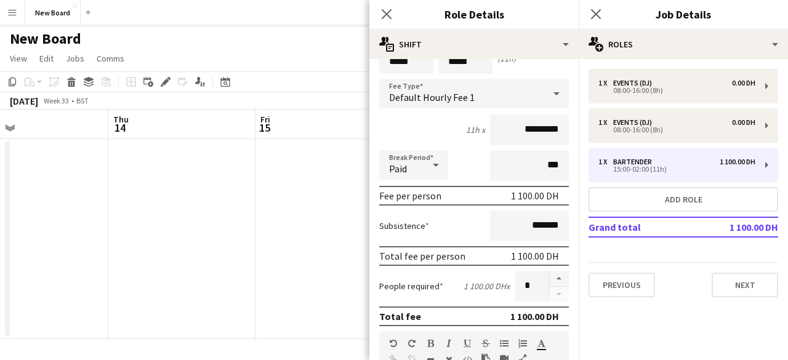
scroll to position [123, 0]
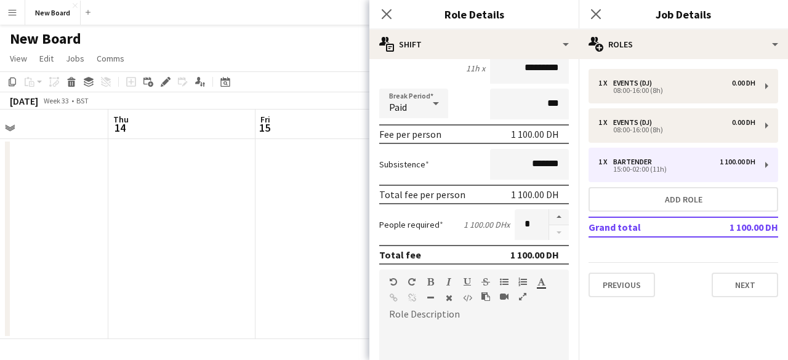
click at [399, 166] on label "Subsistence" at bounding box center [404, 164] width 50 height 11
click at [520, 171] on input "*******" at bounding box center [529, 164] width 79 height 31
drag, startPoint x: 512, startPoint y: 167, endPoint x: 542, endPoint y: 170, distance: 29.7
click at [541, 169] on input "*******" at bounding box center [529, 164] width 79 height 31
click at [518, 171] on input "*******" at bounding box center [529, 164] width 79 height 31
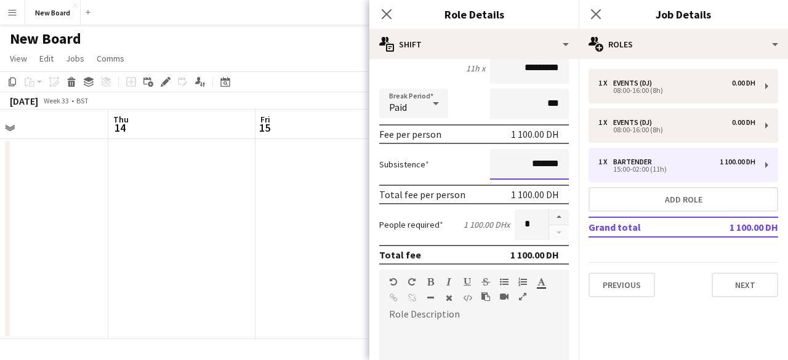
click at [513, 165] on input "*******" at bounding box center [529, 164] width 79 height 31
click at [549, 215] on button "button" at bounding box center [559, 217] width 20 height 16
type input "*"
click at [474, 233] on div "People required 1 100.00 DH x *" at bounding box center [474, 224] width 190 height 31
click at [517, 167] on input "*******" at bounding box center [529, 164] width 79 height 31
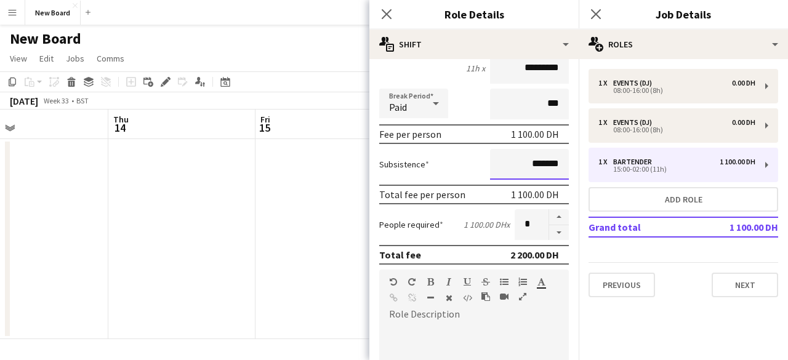
click at [517, 167] on input "*******" at bounding box center [529, 164] width 79 height 31
click at [478, 223] on div "1 150.00 DH x" at bounding box center [487, 224] width 46 height 11
click at [520, 163] on input "********" at bounding box center [529, 164] width 79 height 31
type input "*******"
click at [453, 163] on div "Subsistence *******" at bounding box center [474, 164] width 190 height 31
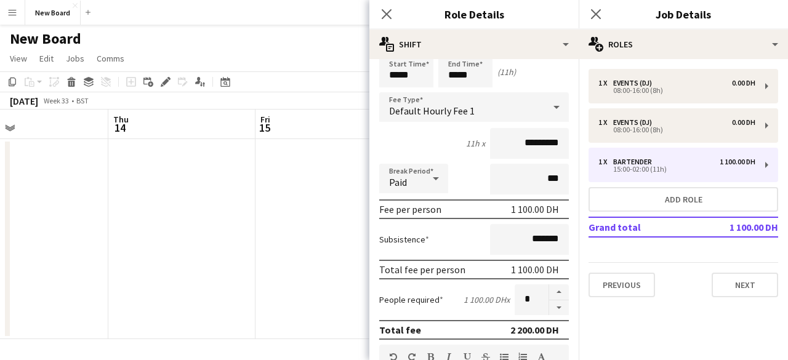
scroll to position [62, 0]
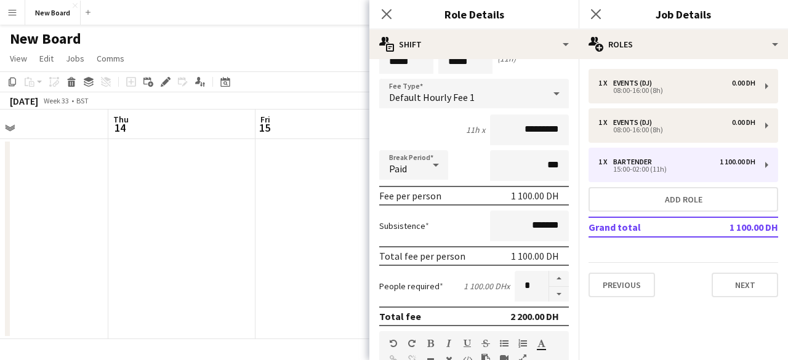
click at [438, 166] on icon at bounding box center [436, 165] width 15 height 25
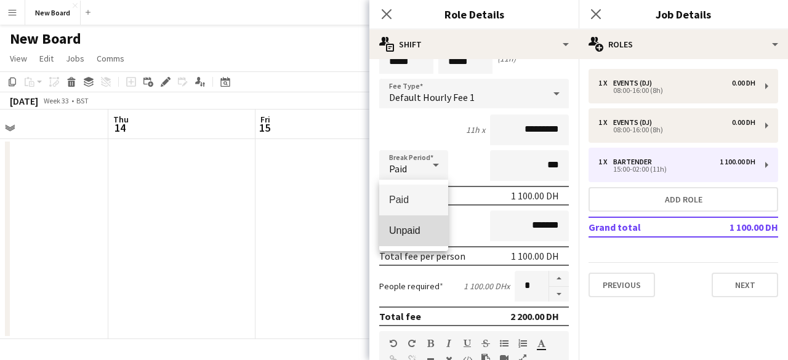
click at [436, 232] on span "Unpaid" at bounding box center [413, 231] width 49 height 12
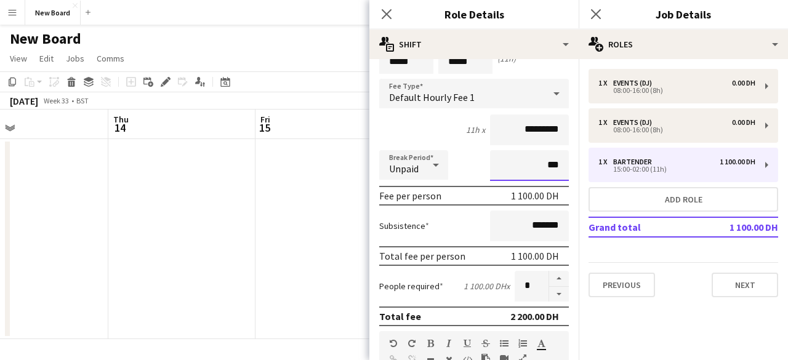
click at [507, 166] on input "***" at bounding box center [529, 165] width 79 height 31
drag, startPoint x: 531, startPoint y: 168, endPoint x: 541, endPoint y: 170, distance: 10.6
click at [541, 170] on input "***" at bounding box center [529, 165] width 79 height 31
type input "****"
click at [477, 159] on div "Break Period Unpaid ****" at bounding box center [474, 165] width 190 height 31
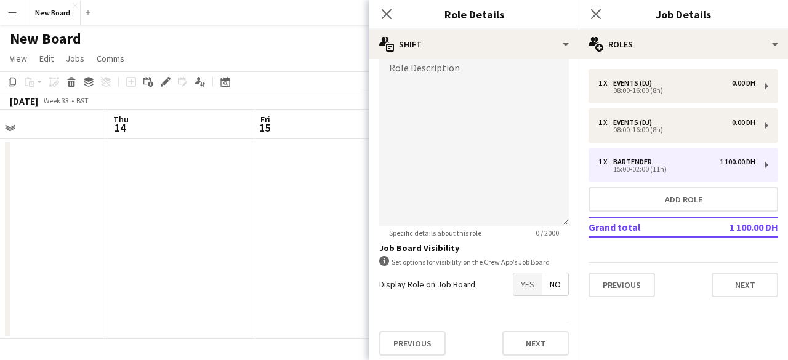
scroll to position [374, 0]
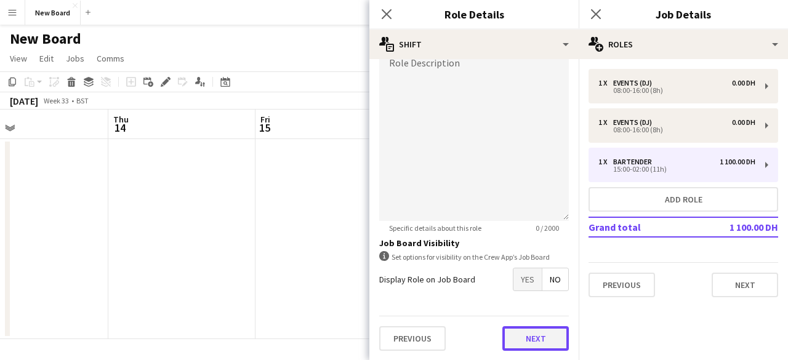
click at [515, 337] on button "Next" at bounding box center [535, 338] width 66 height 25
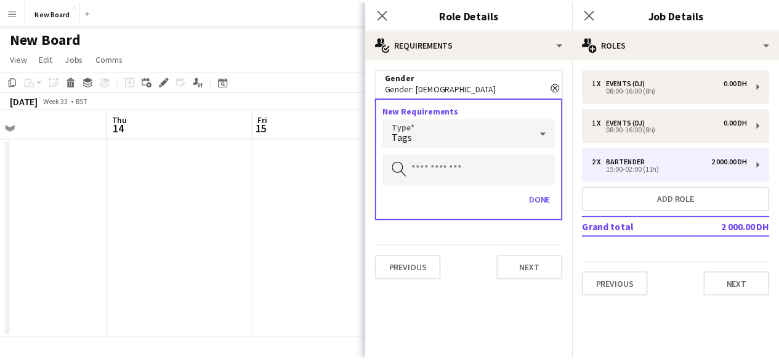
scroll to position [0, 0]
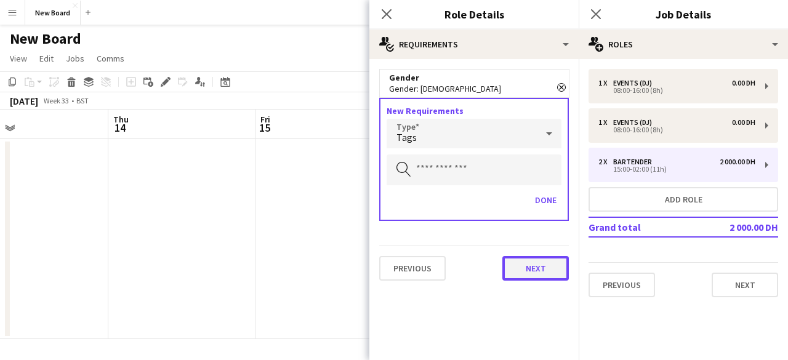
click at [526, 267] on button "Next" at bounding box center [535, 268] width 66 height 25
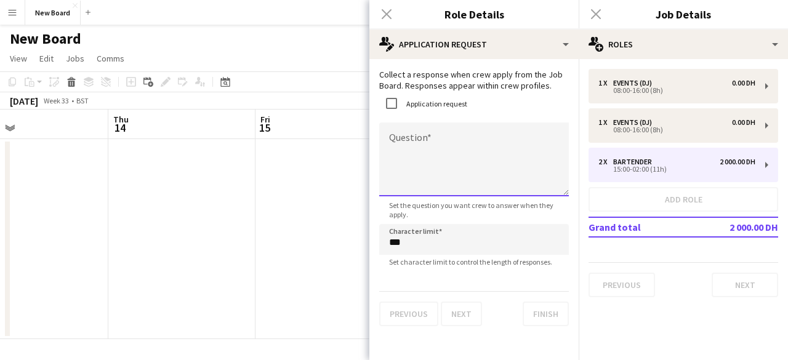
click at [427, 151] on textarea "Question" at bounding box center [474, 160] width 190 height 74
type textarea "*"
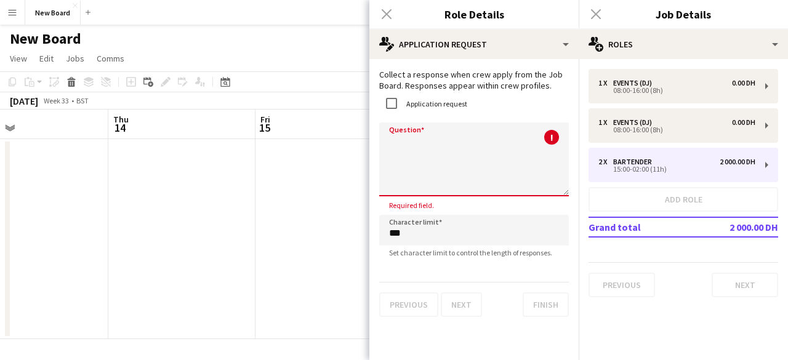
type textarea "*"
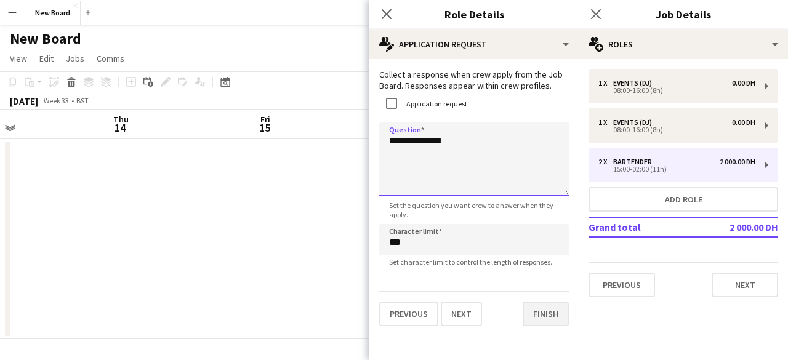
type textarea "**********"
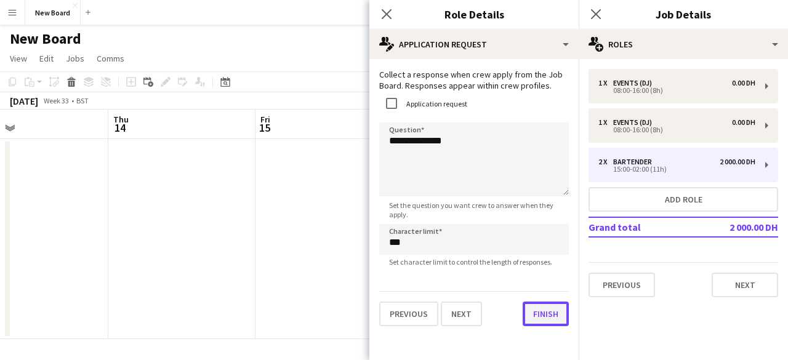
click at [539, 316] on button "Finish" at bounding box center [546, 314] width 46 height 25
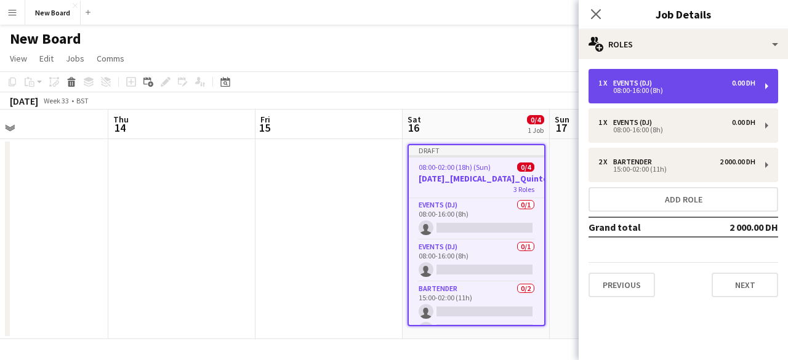
click at [720, 83] on div "1 x Events (DJ) 0.00 DH" at bounding box center [676, 83] width 157 height 9
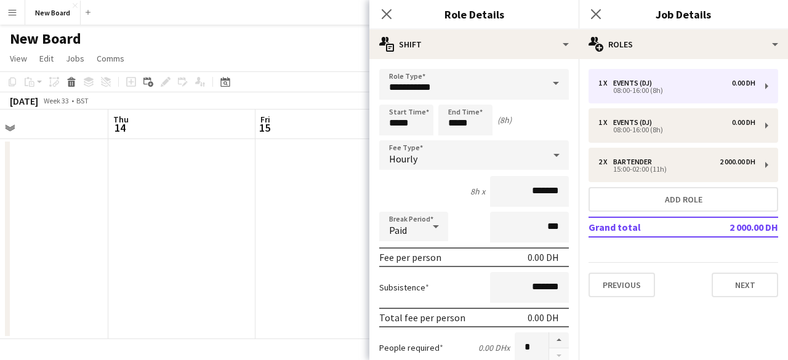
click at [303, 212] on app-date-cell at bounding box center [329, 239] width 147 height 200
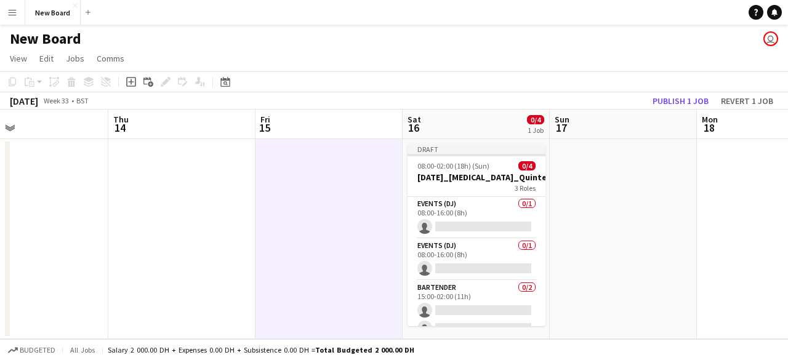
click at [10, 16] on app-icon "Menu" at bounding box center [12, 12] width 10 height 10
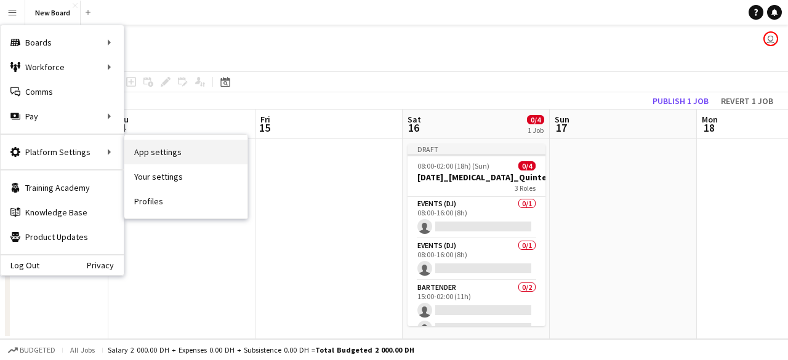
click at [183, 157] on link "App settings" at bounding box center [185, 152] width 123 height 25
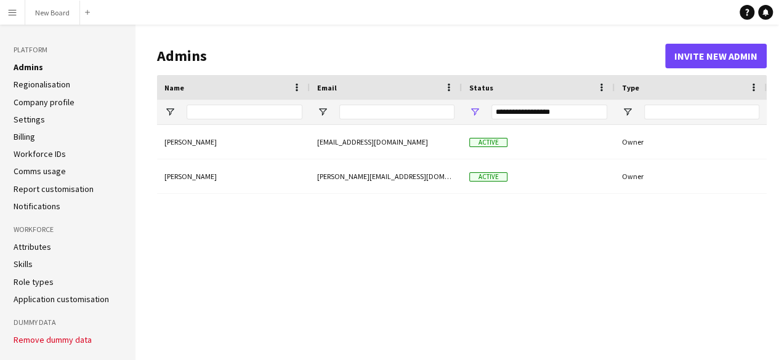
scroll to position [11, 0]
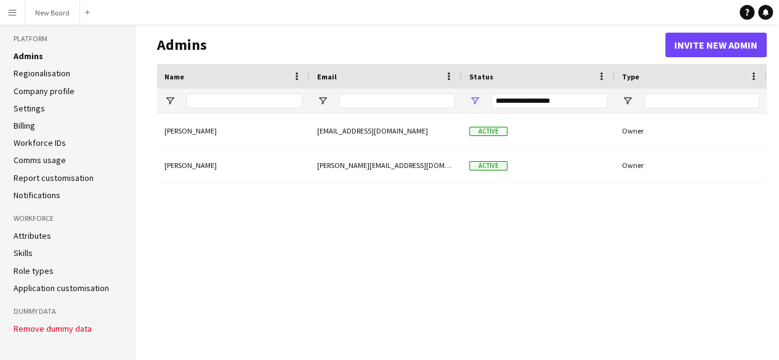
click at [38, 268] on link "Role types" at bounding box center [34, 270] width 40 height 11
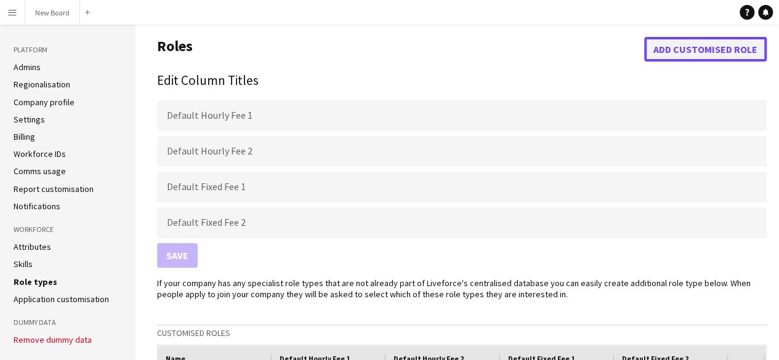
click at [677, 51] on button "Add customised role" at bounding box center [705, 49] width 123 height 25
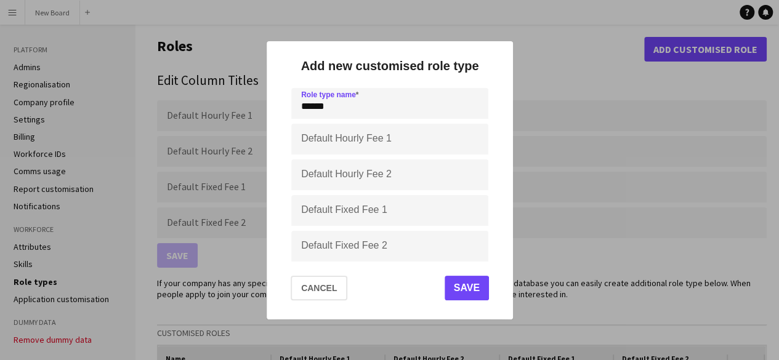
type input "******"
click at [414, 134] on input "Default Hourly Fee 1" at bounding box center [389, 139] width 197 height 31
type input "*****"
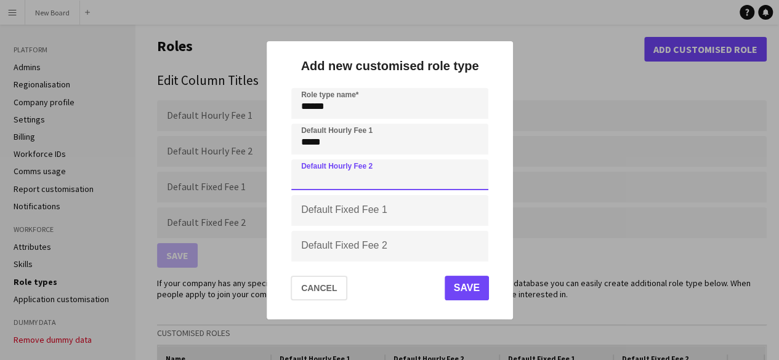
click at [401, 176] on input "Default Hourly Fee 2" at bounding box center [389, 174] width 197 height 31
type input "*****"
click at [462, 291] on button "Save" at bounding box center [466, 288] width 44 height 25
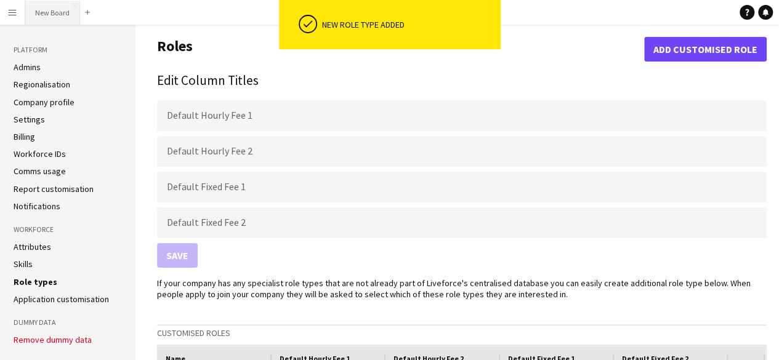
click at [42, 8] on button "New Board Close" at bounding box center [52, 13] width 55 height 24
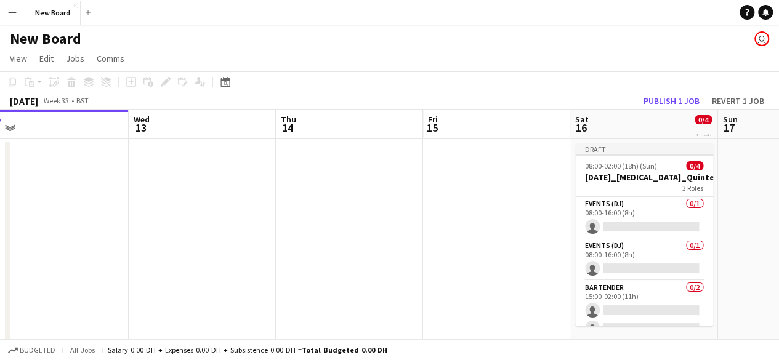
scroll to position [0, 496]
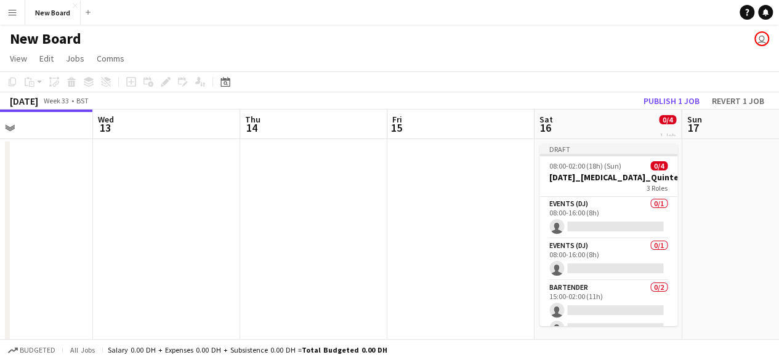
drag, startPoint x: 435, startPoint y: 180, endPoint x: 283, endPoint y: 177, distance: 152.1
click at [283, 177] on app-calendar-viewport "Sat 9 Sun 10 Mon 11 Tue 12 Wed 13 Thu 14 Fri 15 Sat 16 0/4 1 Job Sun 17 Mon 18 …" at bounding box center [389, 230] width 779 height 241
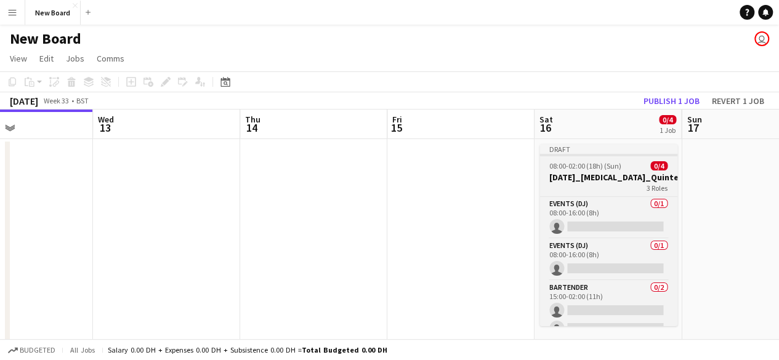
click at [571, 161] on span "08:00-02:00 (18h) (Sun)" at bounding box center [585, 165] width 72 height 9
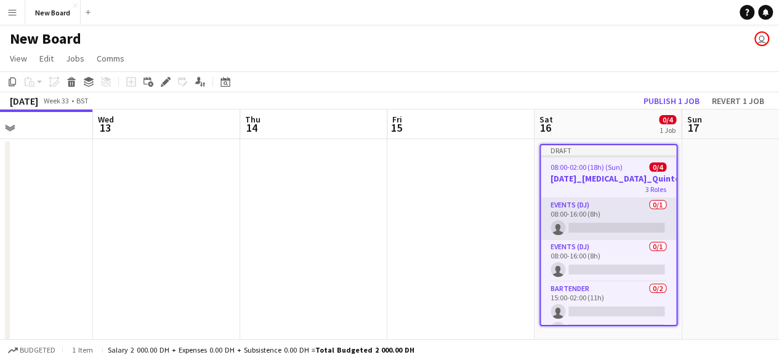
click at [596, 211] on app-card-role "Events (DJ) 0/1 08:00-16:00 (8h) single-neutral-actions" at bounding box center [608, 219] width 135 height 42
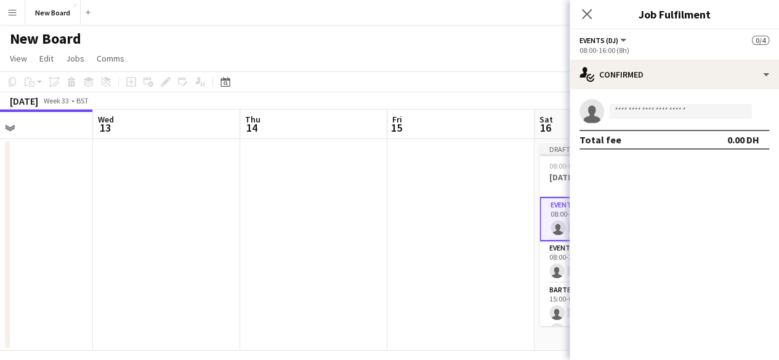
click at [527, 183] on app-date-cell at bounding box center [460, 245] width 147 height 212
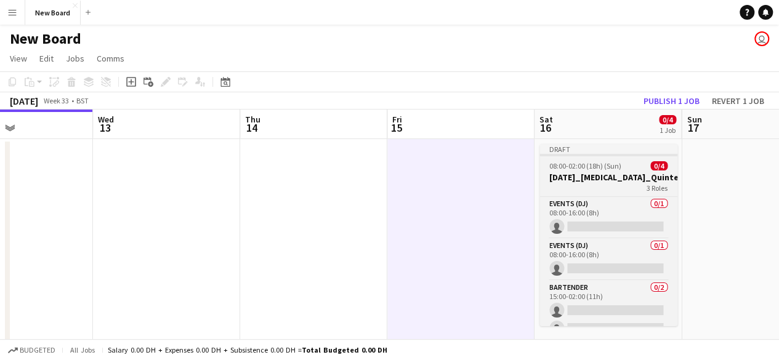
click at [585, 170] on span "08:00-02:00 (18h) (Sun)" at bounding box center [585, 165] width 72 height 9
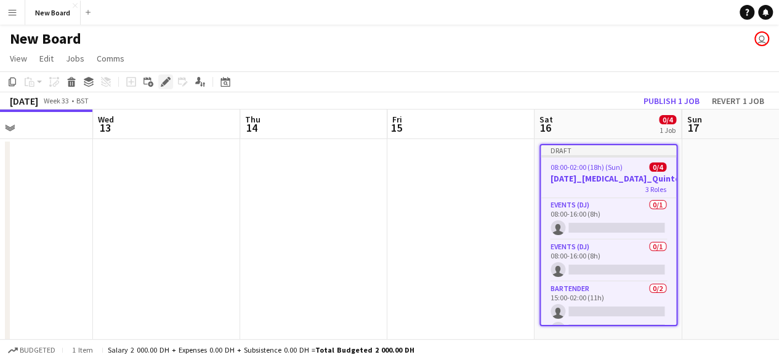
click at [162, 83] on icon "Edit" at bounding box center [166, 82] width 10 height 10
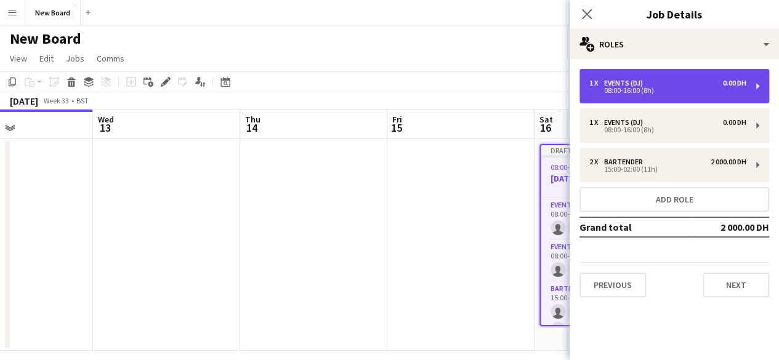
click at [742, 89] on div "08:00-16:00 (8h)" at bounding box center [667, 90] width 157 height 6
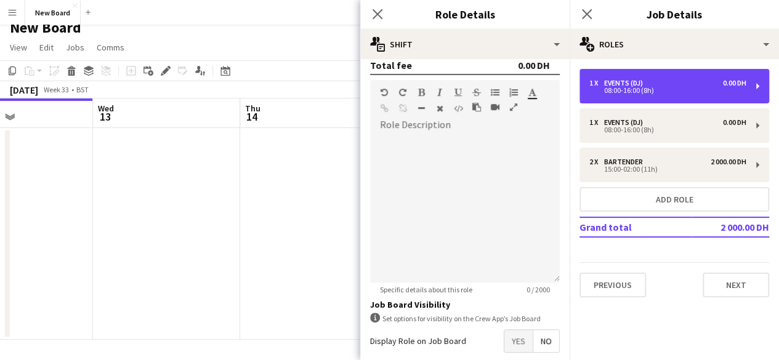
scroll to position [374, 0]
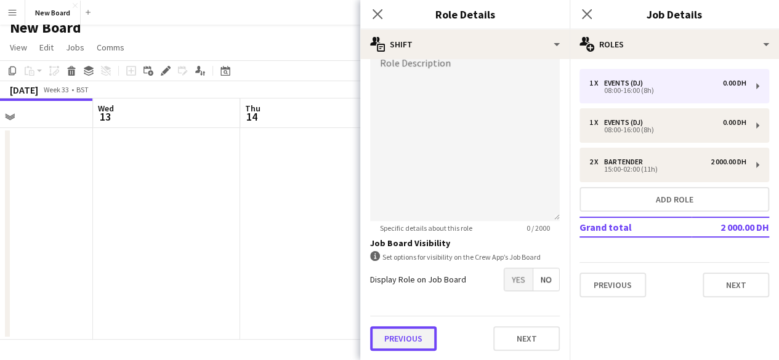
click at [430, 333] on button "Previous" at bounding box center [403, 338] width 66 height 25
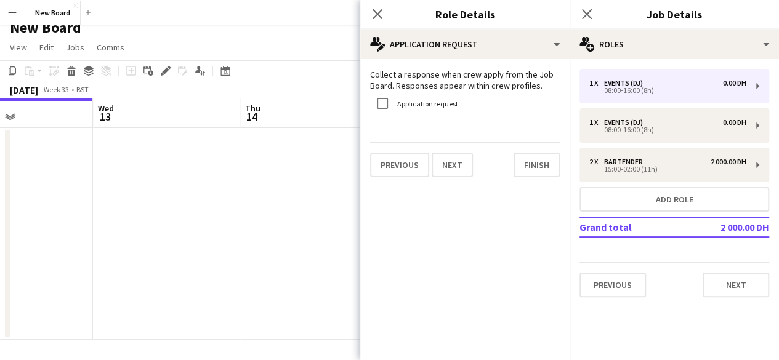
scroll to position [0, 0]
click at [410, 166] on button "Previous" at bounding box center [399, 165] width 59 height 25
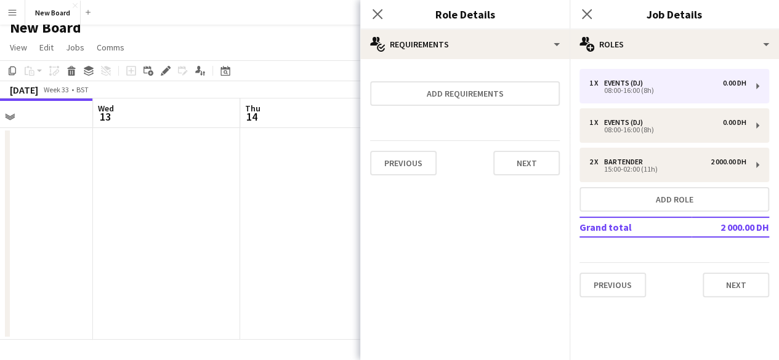
click at [441, 161] on div "Previous Next" at bounding box center [465, 162] width 190 height 45
click at [411, 163] on button "Previous" at bounding box center [403, 163] width 66 height 25
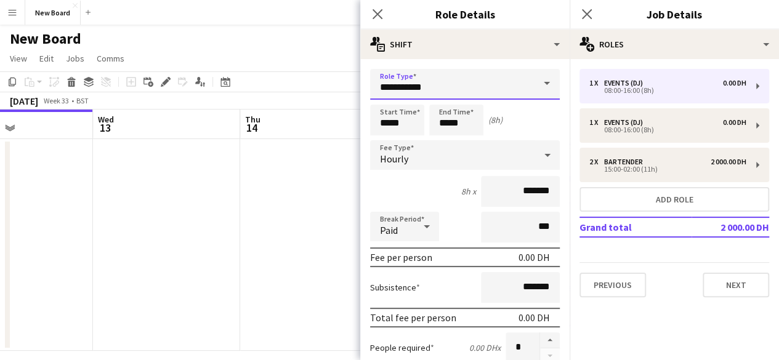
click at [523, 87] on input "**********" at bounding box center [465, 84] width 190 height 31
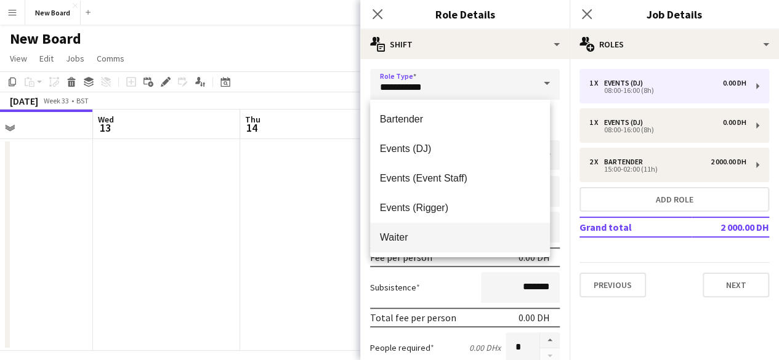
click at [473, 233] on span "Waiter" at bounding box center [460, 237] width 161 height 12
type input "******"
type input "********"
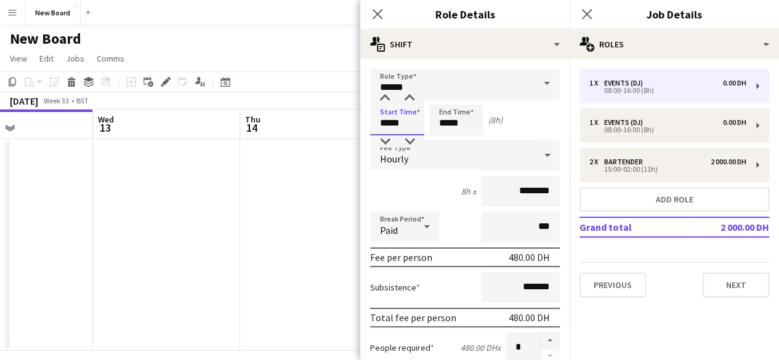
click at [405, 121] on input "*****" at bounding box center [397, 120] width 54 height 31
click at [377, 7] on app-icon "Close pop-in" at bounding box center [378, 15] width 18 height 18
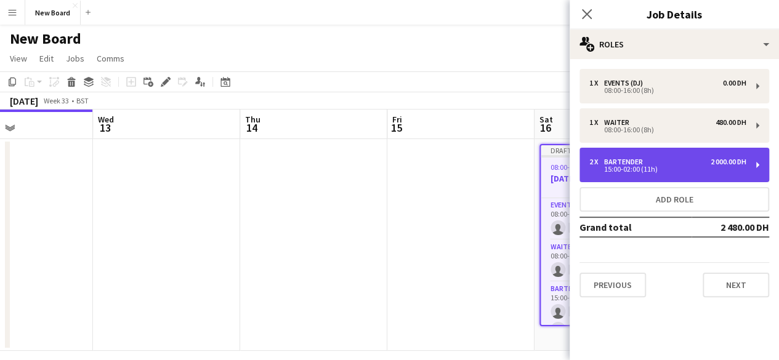
click at [638, 158] on div "Bartender" at bounding box center [626, 162] width 44 height 9
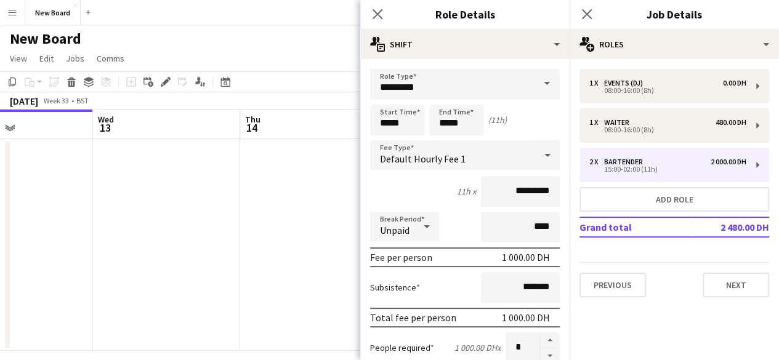
drag, startPoint x: 651, startPoint y: 157, endPoint x: 305, endPoint y: 204, distance: 349.2
click at [305, 204] on app-date-cell at bounding box center [313, 245] width 147 height 212
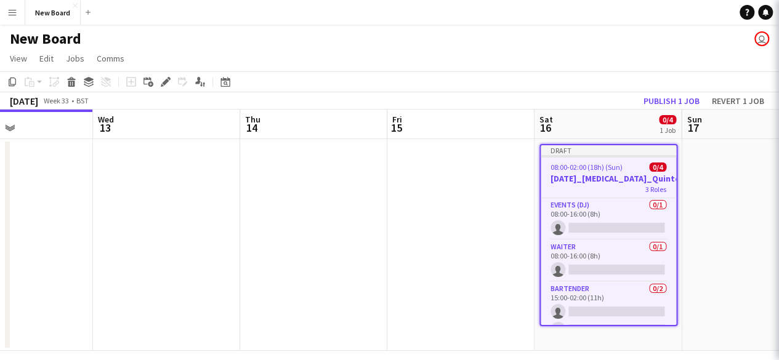
scroll to position [0, 494]
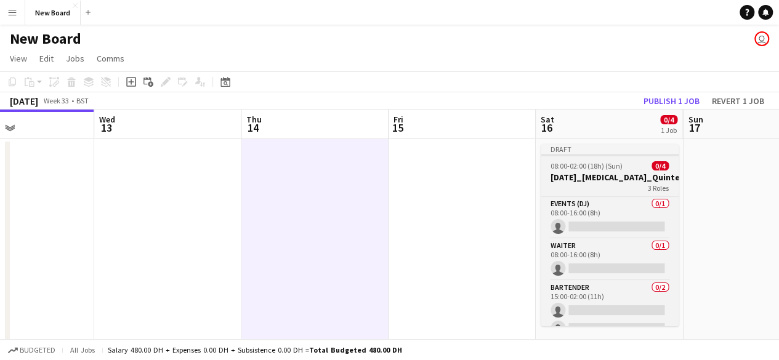
click at [603, 167] on span "08:00-02:00 (18h) (Sun)" at bounding box center [586, 165] width 72 height 9
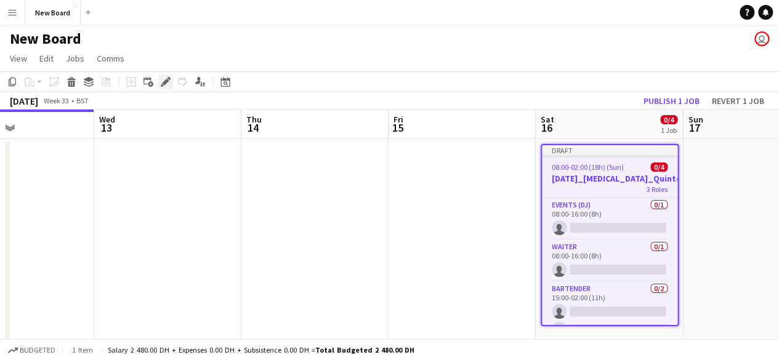
click at [167, 83] on icon "Edit" at bounding box center [166, 82] width 10 height 10
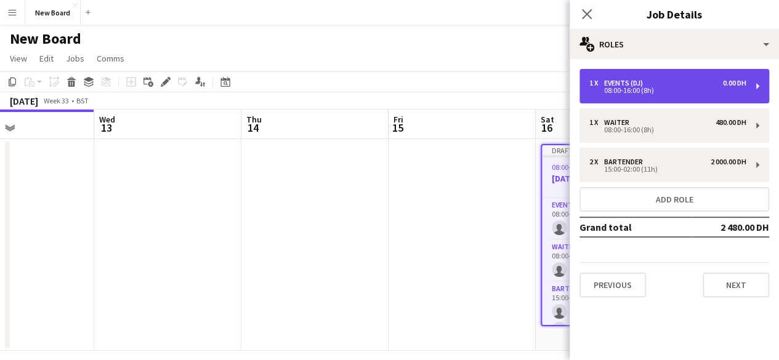
click at [685, 86] on div "1 x Events (DJ) 0.00 DH" at bounding box center [667, 83] width 157 height 9
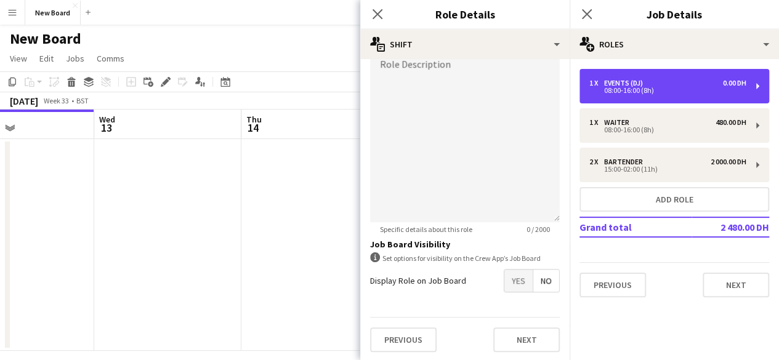
scroll to position [374, 0]
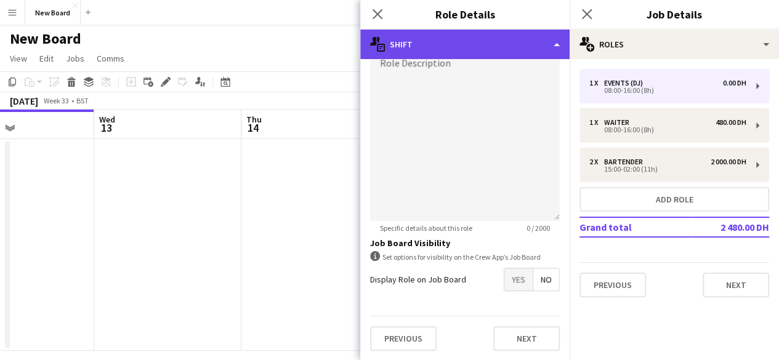
click at [555, 44] on div "multiple-actions-text Shift" at bounding box center [464, 45] width 209 height 30
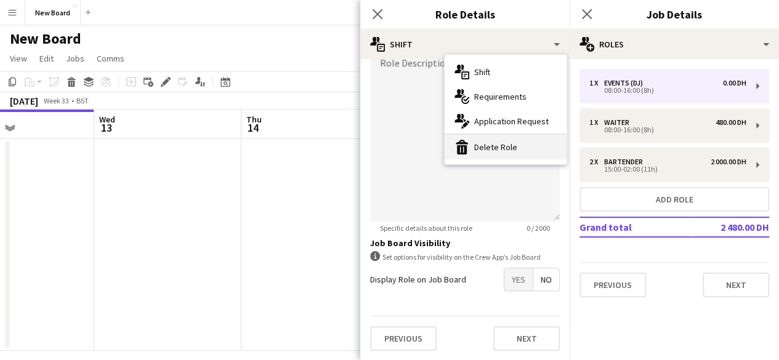
click at [525, 145] on div "bin-2 Delete Role" at bounding box center [506, 147] width 122 height 25
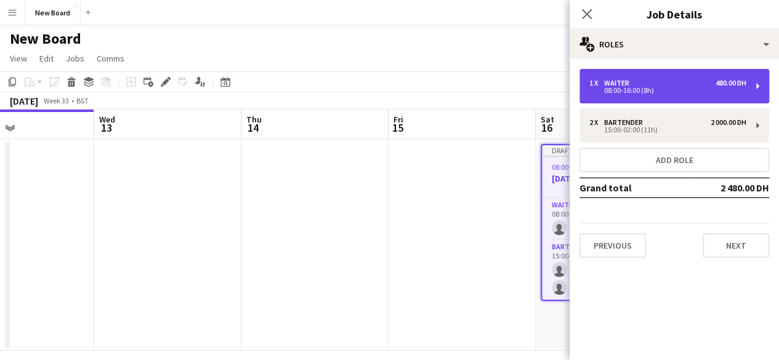
click at [672, 83] on div "1 x Waiter 480.00 DH" at bounding box center [667, 83] width 157 height 9
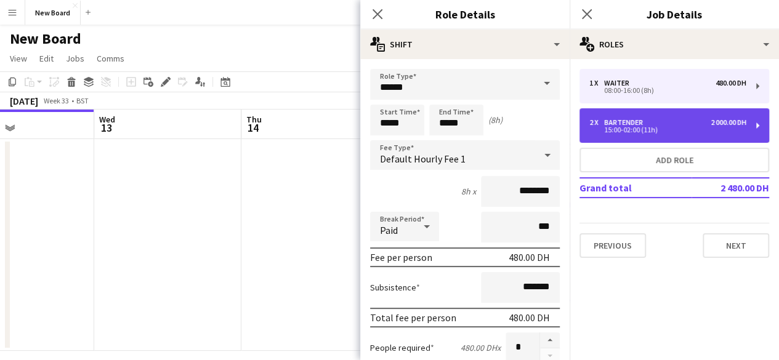
click at [677, 124] on div "2 x Bartender 2 000.00 DH" at bounding box center [667, 122] width 157 height 9
type input "*********"
type input "*****"
type input "*********"
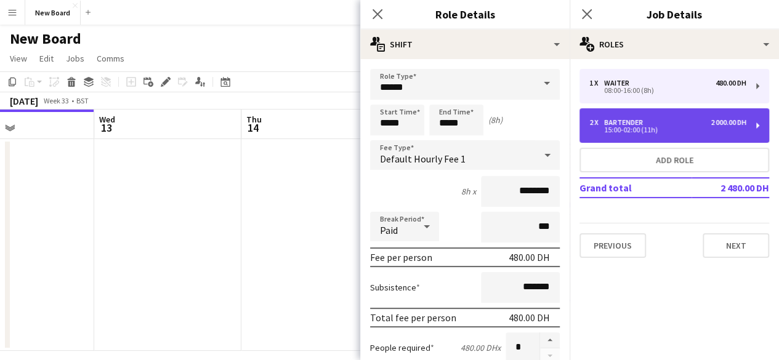
type input "****"
type input "*"
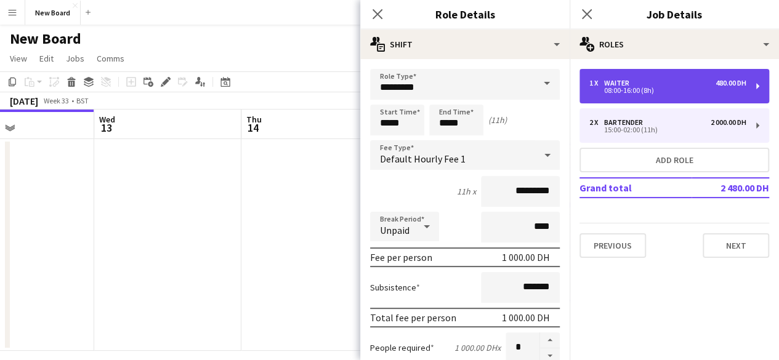
click at [620, 76] on div "1 x Waiter 480.00 DH 08:00-16:00 (8h)" at bounding box center [674, 86] width 190 height 34
type input "******"
type input "*****"
type input "********"
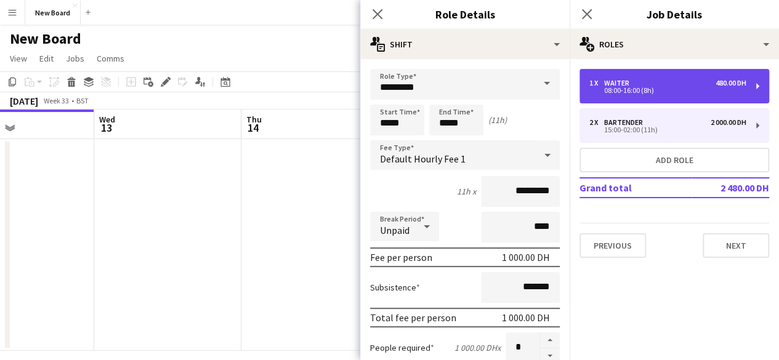
type input "***"
type input "*"
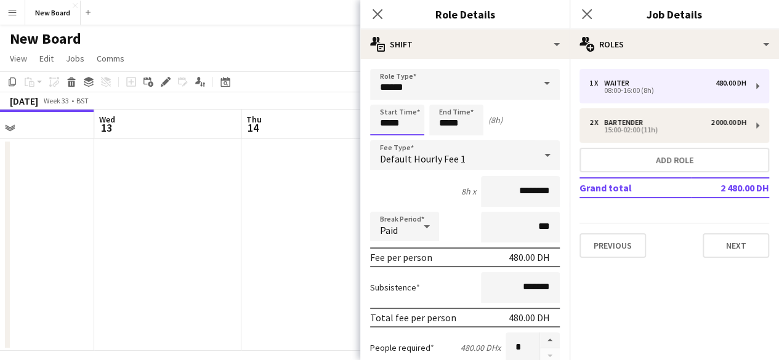
click at [390, 116] on input "*****" at bounding box center [397, 120] width 54 height 31
click at [383, 102] on div at bounding box center [384, 98] width 25 height 12
click at [384, 99] on div at bounding box center [384, 98] width 25 height 12
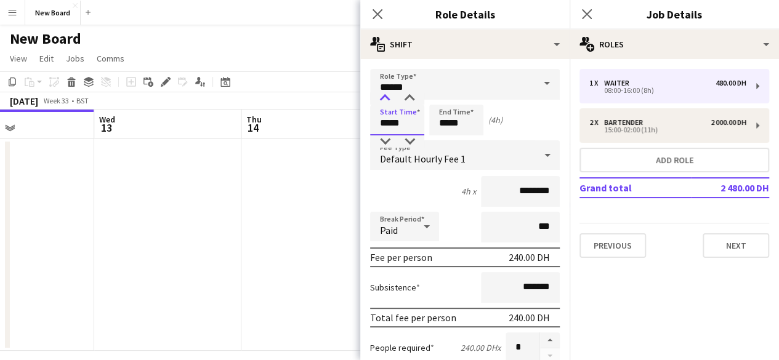
click at [384, 99] on div at bounding box center [384, 98] width 25 height 12
type input "*****"
click at [384, 99] on div at bounding box center [384, 98] width 25 height 12
click at [453, 116] on input "*****" at bounding box center [456, 120] width 54 height 31
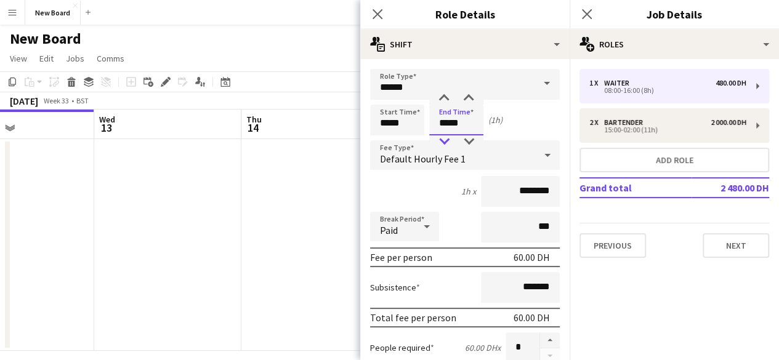
click at [447, 138] on div at bounding box center [444, 141] width 25 height 12
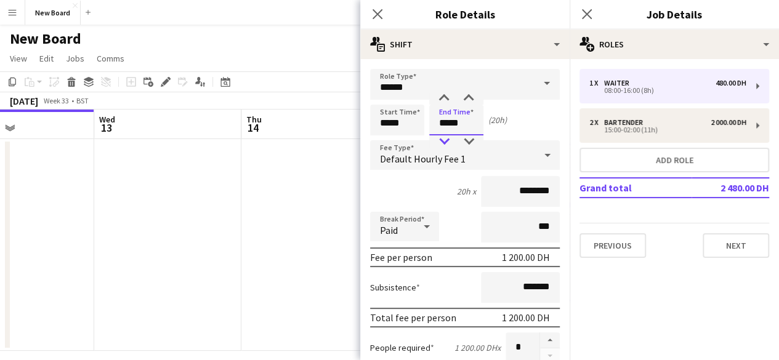
click at [447, 138] on div at bounding box center [444, 141] width 25 height 12
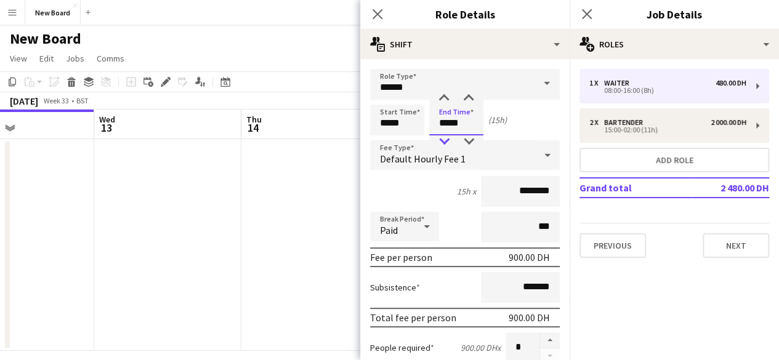
click at [447, 138] on div at bounding box center [444, 141] width 25 height 12
type input "*****"
click at [447, 138] on div at bounding box center [444, 141] width 25 height 12
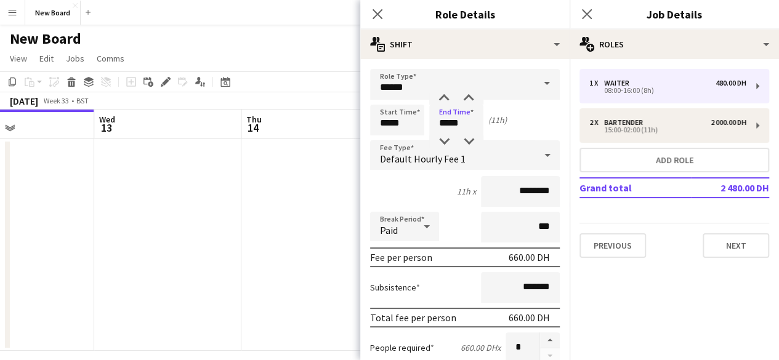
click at [522, 127] on div "Start Time ***** End Time ***** (11h)" at bounding box center [465, 120] width 190 height 31
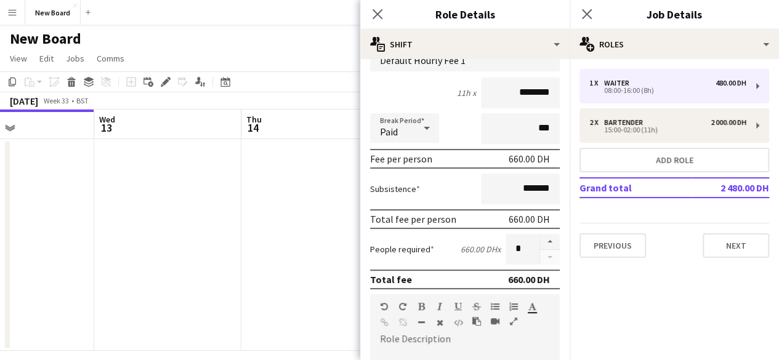
scroll to position [123, 0]
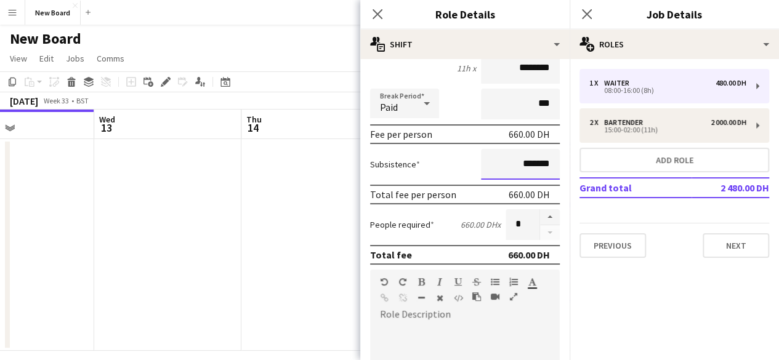
click at [509, 174] on input "*******" at bounding box center [520, 164] width 79 height 31
drag, startPoint x: 511, startPoint y: 166, endPoint x: 501, endPoint y: 166, distance: 9.9
click at [501, 166] on input "*******" at bounding box center [520, 164] width 79 height 31
type input "********"
click at [454, 166] on div "Subsistence ********" at bounding box center [465, 164] width 190 height 31
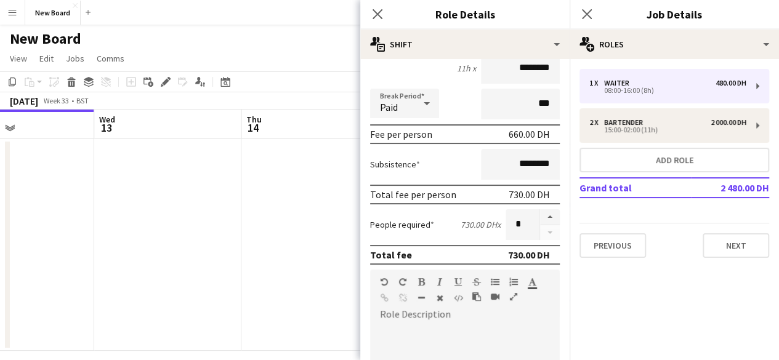
scroll to position [0, 0]
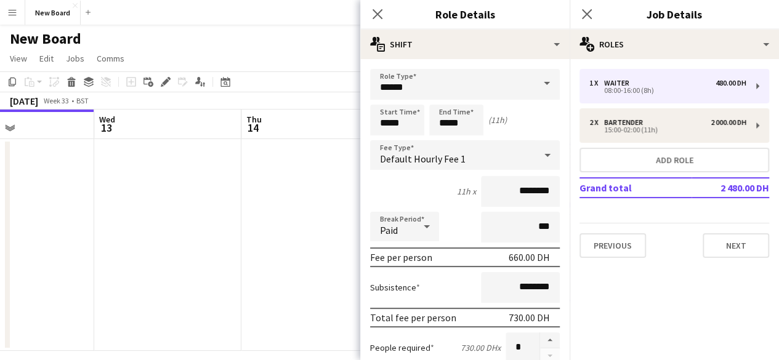
click at [489, 158] on div "Default Hourly Fee 1" at bounding box center [452, 155] width 165 height 30
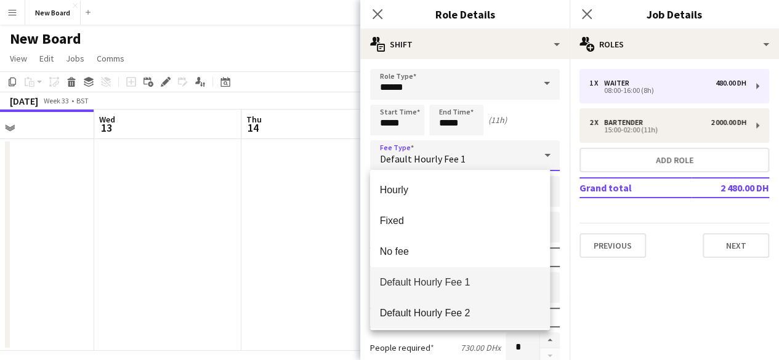
click at [462, 312] on span "Default Hourly Fee 2" at bounding box center [460, 313] width 161 height 12
type input "********"
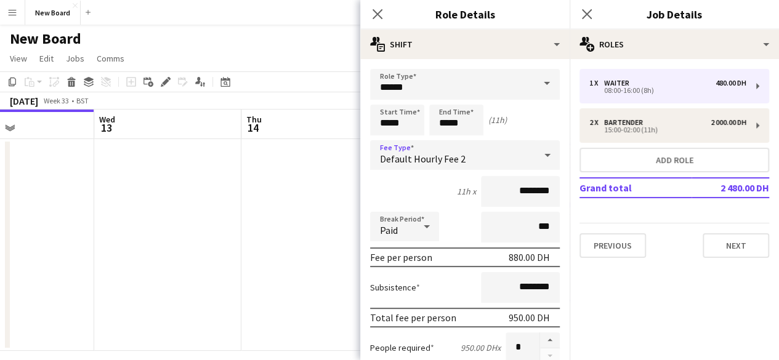
click at [437, 161] on span "Default Hourly Fee 2" at bounding box center [423, 159] width 86 height 12
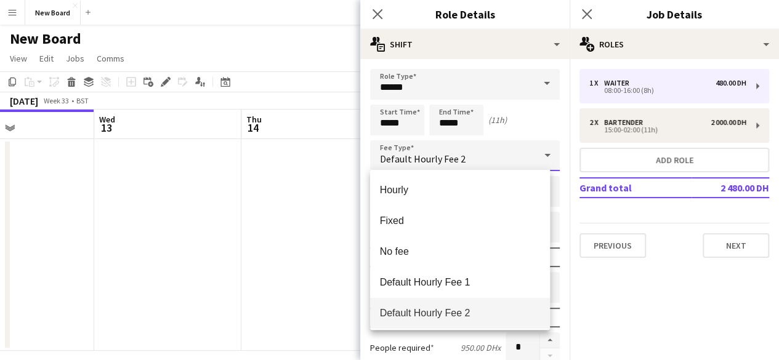
click at [441, 156] on div at bounding box center [389, 180] width 779 height 360
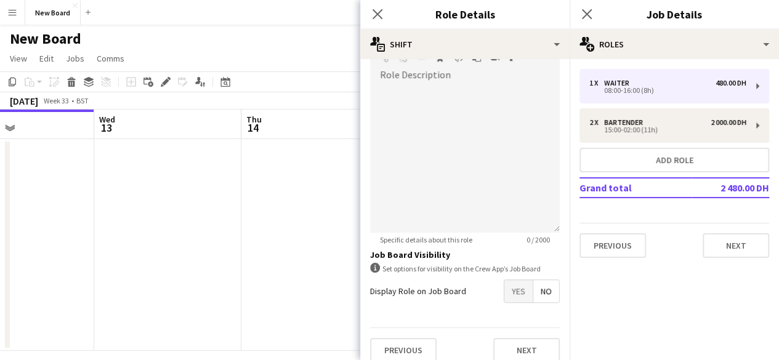
scroll to position [374, 0]
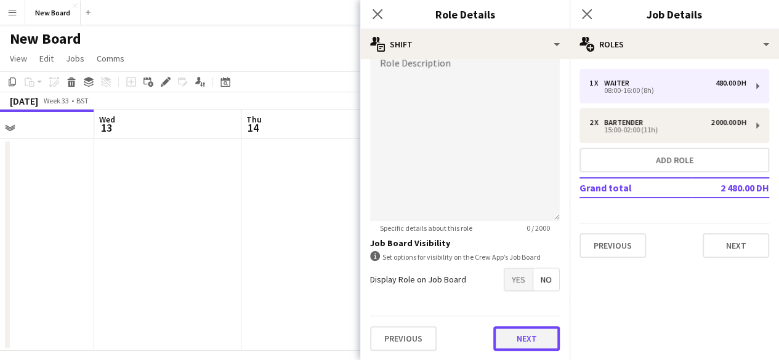
click at [515, 334] on button "Next" at bounding box center [526, 338] width 66 height 25
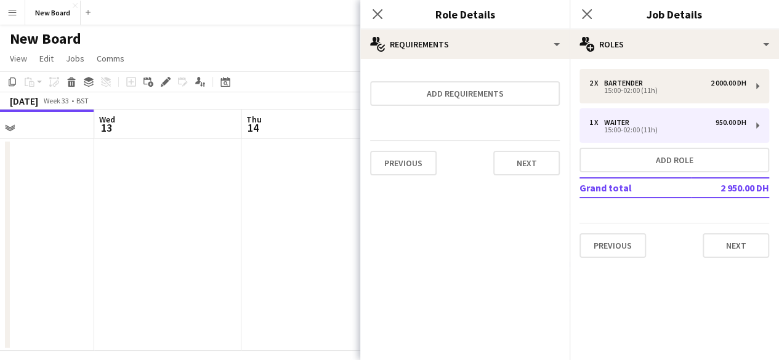
scroll to position [0, 0]
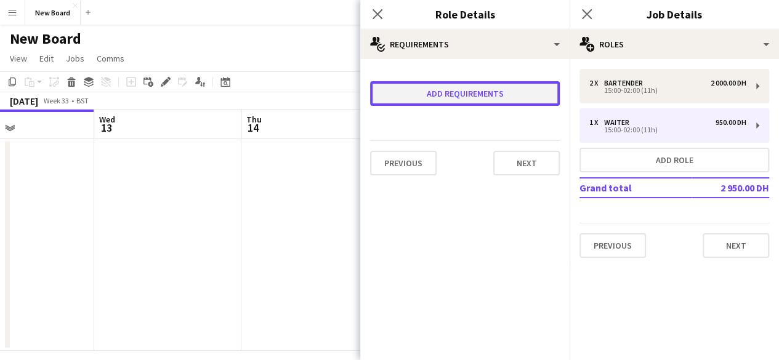
click at [478, 94] on button "Add requirements" at bounding box center [465, 93] width 190 height 25
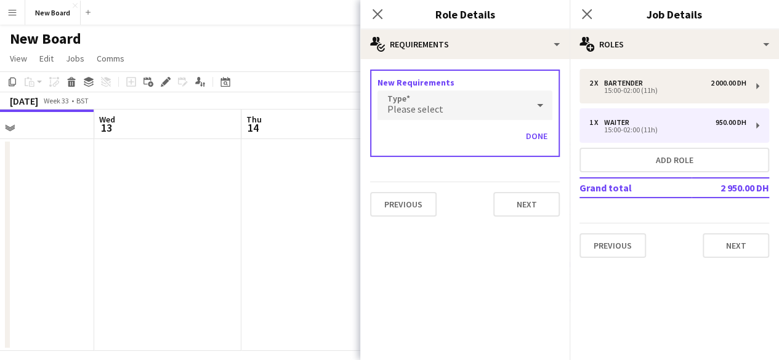
click at [470, 105] on div "Please select" at bounding box center [452, 106] width 150 height 30
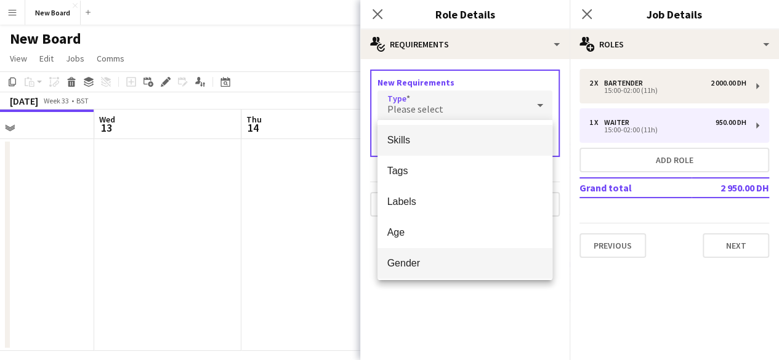
click at [447, 259] on span "Gender" at bounding box center [464, 263] width 155 height 12
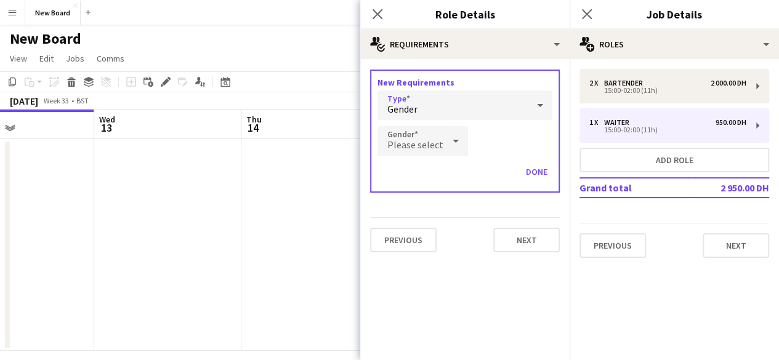
click at [435, 144] on span "Please select" at bounding box center [415, 145] width 56 height 12
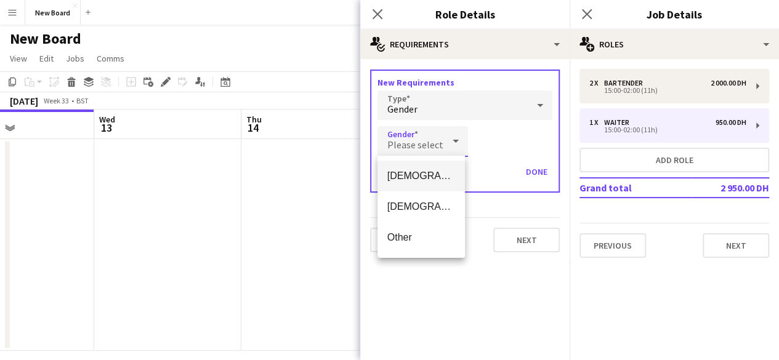
click at [430, 173] on span "[DEMOGRAPHIC_DATA]" at bounding box center [421, 176] width 68 height 12
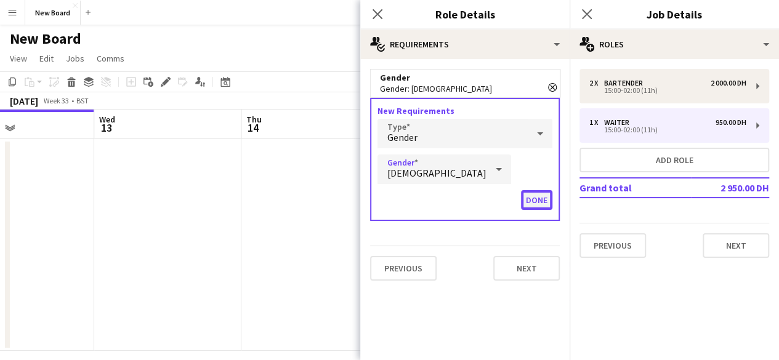
click at [539, 196] on button "Done" at bounding box center [536, 200] width 31 height 20
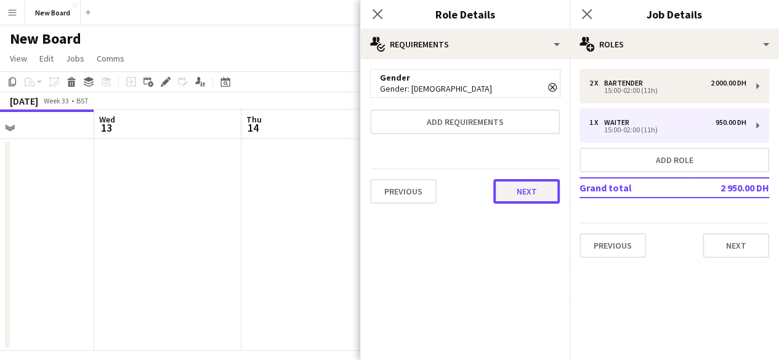
click at [520, 198] on button "Next" at bounding box center [526, 191] width 66 height 25
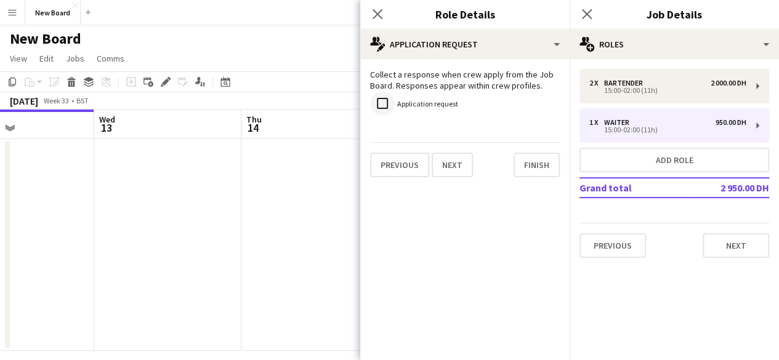
click at [395, 100] on div at bounding box center [383, 104] width 30 height 30
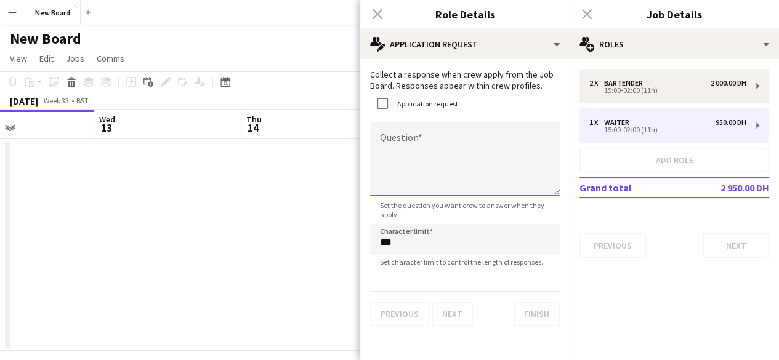
click at [416, 152] on textarea "Question" at bounding box center [465, 160] width 190 height 74
type textarea "****"
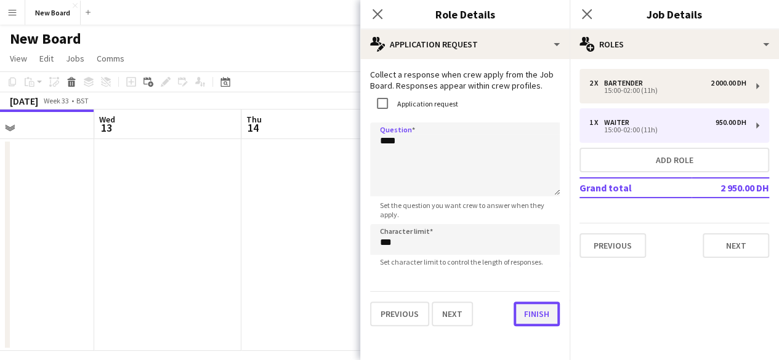
click at [526, 312] on button "Finish" at bounding box center [536, 314] width 46 height 25
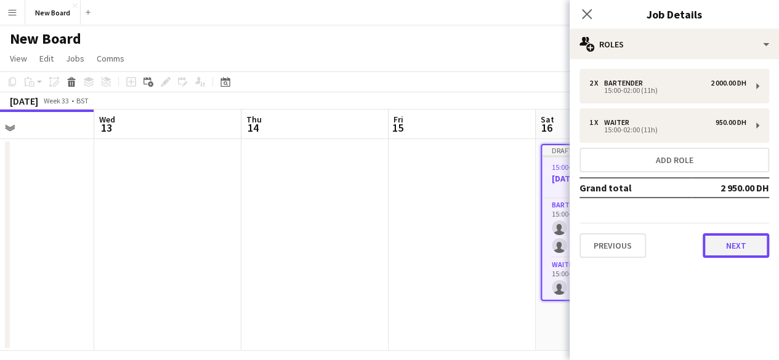
click at [750, 243] on button "Next" at bounding box center [735, 245] width 66 height 25
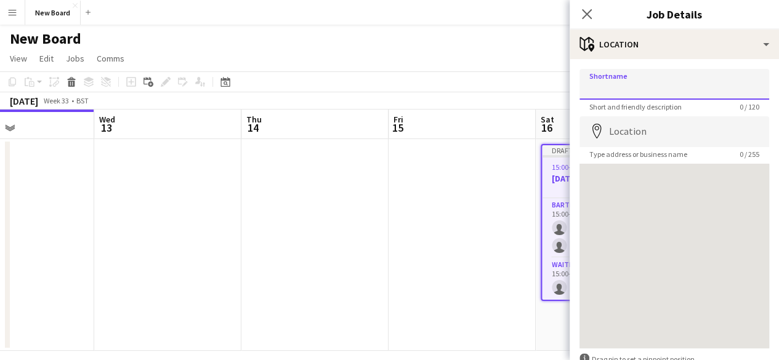
click at [630, 78] on input "Shortname" at bounding box center [674, 84] width 190 height 31
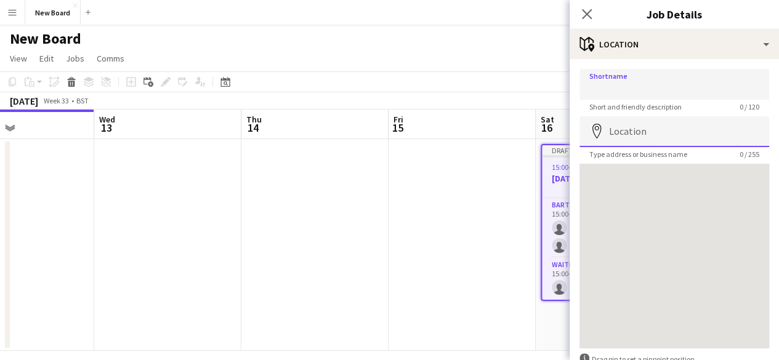
click at [623, 131] on input "Location" at bounding box center [674, 131] width 190 height 31
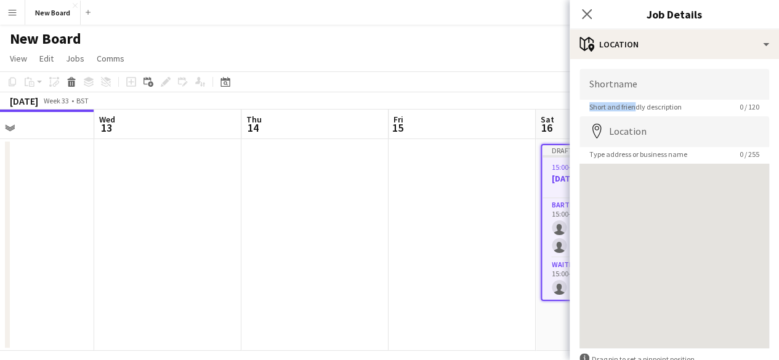
drag, startPoint x: 636, startPoint y: 99, endPoint x: 634, endPoint y: 89, distance: 10.2
click at [635, 97] on app-form-group "Shortname Short and friendly description 0 / 120" at bounding box center [674, 90] width 190 height 42
click at [638, 79] on input "Shortname" at bounding box center [674, 84] width 190 height 31
type input "******"
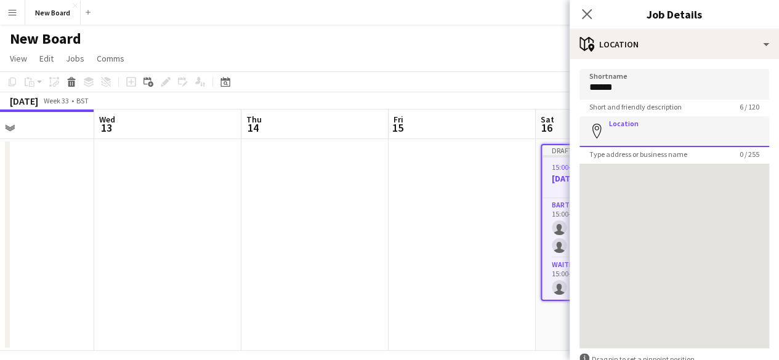
click at [691, 142] on input "Location" at bounding box center [674, 131] width 190 height 31
type input "*"
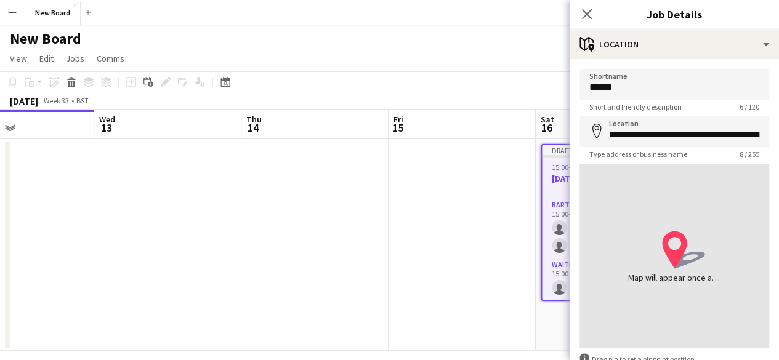
type input "**********"
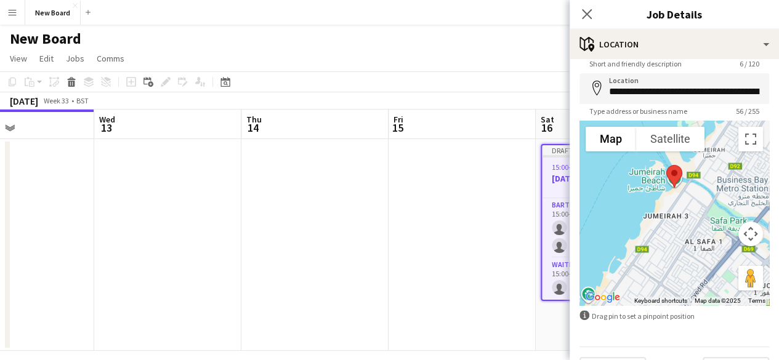
scroll to position [62, 0]
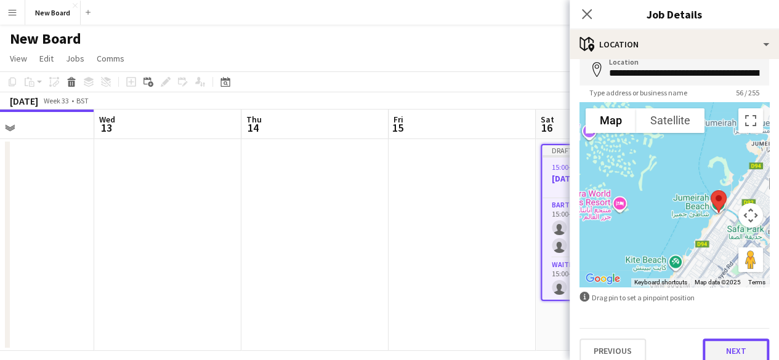
click at [725, 348] on button "Next" at bounding box center [735, 351] width 66 height 25
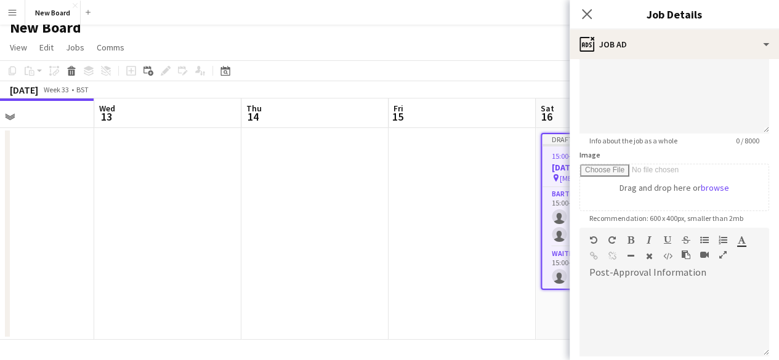
scroll to position [0, 0]
